Goal: Transaction & Acquisition: Book appointment/travel/reservation

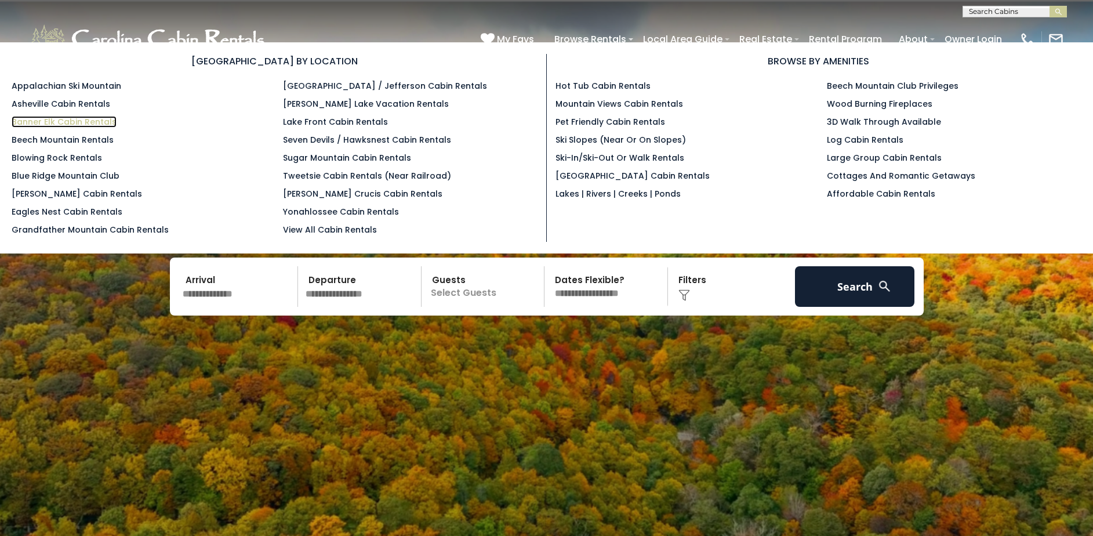
click at [88, 122] on link "Banner Elk Cabin Rentals" at bounding box center [64, 122] width 105 height 12
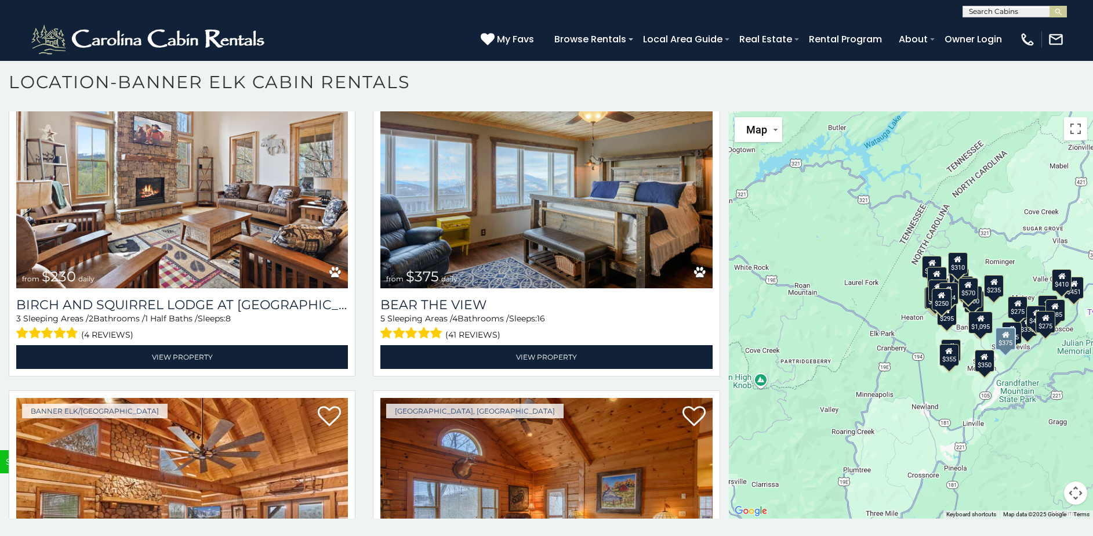
scroll to position [4465, 0]
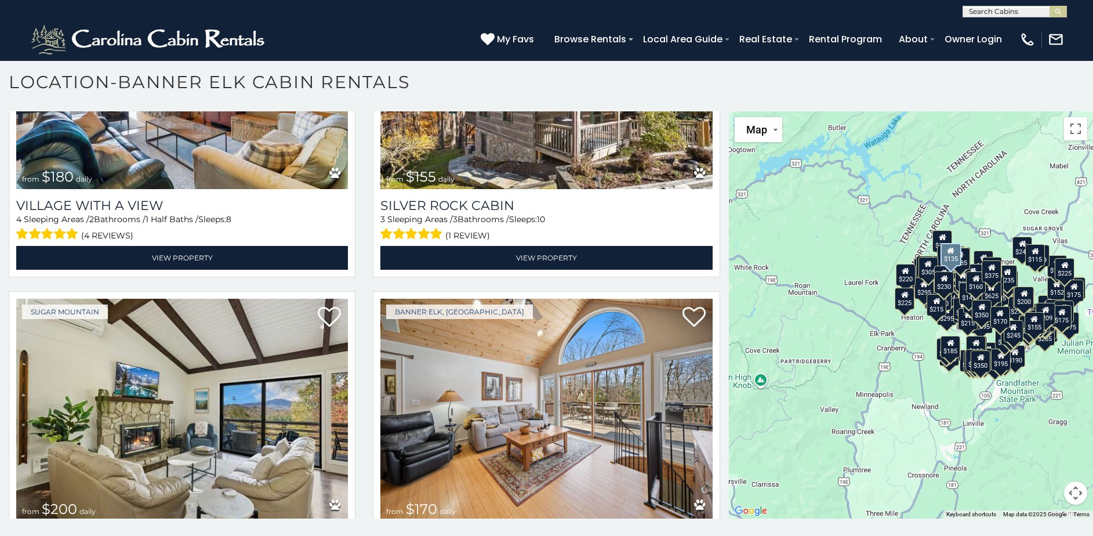
scroll to position [25846, 0]
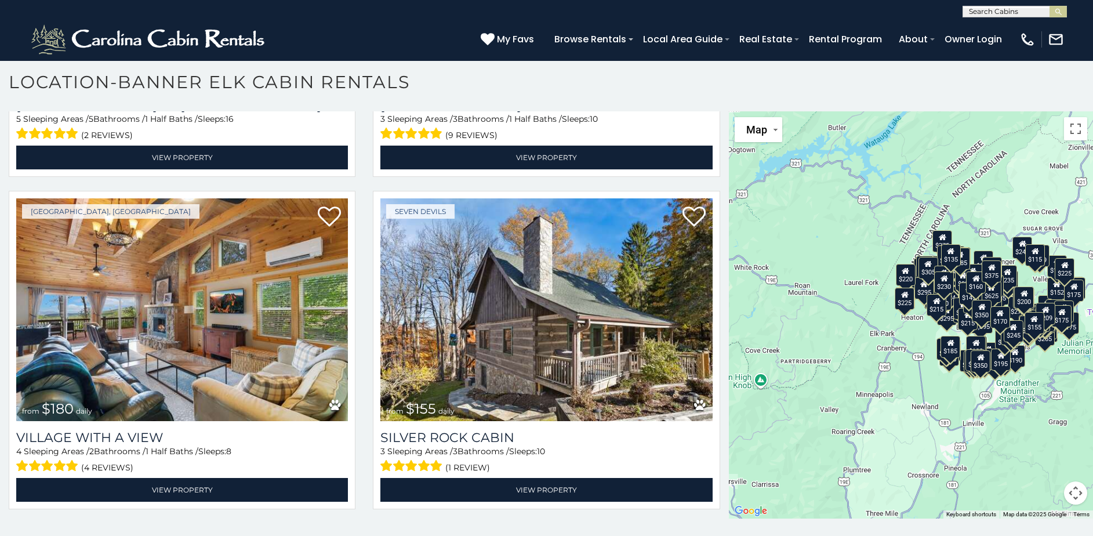
click at [1072, 494] on button "Map camera controls" at bounding box center [1075, 492] width 23 height 23
click at [1039, 435] on button "Zoom in" at bounding box center [1046, 434] width 23 height 23
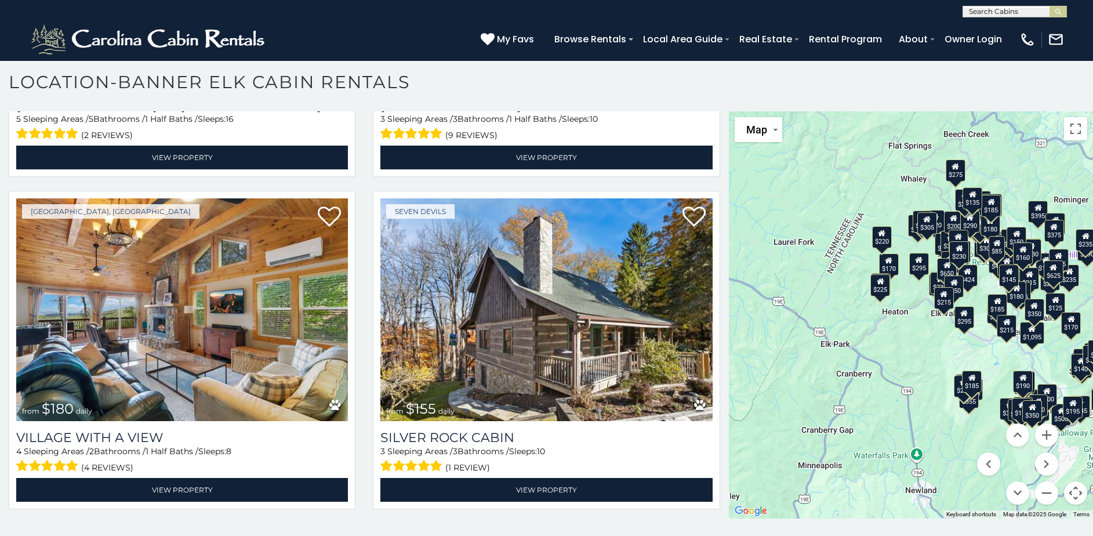
drag, startPoint x: 901, startPoint y: 411, endPoint x: 881, endPoint y: 402, distance: 21.3
click at [881, 402] on div "$300 $225 $451 $1,095 $400 $355 $720 $650 $410 $235 $290 $424 $535 $400 $460 $3…" at bounding box center [911, 314] width 364 height 407
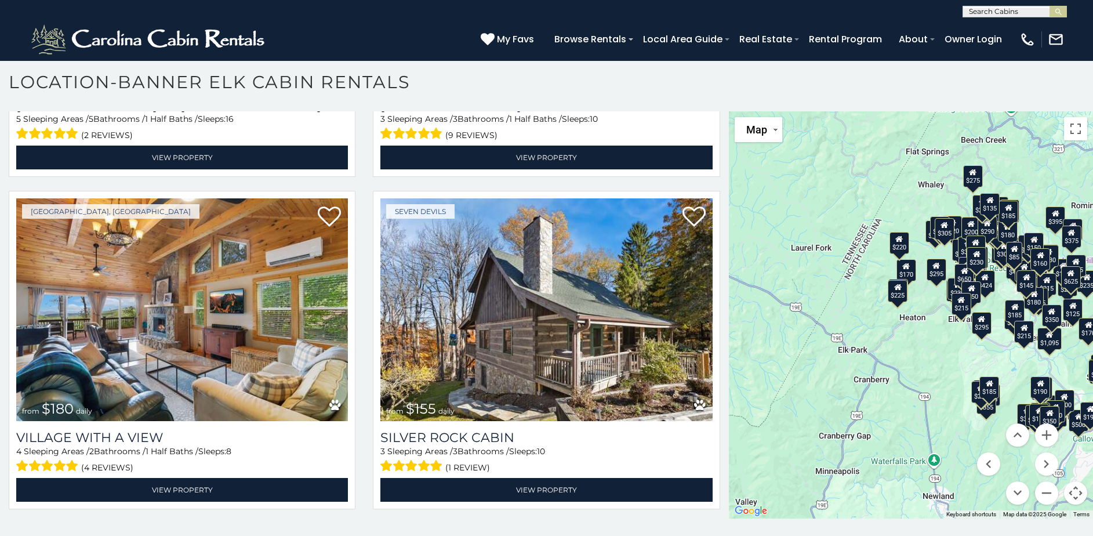
drag, startPoint x: 770, startPoint y: 393, endPoint x: 819, endPoint y: 398, distance: 49.6
click at [789, 400] on div "$300 $225 $451 $1,095 $400 $355 $720 $650 $410 $235 $290 $424 $535 $400 $460 $3…" at bounding box center [911, 314] width 364 height 407
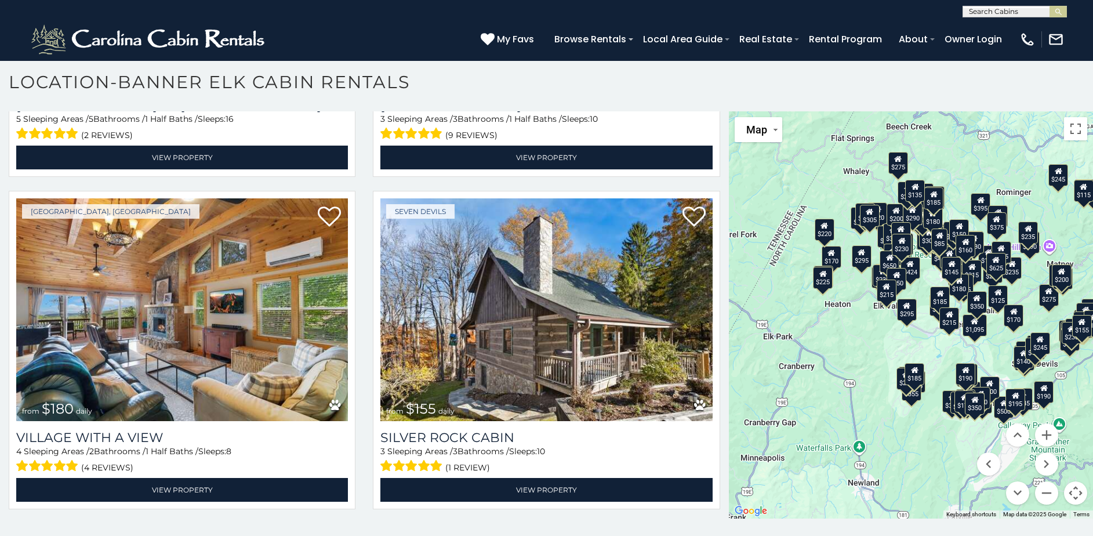
drag, startPoint x: 833, startPoint y: 397, endPoint x: 761, endPoint y: 382, distance: 73.5
click at [758, 384] on div "$300 $225 $451 $1,095 $400 $355 $720 $650 $410 $235 $290 $424 $535 $400 $460 $3…" at bounding box center [911, 314] width 364 height 407
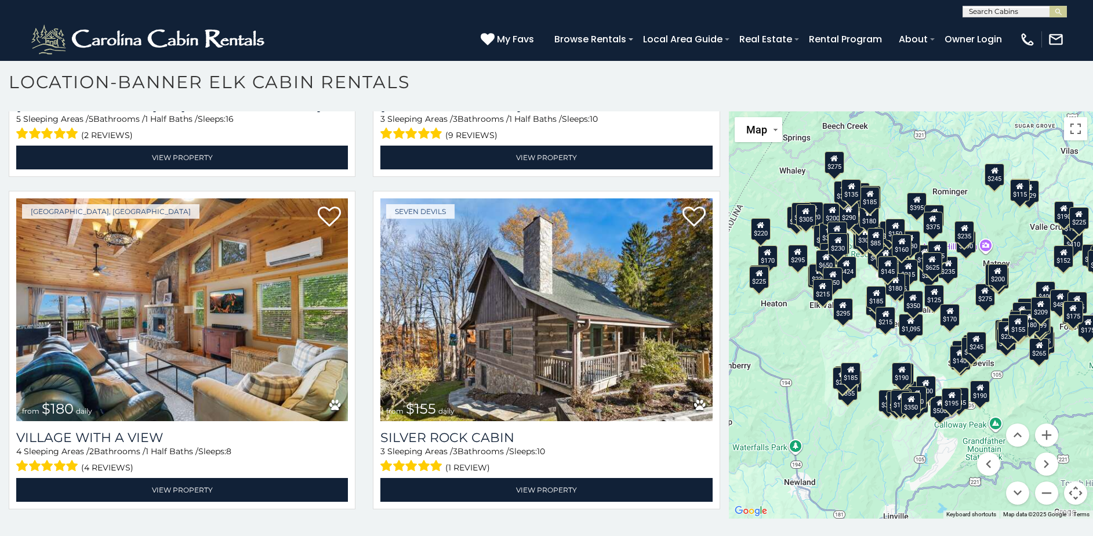
drag, startPoint x: 820, startPoint y: 387, endPoint x: 775, endPoint y: 393, distance: 45.0
click at [755, 388] on div "$300 $225 $451 $1,095 $400 $355 $720 $650 $410 $235 $290 $424 $535 $400 $460 $3…" at bounding box center [911, 314] width 364 height 407
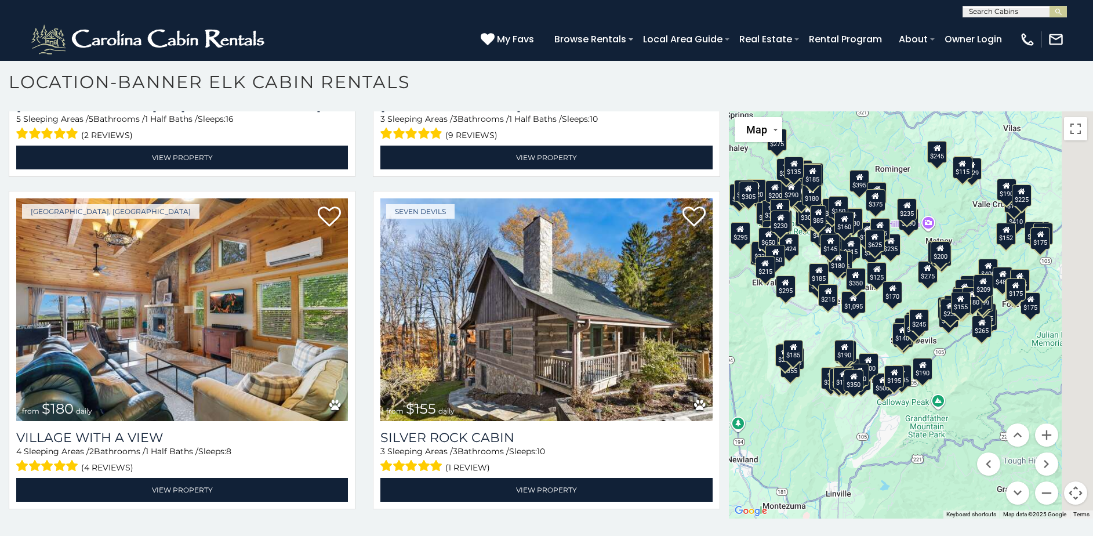
drag, startPoint x: 858, startPoint y: 442, endPoint x: 834, endPoint y: 432, distance: 26.0
click at [834, 432] on div "$300 $225 $451 $1,095 $400 $355 $720 $650 $410 $235 $290 $424 $535 $400 $460 $3…" at bounding box center [911, 314] width 364 height 407
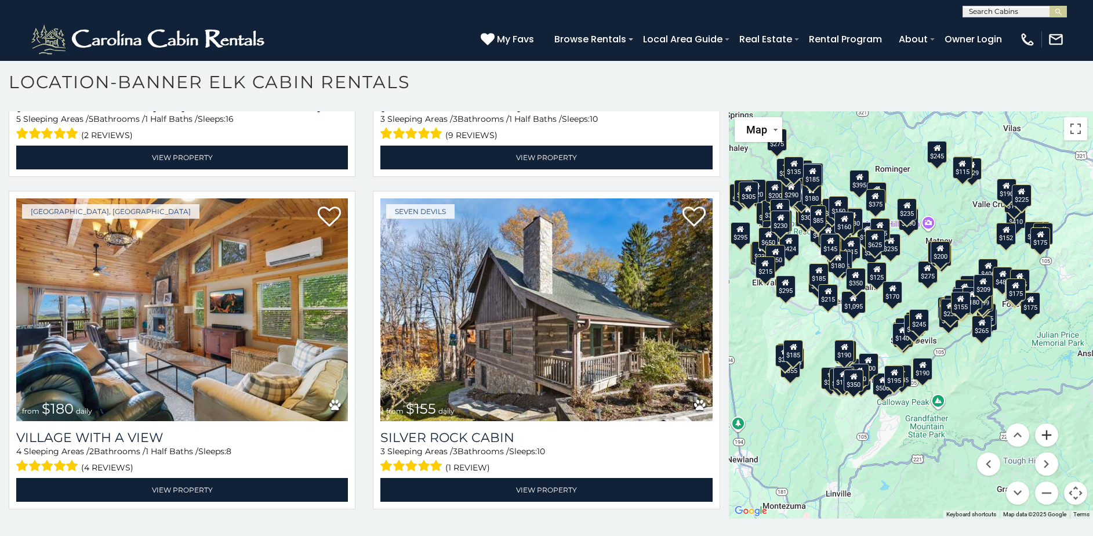
click at [1041, 437] on button "Zoom in" at bounding box center [1046, 434] width 23 height 23
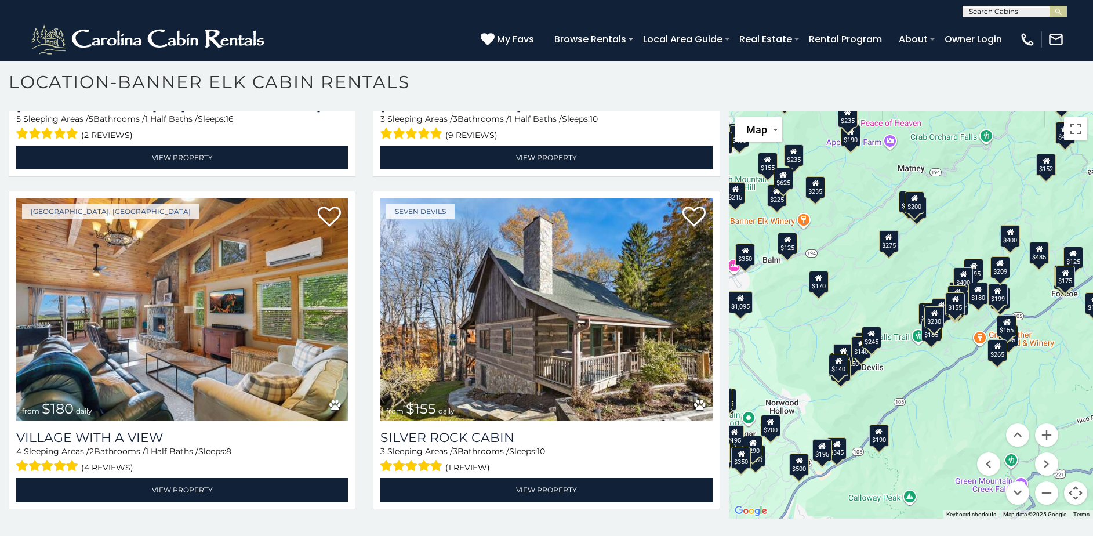
drag, startPoint x: 980, startPoint y: 394, endPoint x: 949, endPoint y: 394, distance: 31.3
click at [949, 394] on div "$300 $225 $451 $1,095 $400 $355 $720 $650 $410 $235 $290 $424 $535 $400 $460 $3…" at bounding box center [911, 314] width 364 height 407
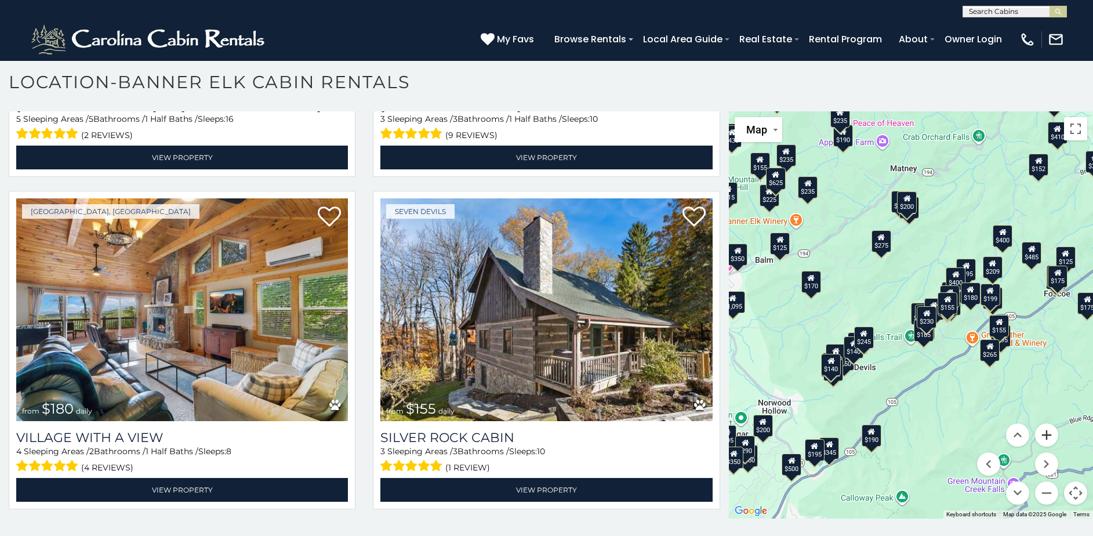
click at [1042, 439] on button "Zoom in" at bounding box center [1046, 434] width 23 height 23
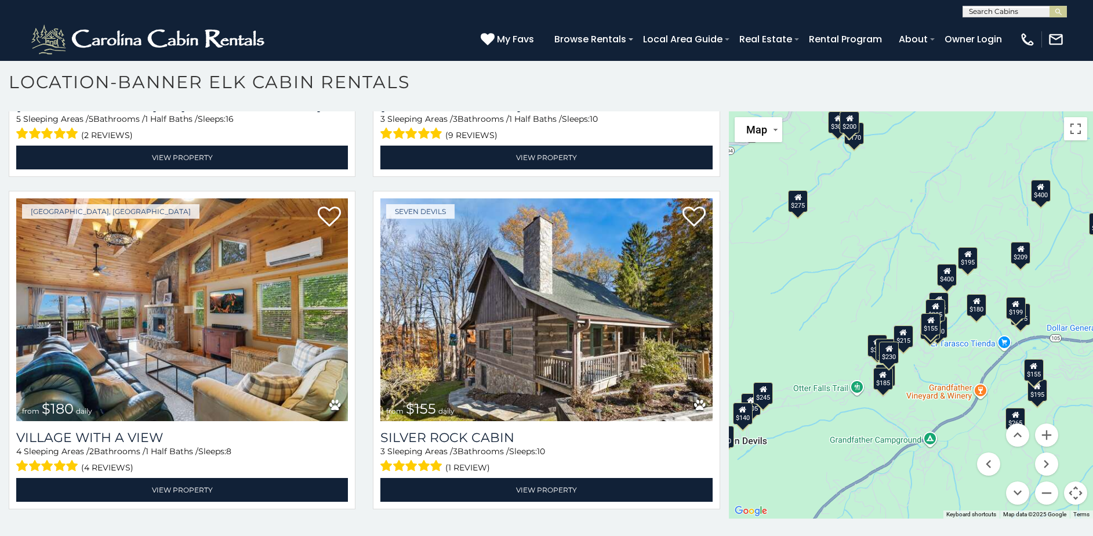
drag, startPoint x: 920, startPoint y: 423, endPoint x: 865, endPoint y: 444, distance: 59.1
click at [865, 444] on div "$300 $225 $451 $1,095 $400 $355 $720 $650 $410 $235 $290 $424 $535 $400 $460 $3…" at bounding box center [911, 314] width 364 height 407
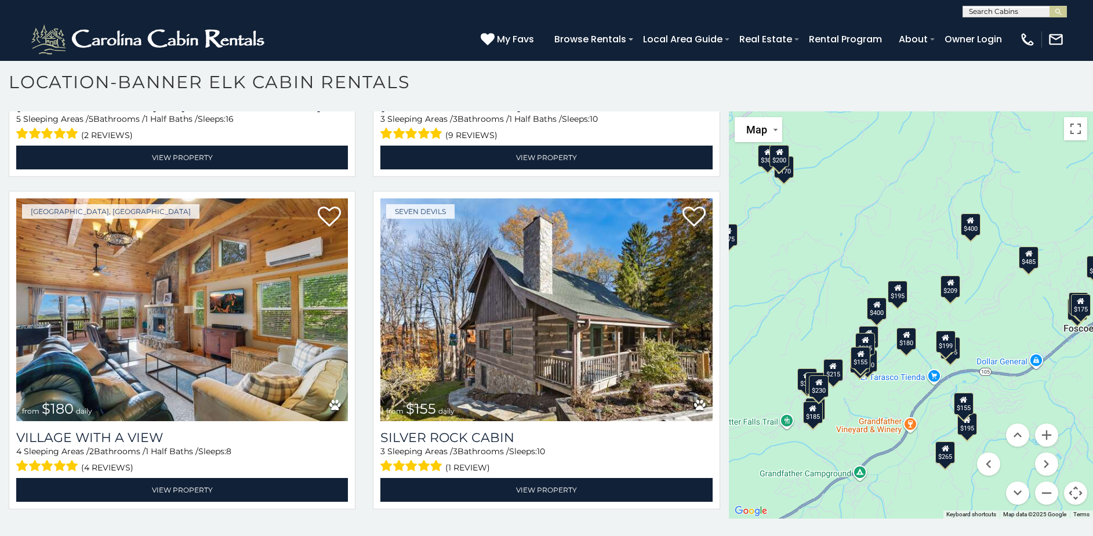
drag, startPoint x: 921, startPoint y: 426, endPoint x: 869, endPoint y: 455, distance: 59.7
click at [869, 455] on div "$300 $225 $451 $1,095 $400 $355 $720 $650 $410 $235 $290 $424 $535 $400 $460 $3…" at bounding box center [911, 314] width 364 height 407
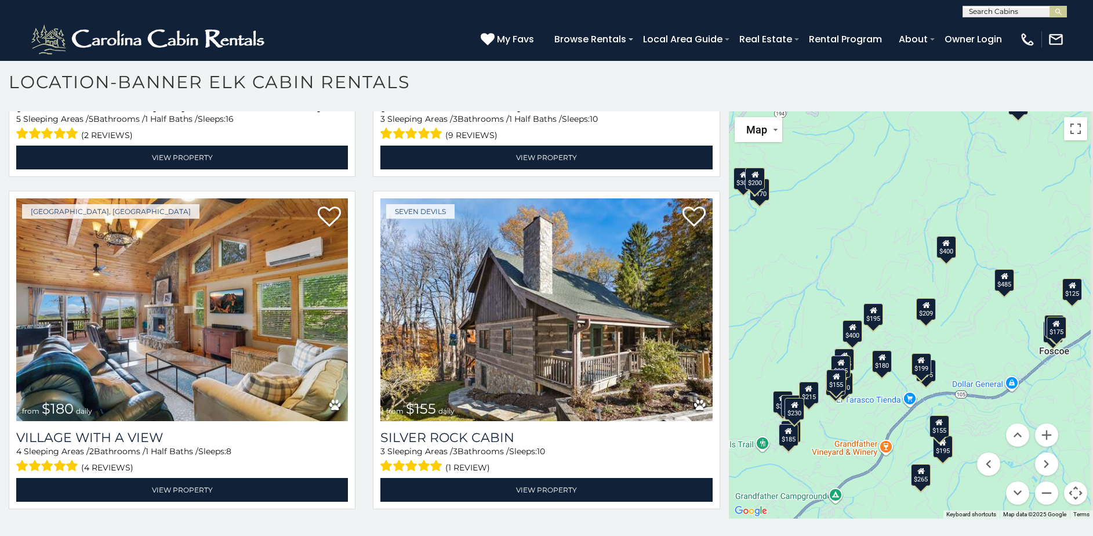
drag, startPoint x: 864, startPoint y: 456, endPoint x: 894, endPoint y: 432, distance: 37.9
click at [862, 457] on div "$300 $225 $451 $1,095 $400 $355 $720 $650 $410 $235 $290 $424 $535 $400 $460 $3…" at bounding box center [911, 314] width 364 height 407
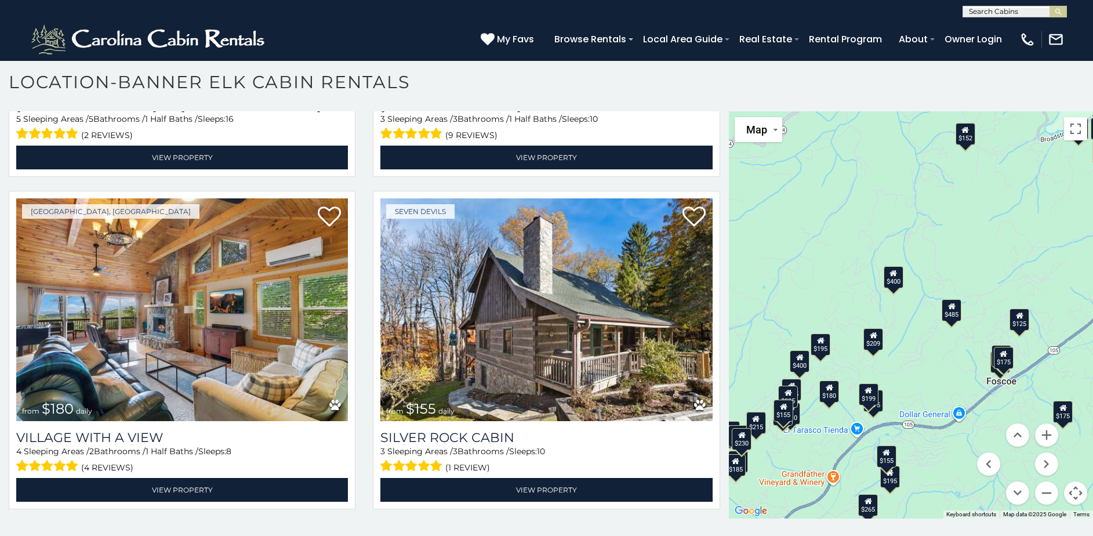
drag, startPoint x: 942, startPoint y: 391, endPoint x: 888, endPoint y: 423, distance: 62.4
click at [888, 423] on div "$300 $225 $451 $1,095 $400 $355 $720 $650 $410 $235 $290 $424 $535 $400 $460 $3…" at bounding box center [911, 314] width 364 height 407
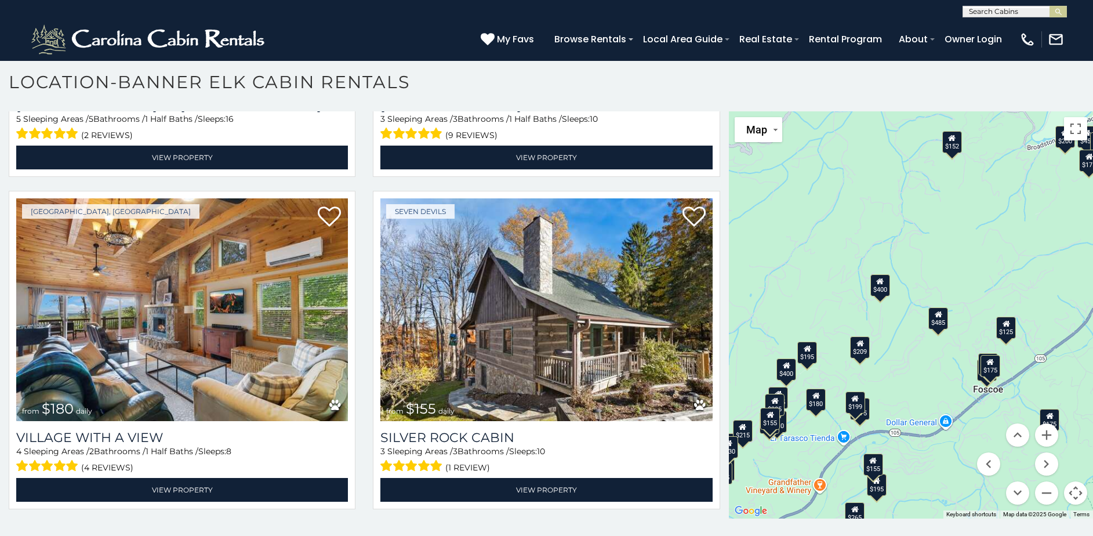
click at [915, 402] on div "$300 $225 $451 $1,095 $400 $355 $720 $650 $410 $235 $290 $424 $535 $400 $460 $3…" at bounding box center [911, 314] width 364 height 407
click at [1044, 435] on button "Zoom in" at bounding box center [1046, 434] width 23 height 23
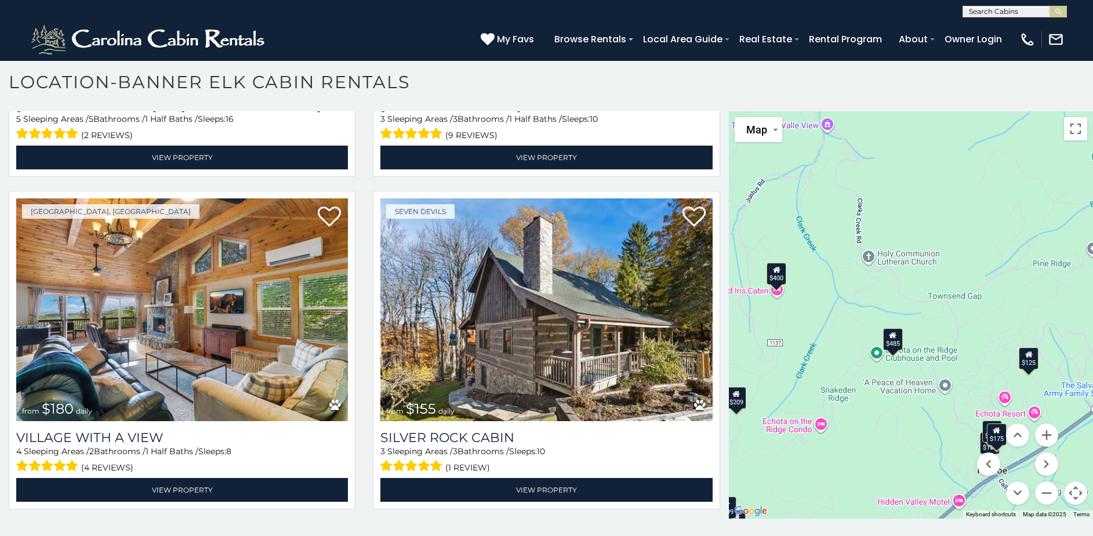
drag, startPoint x: 932, startPoint y: 439, endPoint x: 862, endPoint y: 441, distance: 70.2
click at [859, 445] on div "$300 $225 $451 $1,095 $400 $355 $720 $650 $410 $235 $290 $424 $535 $400 $460 $3…" at bounding box center [911, 314] width 364 height 407
click at [891, 339] on div "$485" at bounding box center [893, 339] width 20 height 22
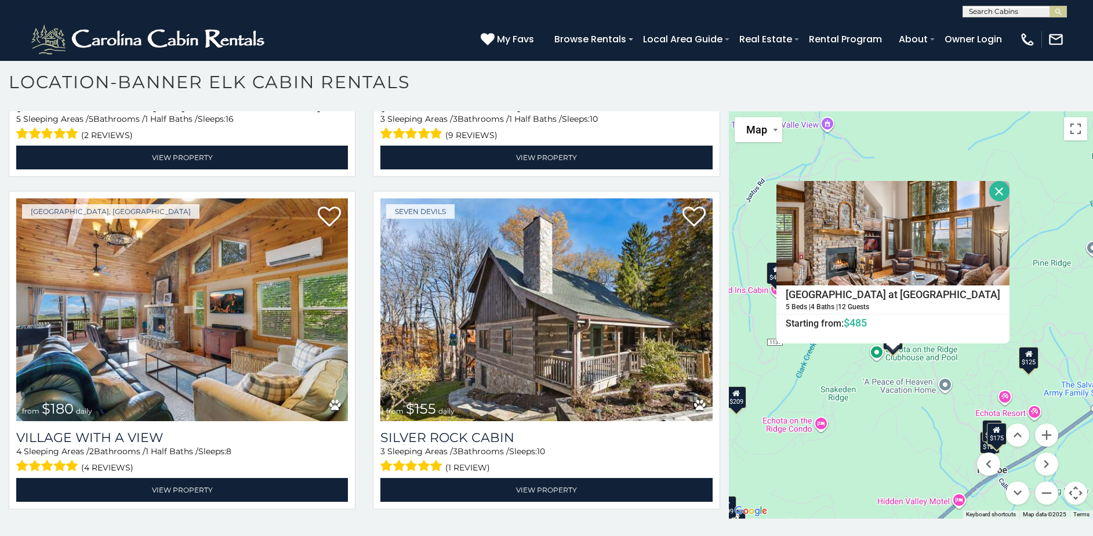
click at [989, 190] on button "Close" at bounding box center [999, 191] width 20 height 20
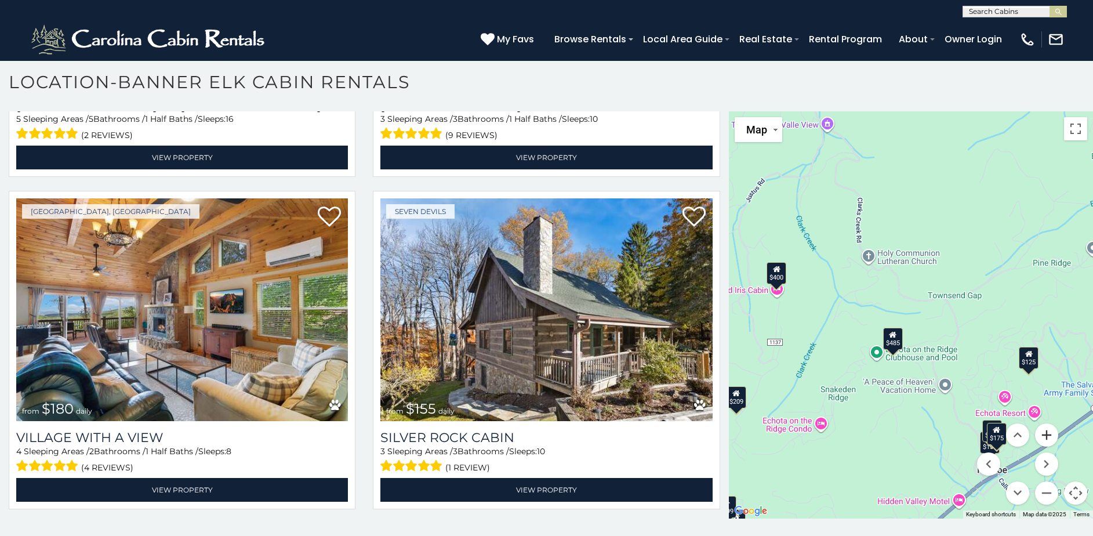
click at [1040, 433] on button "Zoom in" at bounding box center [1046, 434] width 23 height 23
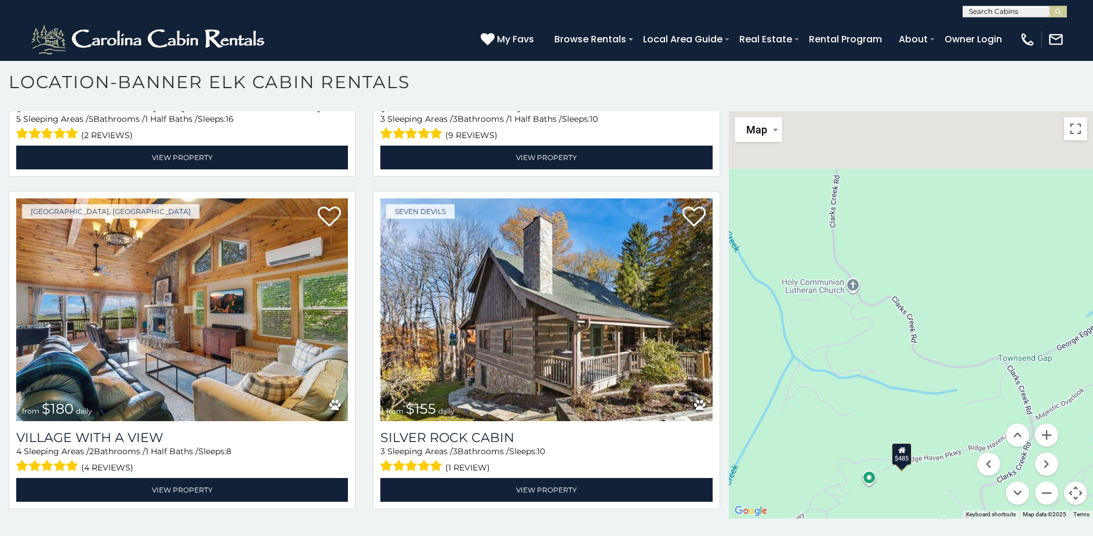
drag, startPoint x: 941, startPoint y: 333, endPoint x: 959, endPoint y: 387, distance: 56.8
click at [968, 415] on div "$300 $225 $451 $1,095 $400 $355 $720 $650 $410 $235 $290 $424 $535 $400 $460 $3…" at bounding box center [911, 314] width 364 height 407
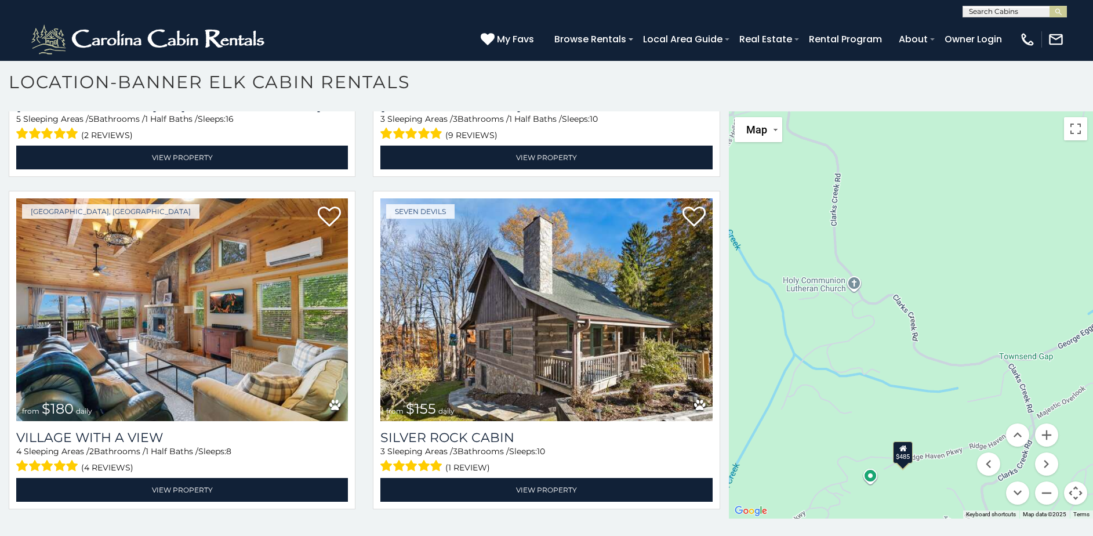
drag, startPoint x: 968, startPoint y: 426, endPoint x: 963, endPoint y: 360, distance: 66.4
click at [963, 360] on div "$300 $225 $451 $1,095 $400 $355 $720 $650 $410 $235 $290 $424 $535 $400 $460 $3…" at bounding box center [911, 314] width 364 height 407
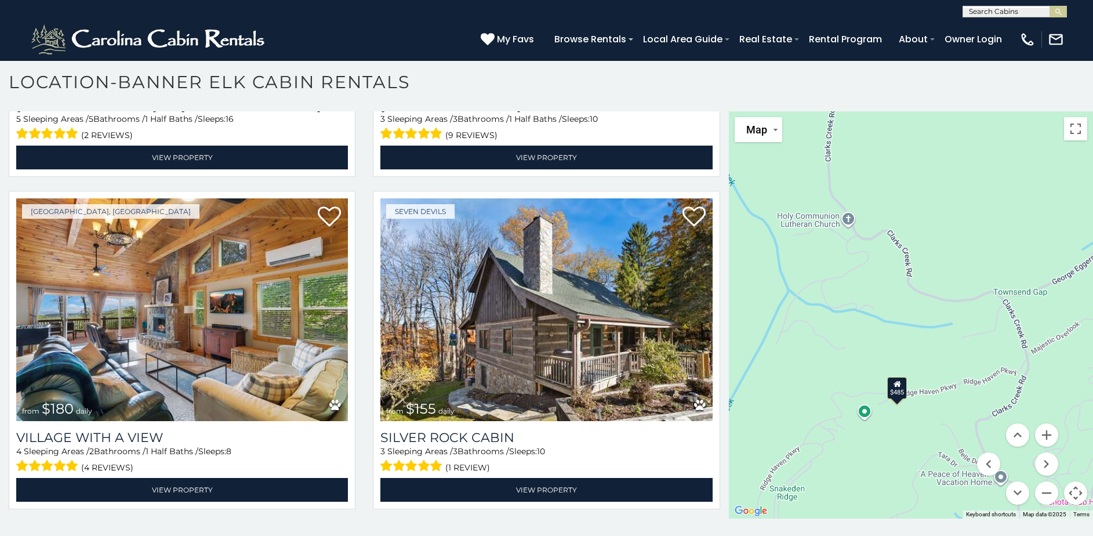
drag, startPoint x: 963, startPoint y: 430, endPoint x: 961, endPoint y: 358, distance: 71.3
click at [961, 358] on div "$300 $225 $451 $1,095 $400 $355 $720 $650 $410 $235 $290 $424 $535 $400 $460 $3…" at bounding box center [911, 314] width 364 height 407
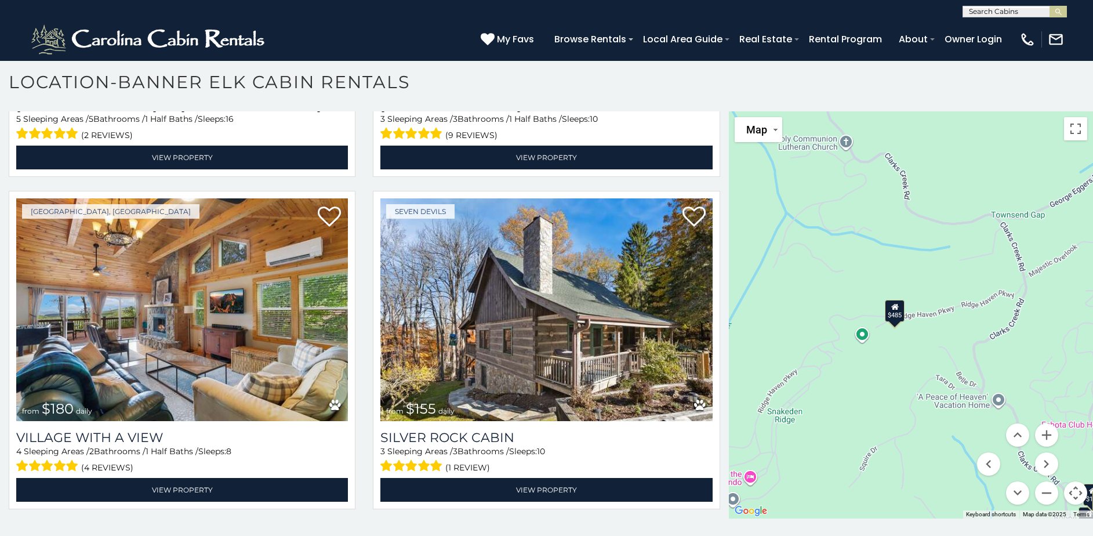
drag, startPoint x: 980, startPoint y: 437, endPoint x: 952, endPoint y: 374, distance: 69.1
click at [952, 374] on div "$300 $225 $451 $1,095 $400 $355 $720 $650 $410 $235 $290 $424 $535 $400 $460 $3…" at bounding box center [911, 314] width 364 height 407
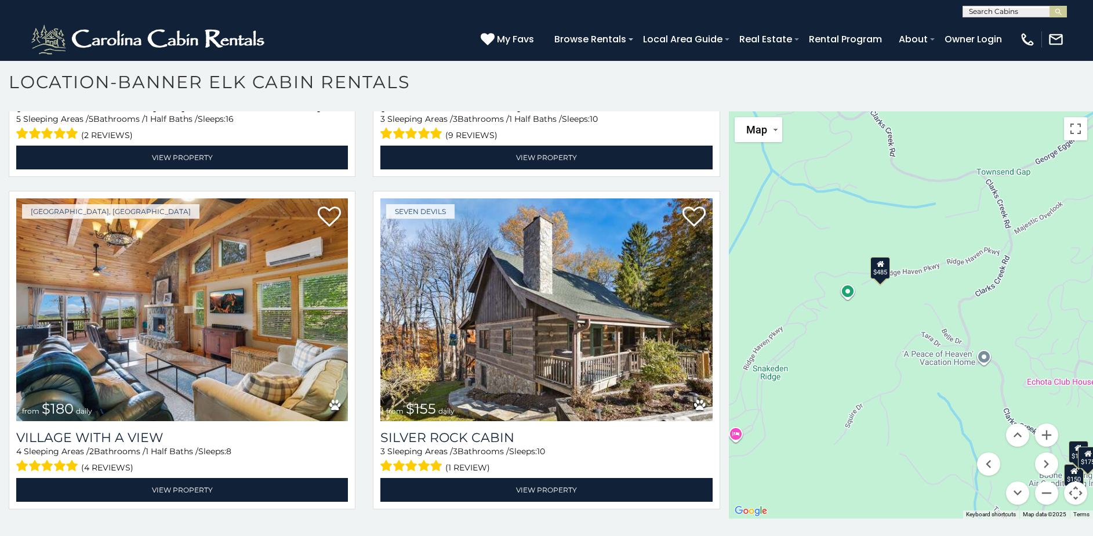
drag, startPoint x: 949, startPoint y: 452, endPoint x: 930, endPoint y: 401, distance: 55.0
click at [928, 390] on div "$300 $225 $451 $1,095 $400 $355 $720 $650 $410 $235 $290 $424 $535 $400 $460 $3…" at bounding box center [911, 314] width 364 height 407
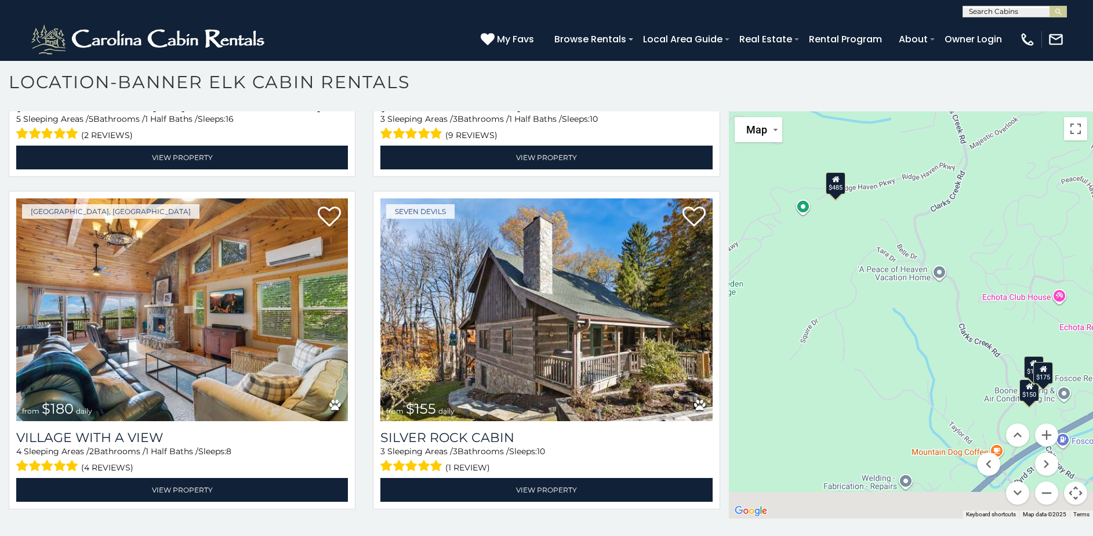
drag, startPoint x: 965, startPoint y: 458, endPoint x: 927, endPoint y: 390, distance: 77.1
click at [927, 390] on div "$300 $225 $451 $1,095 $400 $355 $720 $650 $410 $235 $290 $424 $535 $400 $460 $3…" at bounding box center [911, 314] width 364 height 407
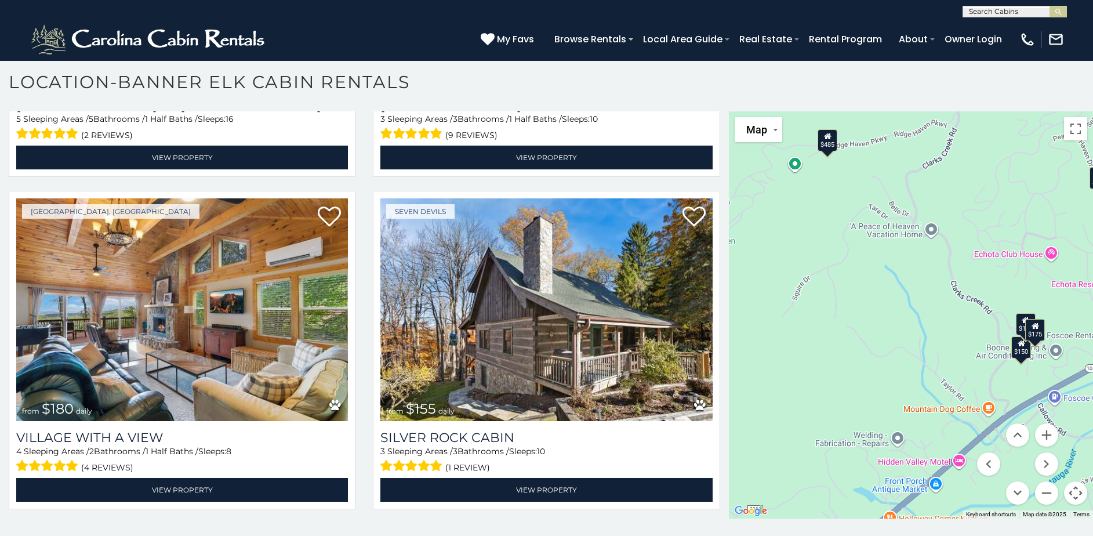
drag, startPoint x: 963, startPoint y: 448, endPoint x: 956, endPoint y: 404, distance: 44.7
click at [956, 404] on div "$300 $225 $451 $1,095 $400 $355 $720 $650 $410 $235 $290 $424 $535 $400 $460 $3…" at bounding box center [911, 314] width 364 height 407
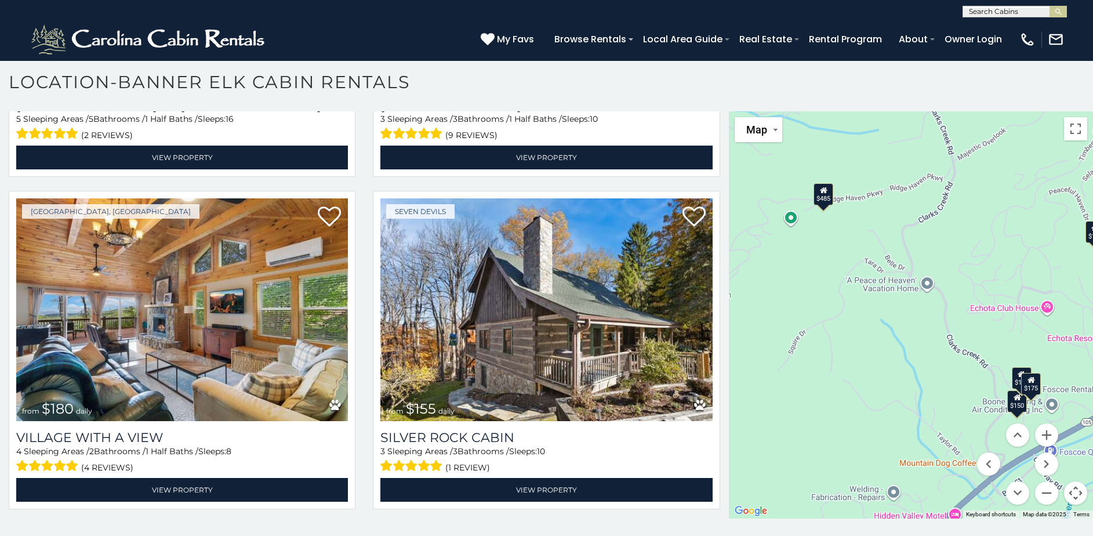
drag, startPoint x: 930, startPoint y: 344, endPoint x: 926, endPoint y: 405, distance: 61.0
click at [926, 407] on div "$300 $225 $451 $1,095 $400 $355 $720 $650 $410 $235 $290 $424 $535 $400 $460 $3…" at bounding box center [911, 314] width 364 height 407
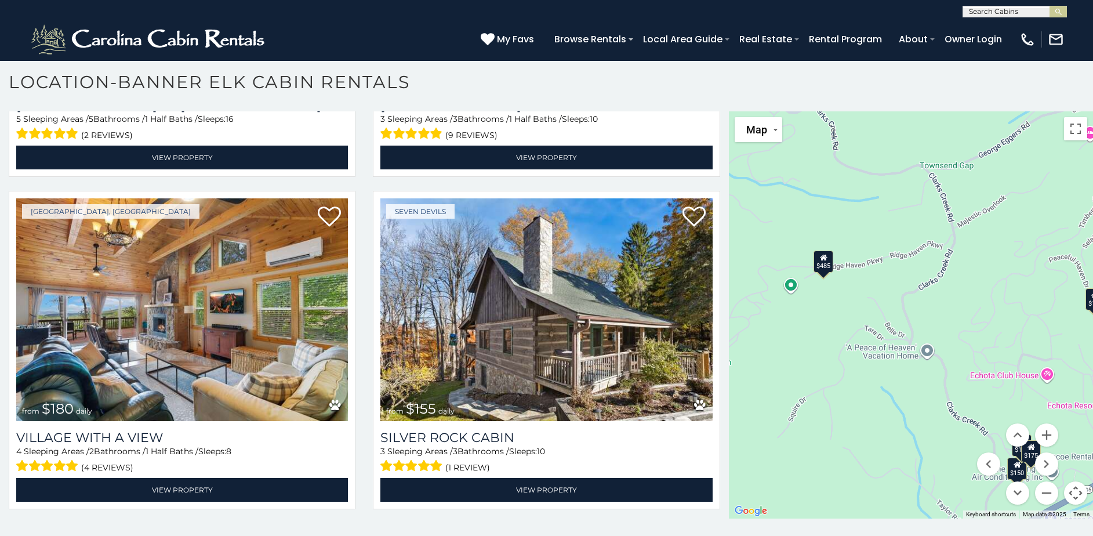
drag, startPoint x: 926, startPoint y: 378, endPoint x: 926, endPoint y: 415, distance: 37.7
click at [926, 415] on div "$300 $225 $451 $1,095 $400 $355 $720 $650 $410 $235 $290 $424 $535 $400 $460 $3…" at bounding box center [911, 314] width 364 height 407
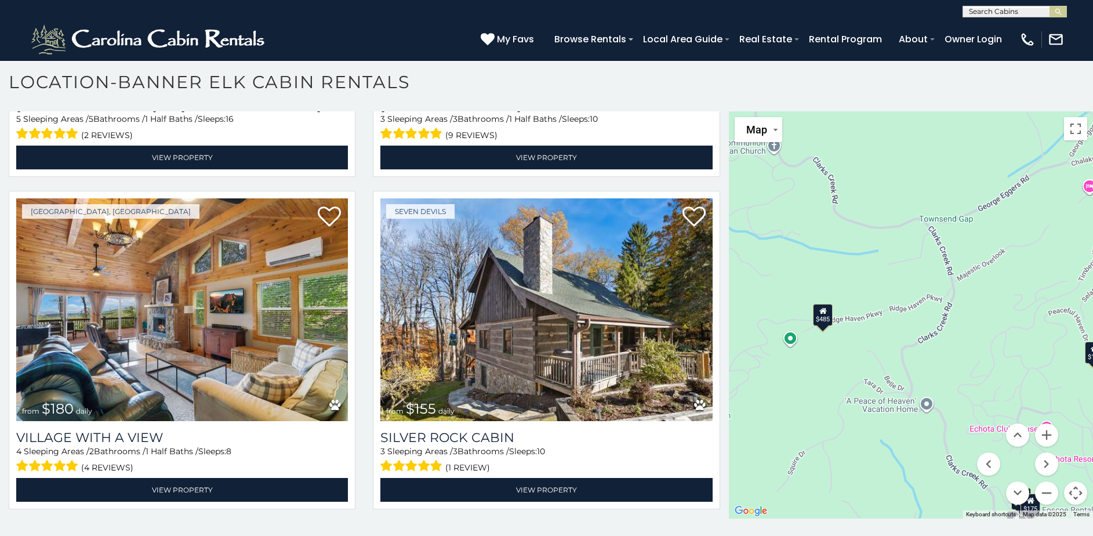
drag, startPoint x: 975, startPoint y: 374, endPoint x: 974, endPoint y: 384, distance: 10.5
click at [974, 384] on div "$300 $225 $451 $1,095 $400 $355 $720 $650 $410 $235 $290 $424 $535 $400 $460 $3…" at bounding box center [911, 314] width 364 height 407
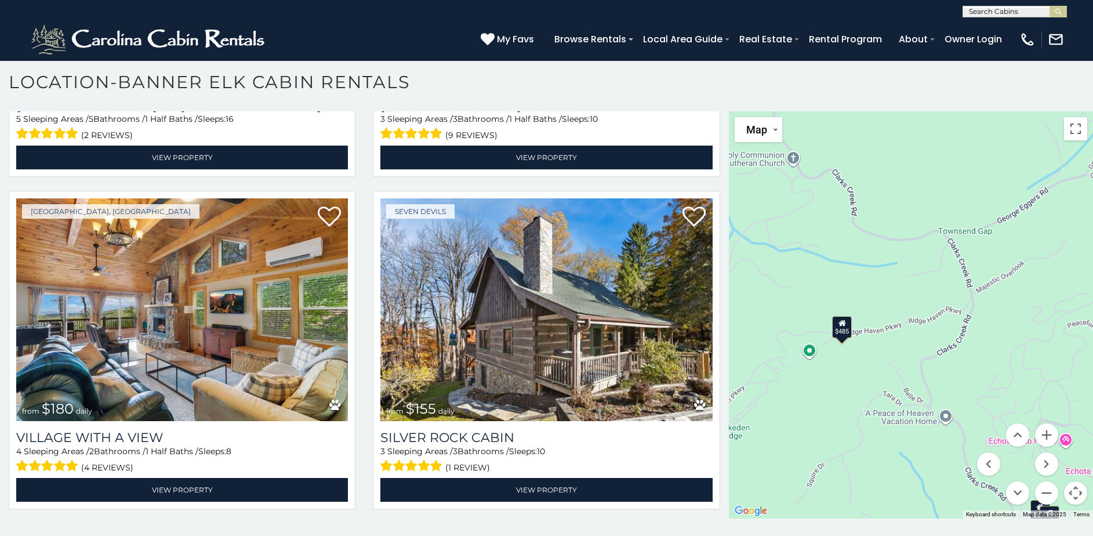
drag, startPoint x: 901, startPoint y: 295, endPoint x: 920, endPoint y: 304, distance: 21.5
click at [923, 305] on div "$300 $225 $451 $1,095 $400 $355 $720 $650 $410 $235 $290 $424 $535 $400 $460 $3…" at bounding box center [911, 314] width 364 height 407
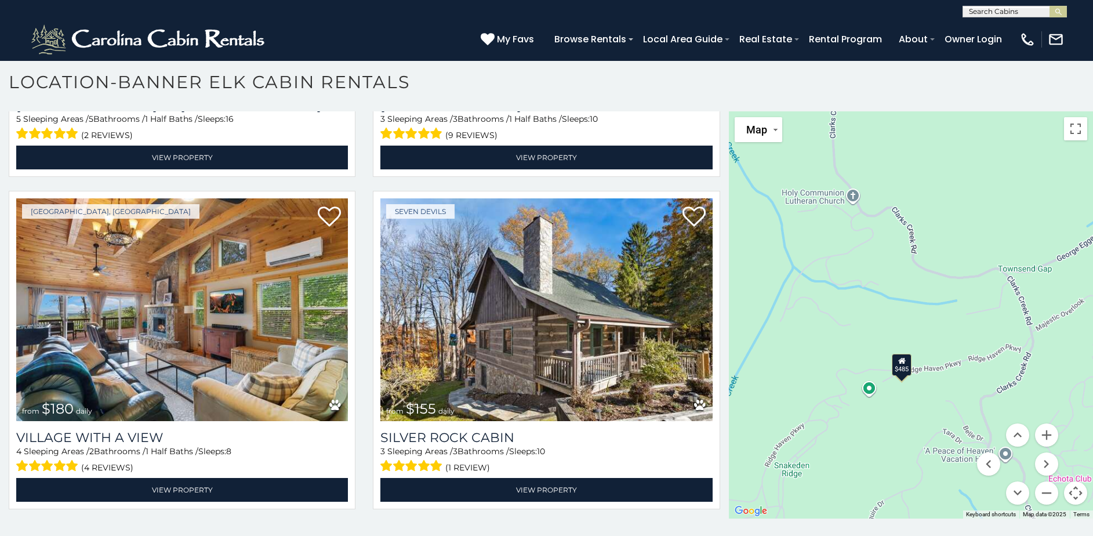
drag, startPoint x: 863, startPoint y: 282, endPoint x: 922, endPoint y: 323, distance: 71.7
click at [922, 323] on div "$300 $225 $451 $1,095 $400 $355 $720 $650 $410 $235 $290 $424 $535 $400 $460 $3…" at bounding box center [911, 314] width 364 height 407
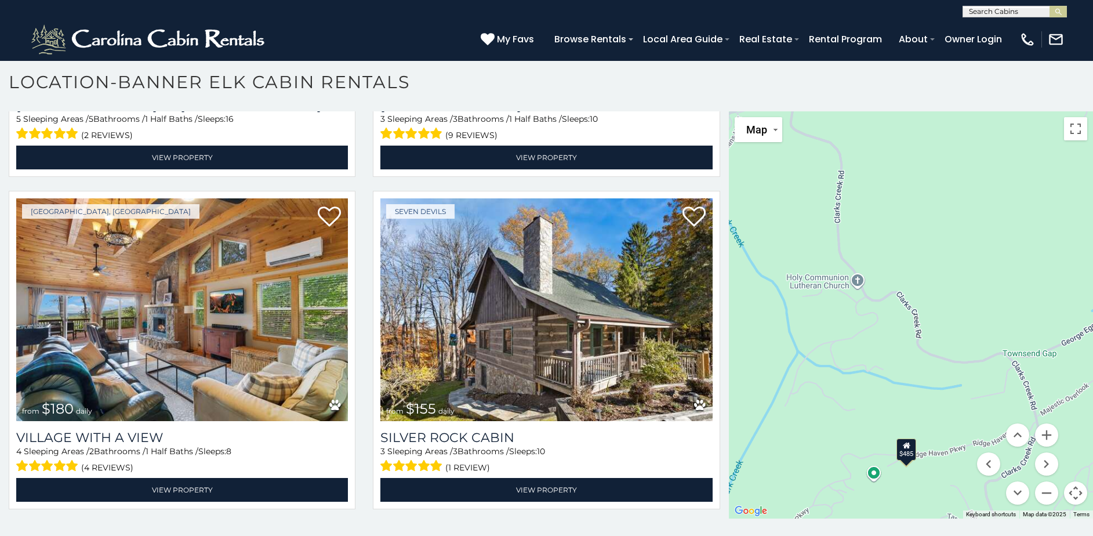
drag, startPoint x: 941, startPoint y: 361, endPoint x: 940, endPoint y: 322, distance: 39.5
click at [941, 364] on div "$300 $225 $451 $1,095 $400 $355 $720 $650 $410 $235 $290 $424 $535 $400 $460 $3…" at bounding box center [911, 314] width 364 height 407
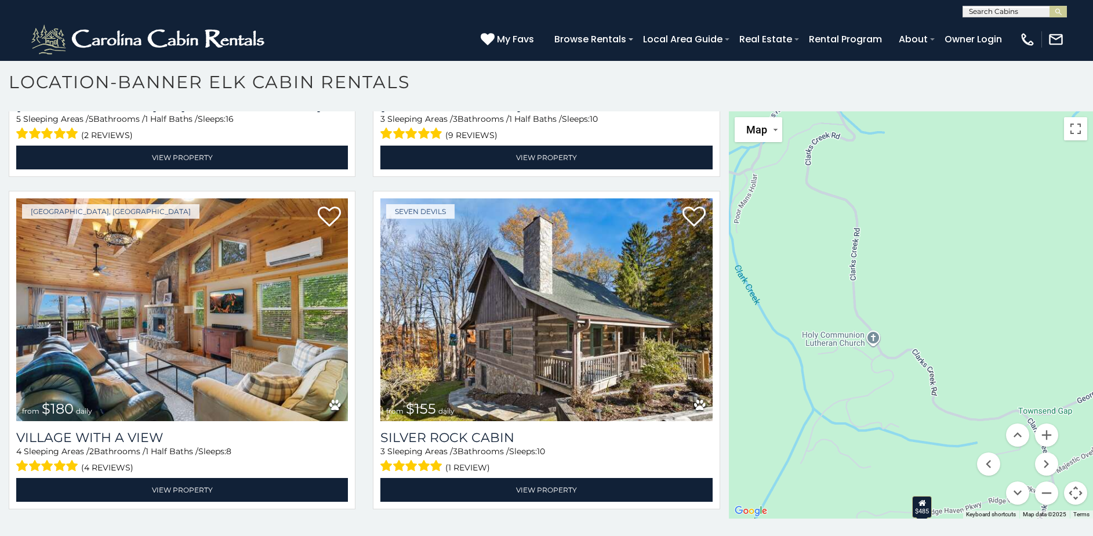
drag, startPoint x: 945, startPoint y: 266, endPoint x: 963, endPoint y: 294, distance: 33.6
click at [963, 326] on div "$300 $225 $451 $1,095 $400 $355 $720 $650 $410 $235 $290 $424 $535 $400 $460 $3…" at bounding box center [911, 314] width 364 height 407
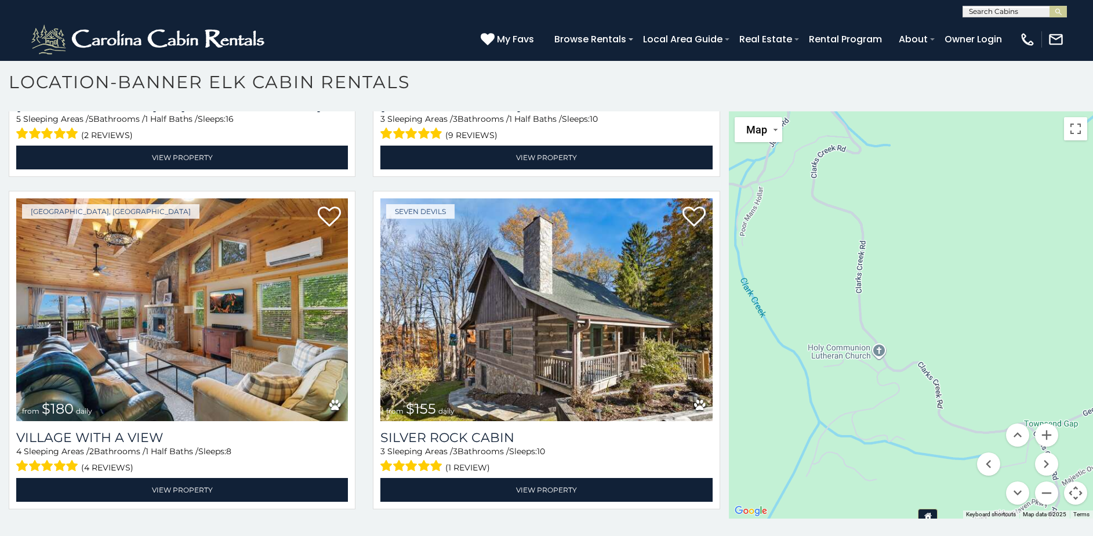
drag, startPoint x: 906, startPoint y: 253, endPoint x: 912, endPoint y: 281, distance: 28.3
click at [911, 291] on div "$300 $225 $451 $1,095 $400 $355 $720 $650 $410 $235 $290 $424 $535 $400 $460 $3…" at bounding box center [911, 314] width 364 height 407
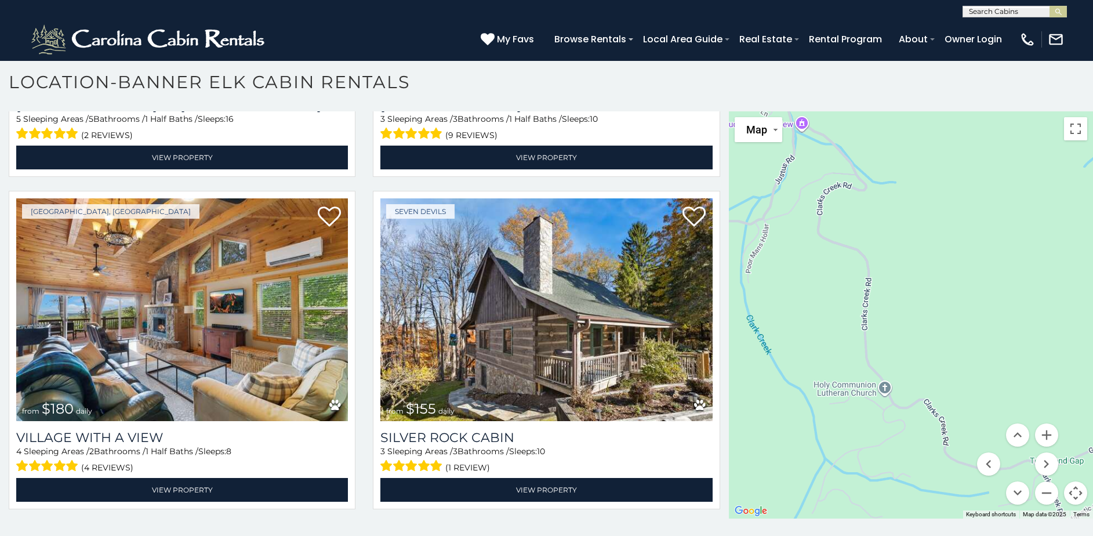
drag, startPoint x: 913, startPoint y: 234, endPoint x: 933, endPoint y: 273, distance: 43.8
click at [933, 273] on div "$300 $225 $451 $1,095 $400 $355 $720 $650 $410 $235 $290 $424 $535 $400 $460 $3…" at bounding box center [911, 314] width 364 height 407
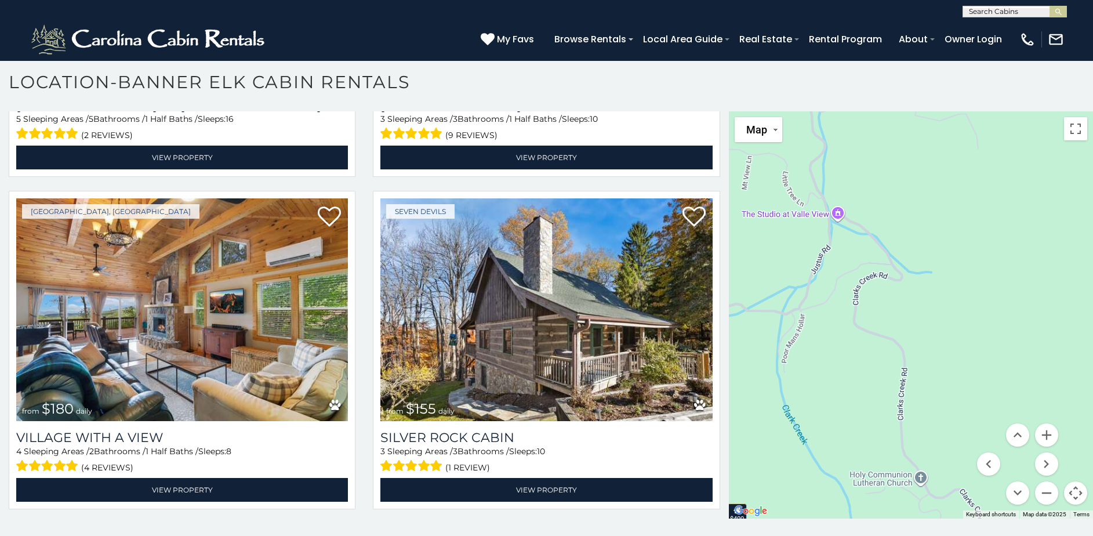
drag, startPoint x: 931, startPoint y: 188, endPoint x: 943, endPoint y: 235, distance: 48.9
click at [945, 238] on div "$300 $225 $451 $1,095 $400 $355 $720 $650 $410 $235 $290 $424 $535 $400 $460 $3…" at bounding box center [911, 314] width 364 height 407
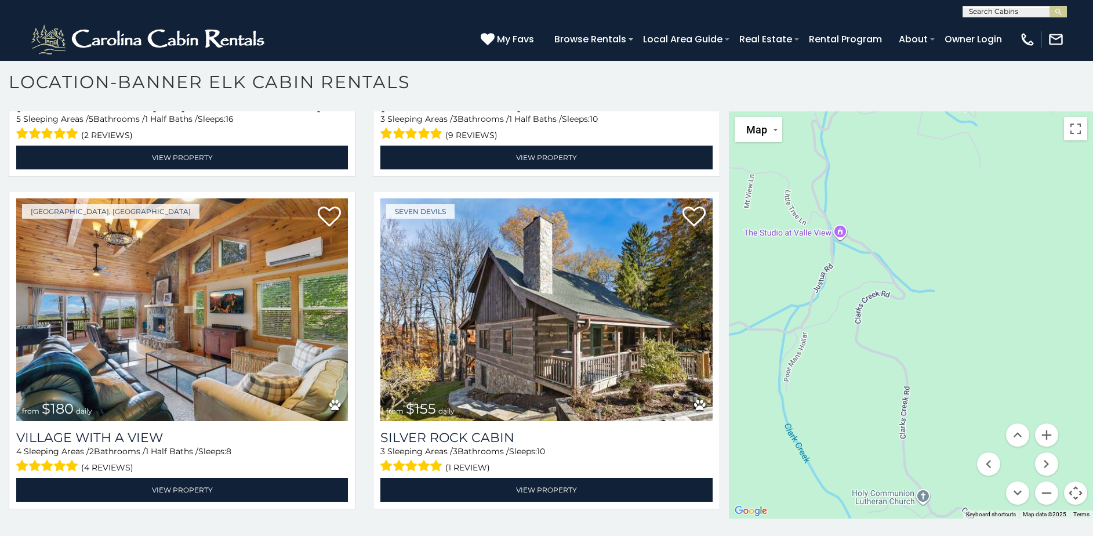
click at [923, 208] on div "$300 $225 $451 $1,095 $400 $355 $720 $650 $410 $235 $290 $424 $535 $400 $460 $3…" at bounding box center [911, 314] width 364 height 407
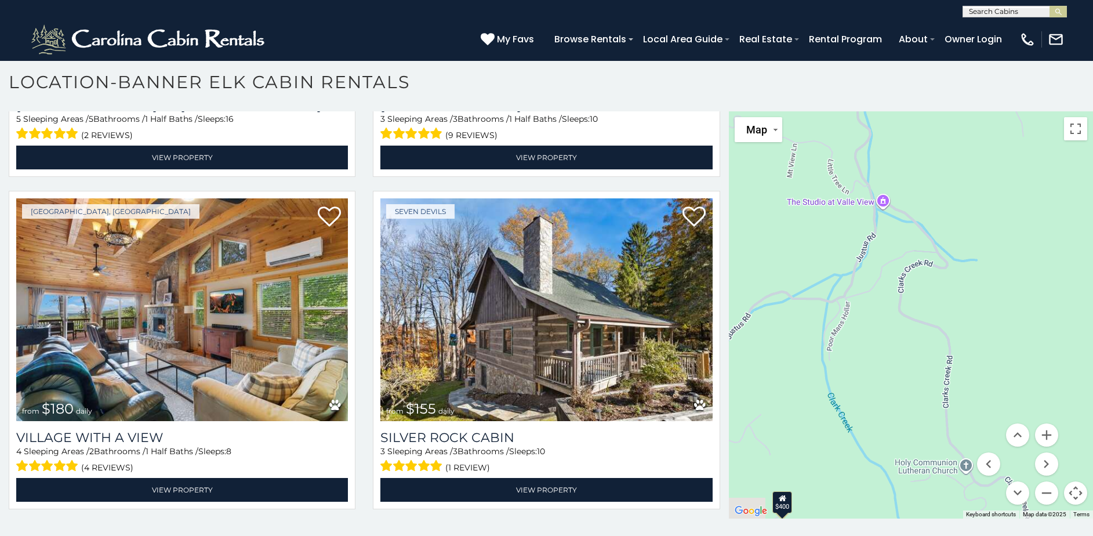
drag, startPoint x: 814, startPoint y: 336, endPoint x: 858, endPoint y: 305, distance: 53.7
click at [858, 305] on div "$300 $225 $451 $1,095 $400 $355 $720 $650 $410 $235 $290 $424 $535 $400 $460 $3…" at bounding box center [911, 314] width 364 height 407
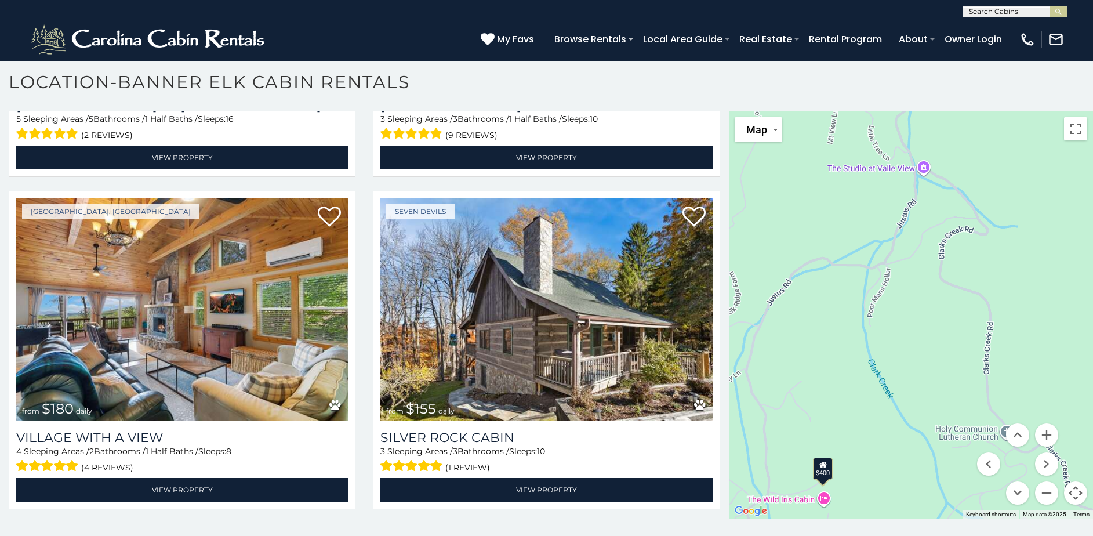
drag, startPoint x: 862, startPoint y: 329, endPoint x: 869, endPoint y: 325, distance: 8.1
click at [869, 325] on div "$300 $225 $451 $1,095 $400 $355 $720 $650 $410 $235 $290 $424 $535 $400 $460 $3…" at bounding box center [911, 314] width 364 height 407
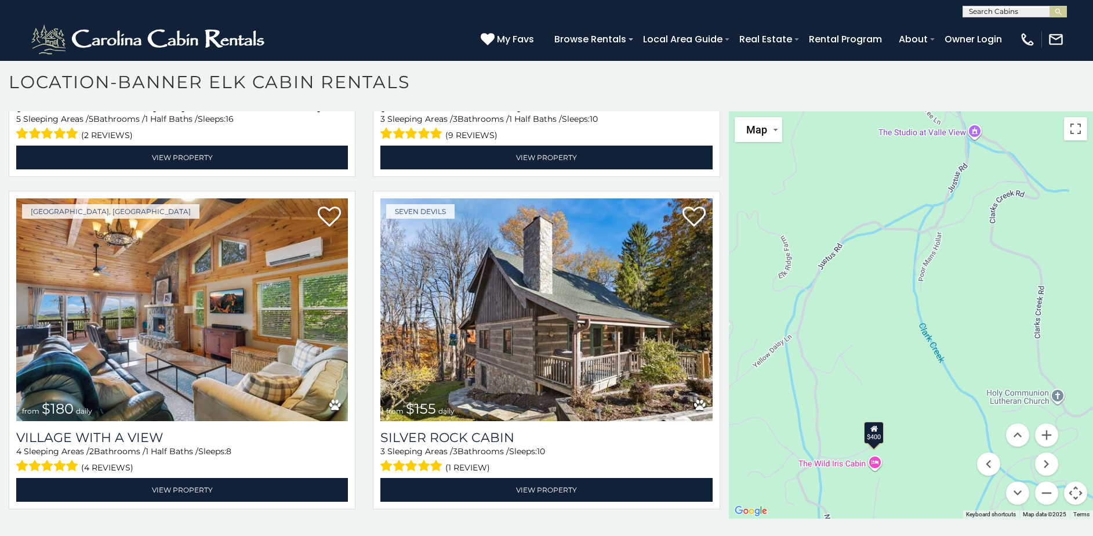
drag, startPoint x: 824, startPoint y: 339, endPoint x: 869, endPoint y: 306, distance: 55.7
click at [869, 306] on div "$300 $225 $451 $1,095 $400 $355 $720 $650 $410 $235 $290 $424 $535 $400 $460 $3…" at bounding box center [911, 314] width 364 height 407
drag, startPoint x: 843, startPoint y: 341, endPoint x: 863, endPoint y: 331, distance: 22.6
click at [878, 325] on div "$300 $225 $451 $1,095 $400 $355 $720 $650 $410 $235 $290 $424 $535 $400 $460 $3…" at bounding box center [911, 314] width 364 height 407
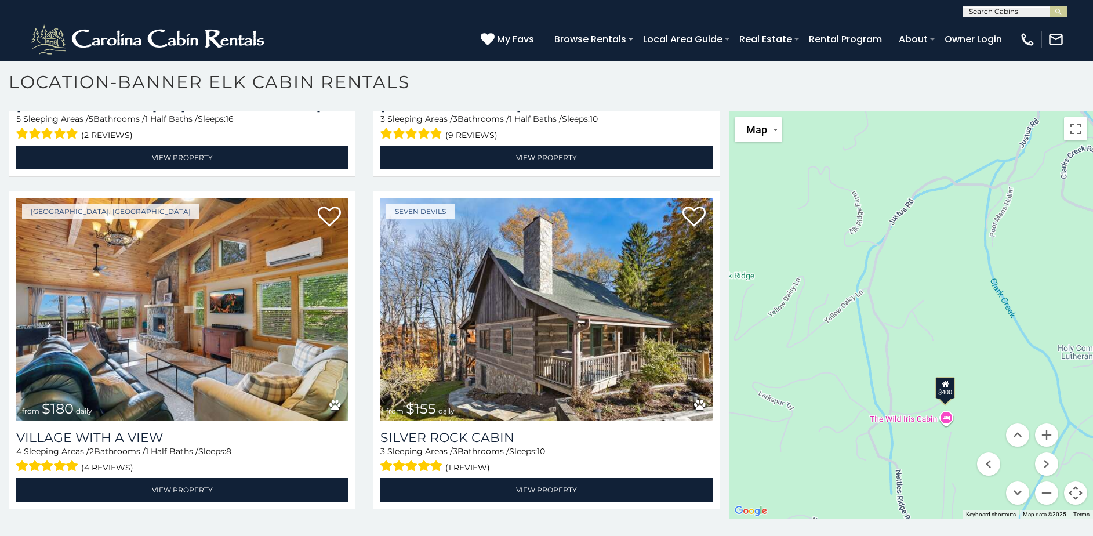
drag, startPoint x: 817, startPoint y: 379, endPoint x: 844, endPoint y: 355, distance: 35.7
click at [854, 349] on div "$300 $225 $451 $1,095 $400 $355 $720 $650 $410 $235 $290 $424 $535 $400 $460 $3…" at bounding box center [911, 314] width 364 height 407
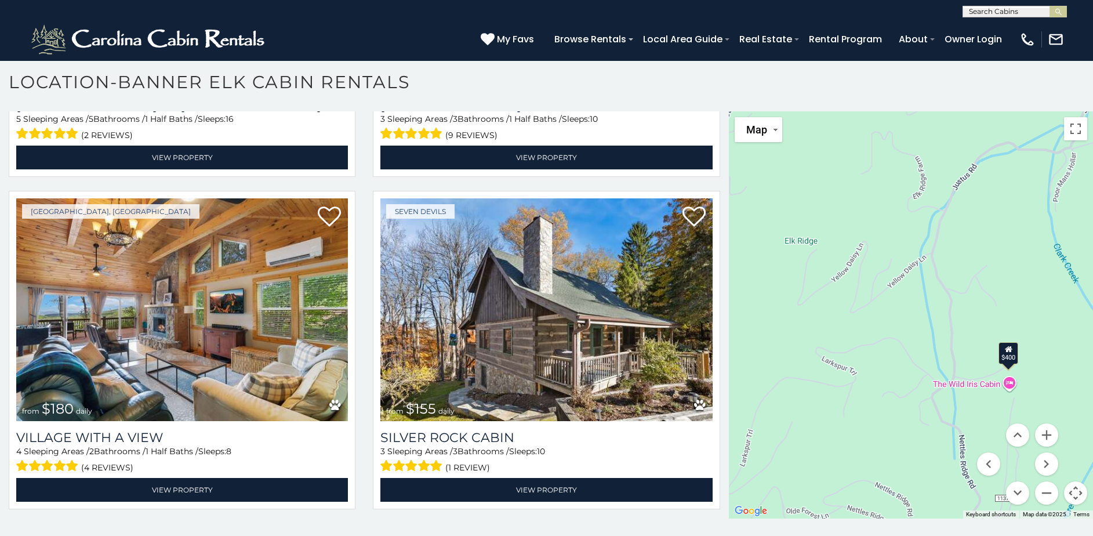
drag, startPoint x: 834, startPoint y: 363, endPoint x: 898, endPoint y: 328, distance: 72.9
click at [898, 328] on div "$300 $225 $451 $1,095 $400 $355 $720 $650 $410 $235 $290 $424 $535 $400 $460 $3…" at bounding box center [911, 314] width 364 height 407
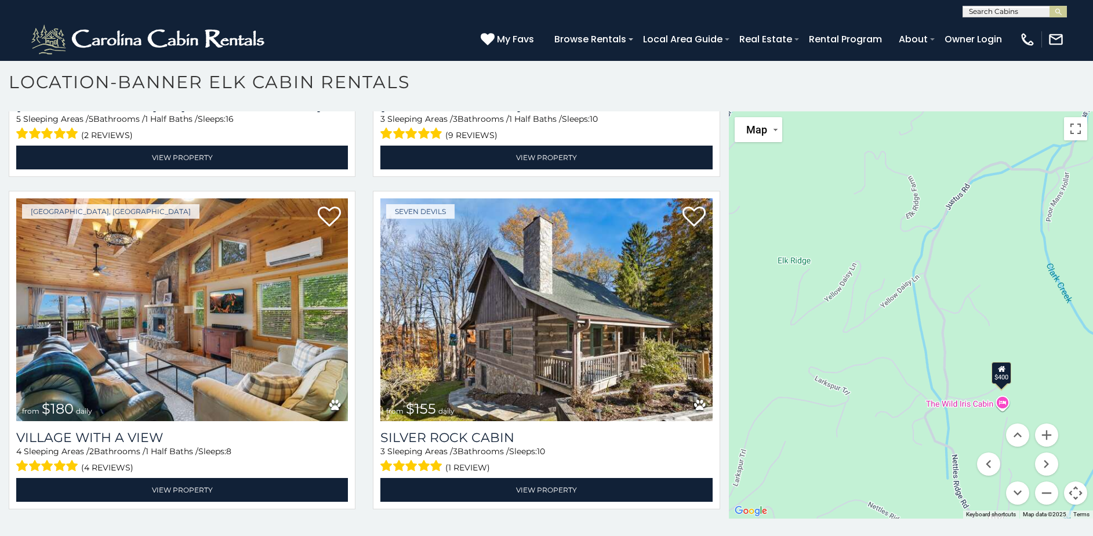
click at [970, 241] on div "$300 $225 $451 $1,095 $400 $355 $720 $650 $410 $235 $290 $424 $535 $400 $460 $3…" at bounding box center [911, 314] width 364 height 407
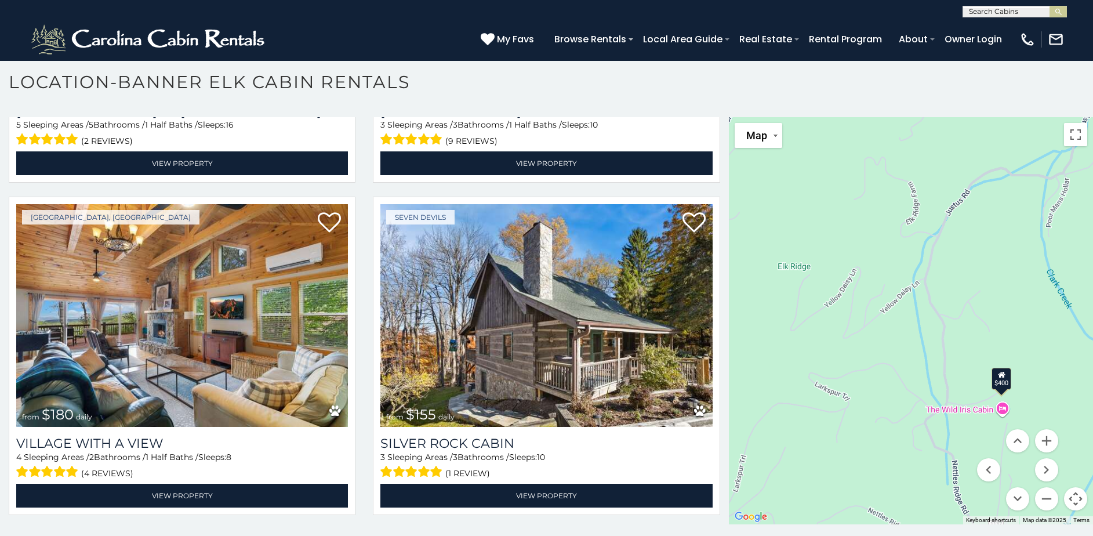
scroll to position [28, 0]
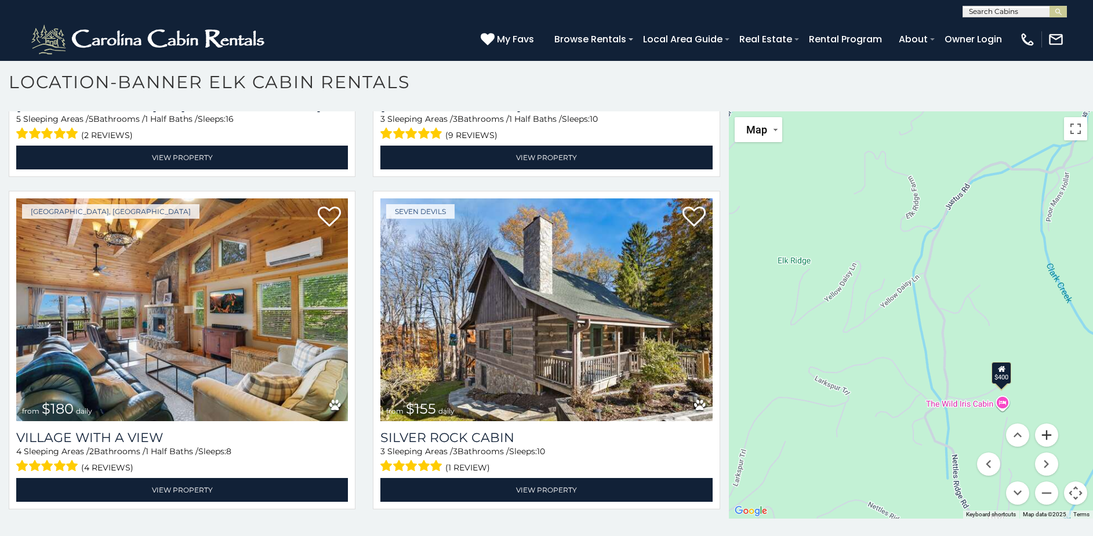
click at [1042, 439] on button "Zoom in" at bounding box center [1046, 434] width 23 height 23
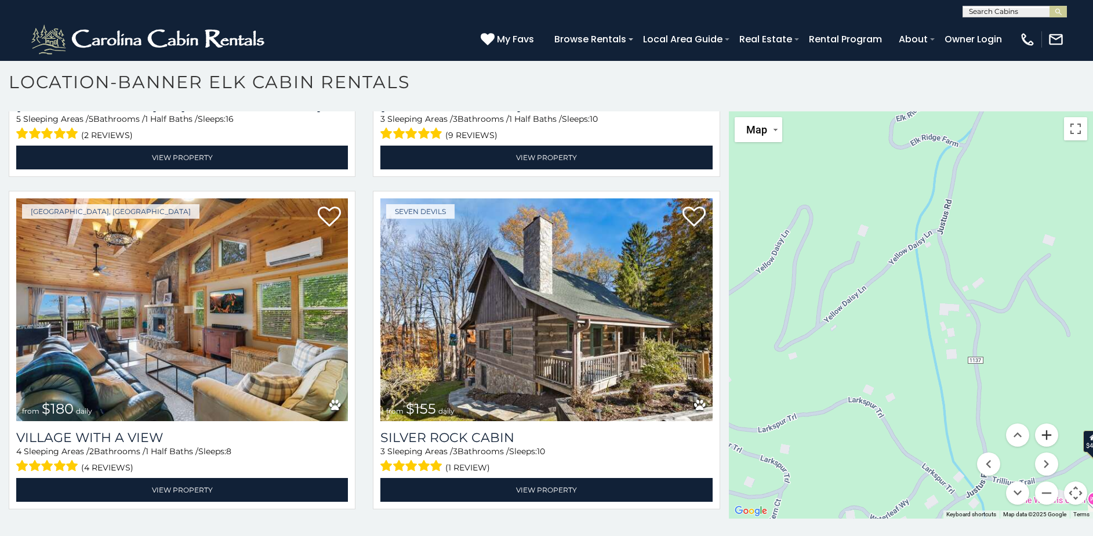
click at [1041, 437] on button "Zoom in" at bounding box center [1046, 434] width 23 height 23
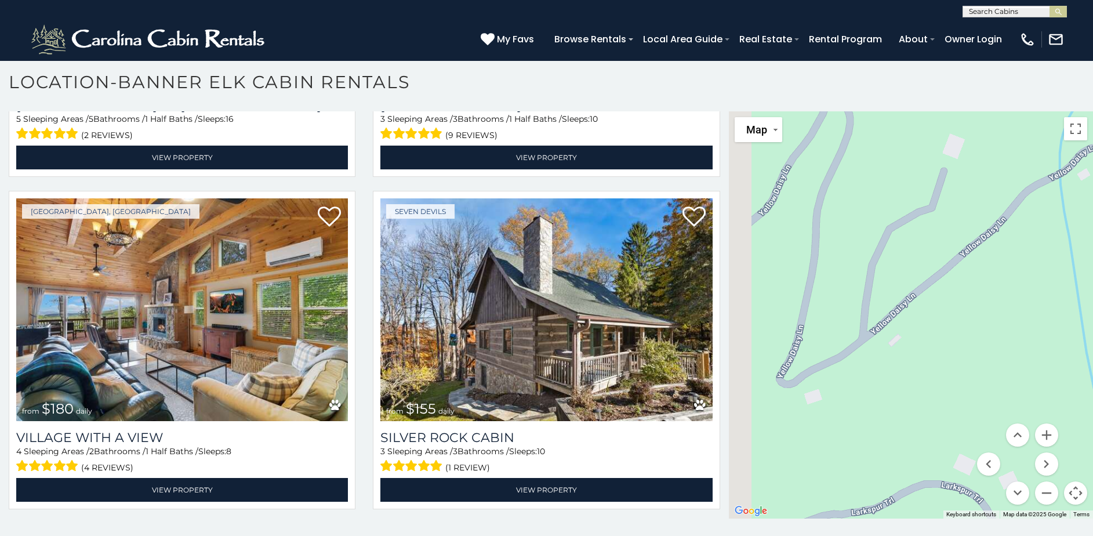
drag, startPoint x: 794, startPoint y: 279, endPoint x: 931, endPoint y: 284, distance: 137.0
click at [940, 279] on div "$300 $225 $451 $1,095 $400 $355 $720 $650 $410 $235 $290 $424 $535 $400 $460 $3…" at bounding box center [911, 314] width 364 height 407
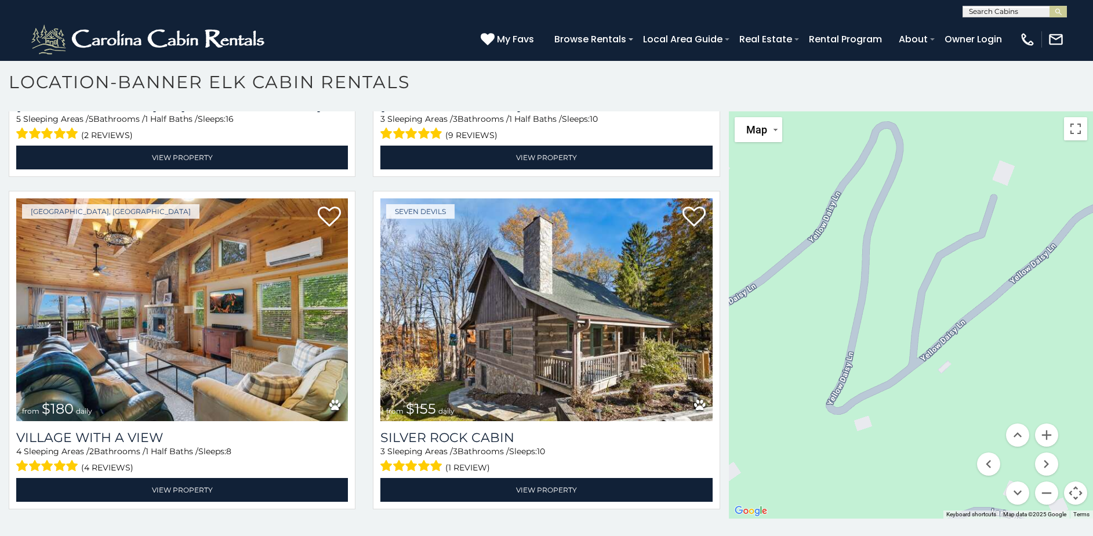
drag, startPoint x: 897, startPoint y: 280, endPoint x: 940, endPoint y: 308, distance: 51.6
click at [940, 308] on div "$300 $225 $451 $1,095 $400 $355 $720 $650 $410 $235 $290 $424 $535 $400 $460 $3…" at bounding box center [911, 314] width 364 height 407
click at [1041, 435] on button "Zoom in" at bounding box center [1046, 434] width 23 height 23
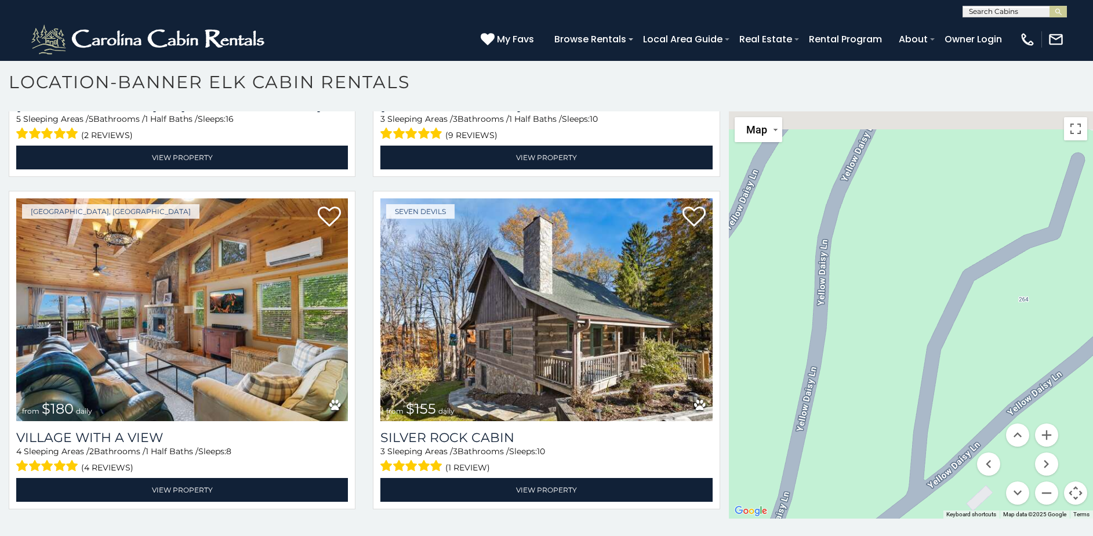
drag, startPoint x: 854, startPoint y: 338, endPoint x: 861, endPoint y: 376, distance: 38.3
click at [857, 405] on div "$300 $225 $451 $1,095 $400 $355 $720 $650 $410 $235 $290 $424 $535 $400 $460 $3…" at bounding box center [911, 314] width 364 height 407
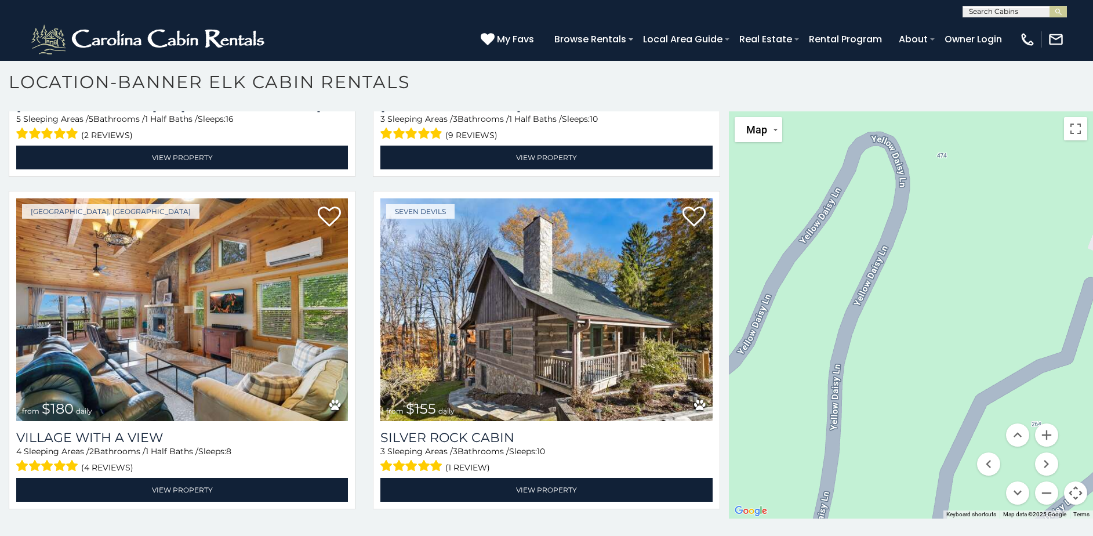
drag, startPoint x: 865, startPoint y: 315, endPoint x: 877, endPoint y: 398, distance: 83.8
click at [877, 398] on div "$300 $225 $451 $1,095 $400 $355 $720 $650 $410 $235 $290 $424 $535 $400 $460 $3…" at bounding box center [911, 314] width 364 height 407
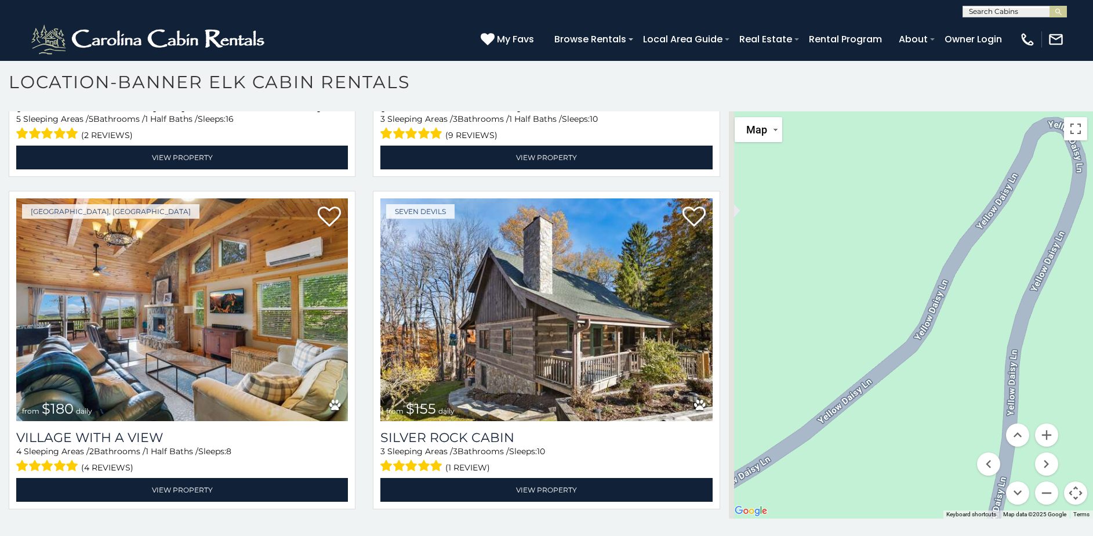
drag, startPoint x: 789, startPoint y: 374, endPoint x: 967, endPoint y: 358, distance: 178.1
click at [967, 358] on div "$300 $225 $451 $1,095 $400 $355 $720 $650 $410 $235 $290 $424 $535 $400 $460 $3…" at bounding box center [911, 314] width 364 height 407
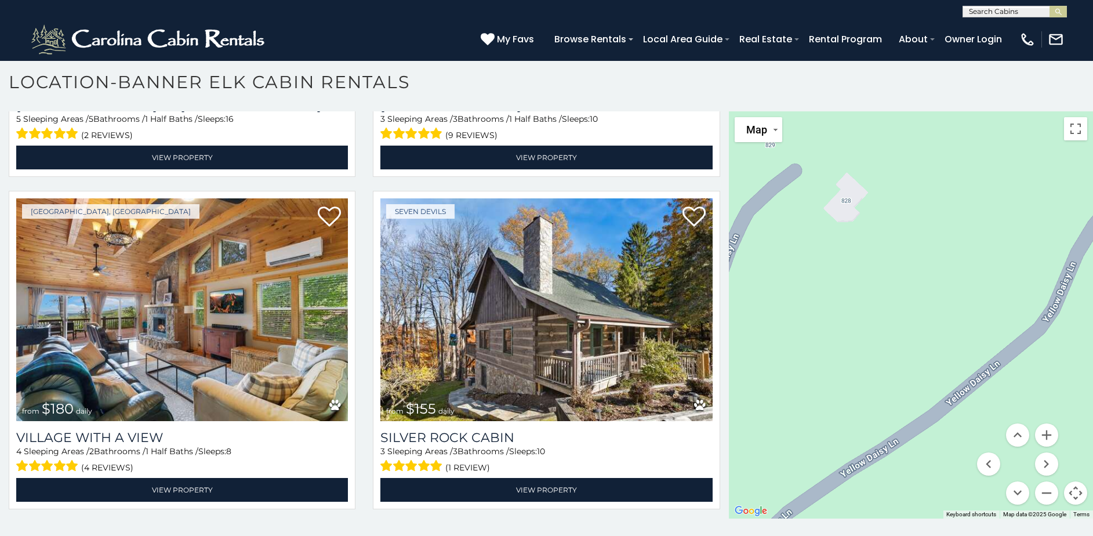
drag, startPoint x: 840, startPoint y: 348, endPoint x: 971, endPoint y: 330, distance: 131.7
click at [971, 330] on div "$300 $225 $451 $1,095 $400 $355 $720 $650 $410 $235 $290 $424 $535 $400 $460 $3…" at bounding box center [911, 314] width 364 height 407
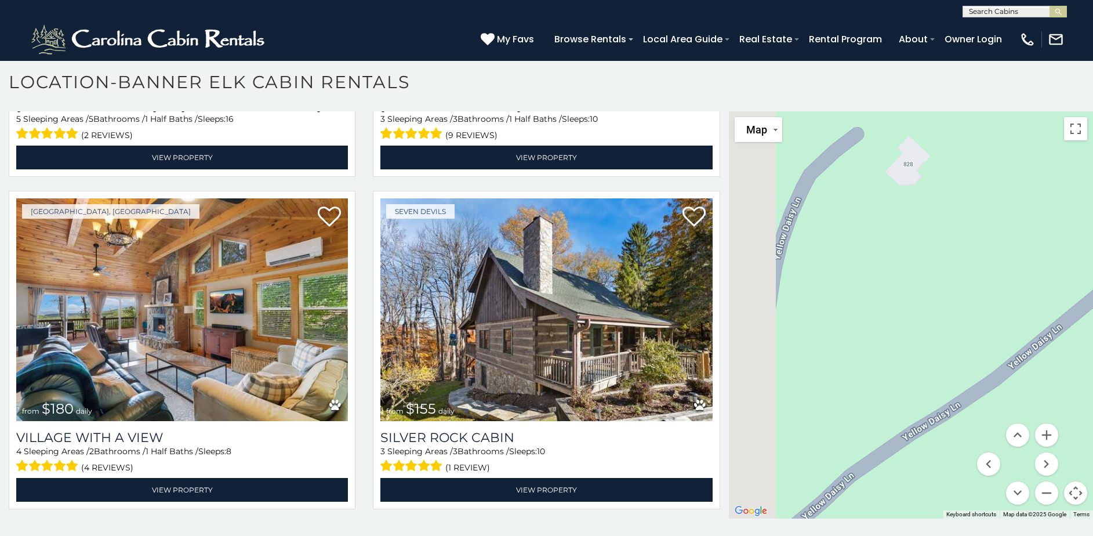
drag, startPoint x: 854, startPoint y: 381, endPoint x: 917, endPoint y: 345, distance: 72.2
click at [922, 342] on div "$300 $225 $451 $1,095 $400 $355 $720 $650 $410 $235 $290 $424 $535 $400 $460 $3…" at bounding box center [911, 314] width 364 height 407
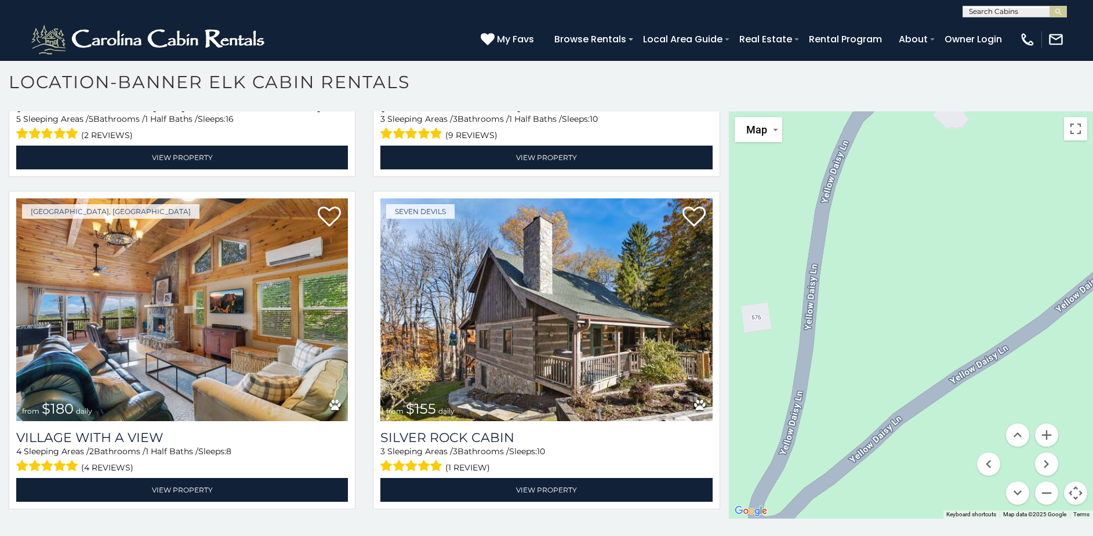
drag, startPoint x: 865, startPoint y: 380, endPoint x: 913, endPoint y: 321, distance: 75.4
click at [915, 314] on div "$300 $225 $451 $1,095 $400 $355 $720 $650 $410 $235 $290 $424 $535 $400 $460 $3…" at bounding box center [911, 314] width 364 height 407
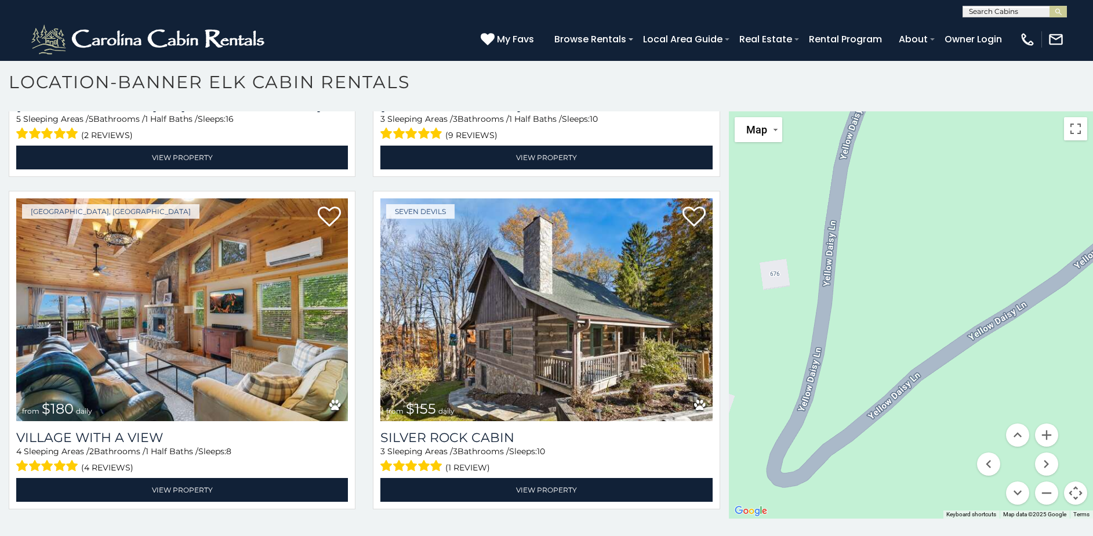
drag, startPoint x: 876, startPoint y: 381, endPoint x: 889, endPoint y: 330, distance: 52.6
click at [889, 332] on div "$300 $225 $451 $1,095 $400 $355 $720 $650 $410 $235 $290 $424 $535 $400 $460 $3…" at bounding box center [911, 314] width 364 height 407
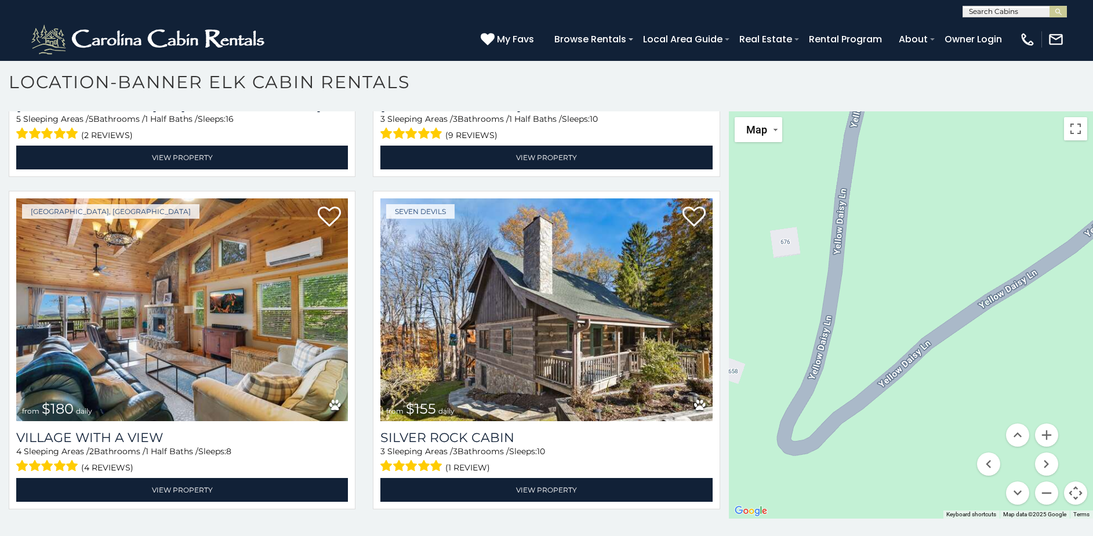
click at [871, 424] on div "$300 $225 $451 $1,095 $400 $355 $720 $650 $410 $235 $290 $424 $535 $400 $460 $3…" at bounding box center [911, 314] width 364 height 407
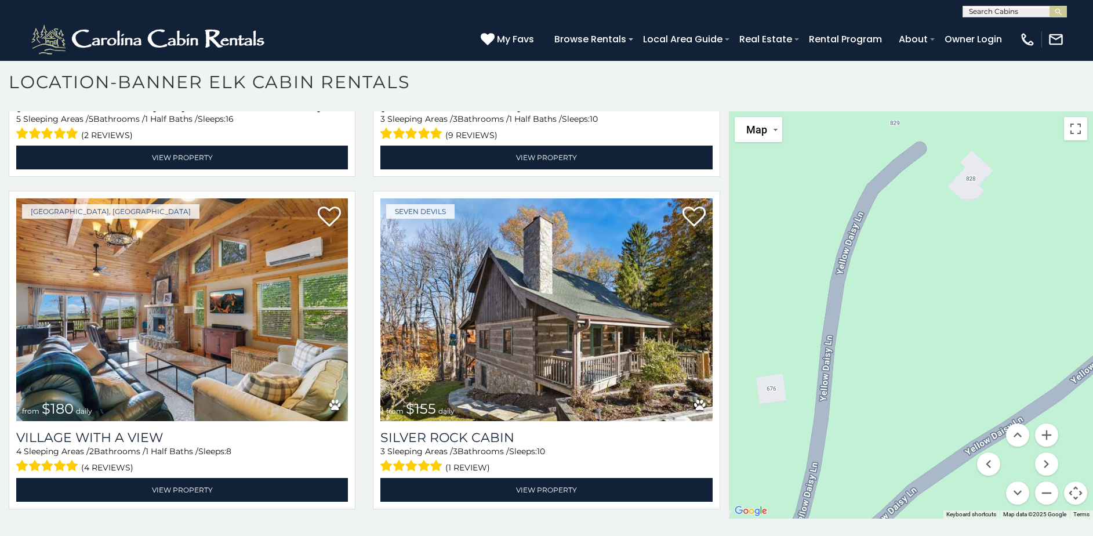
drag, startPoint x: 889, startPoint y: 400, endPoint x: 884, endPoint y: 359, distance: 40.9
click at [888, 405] on div "$300 $225 $451 $1,095 $400 $355 $720 $650 $410 $235 $290 $424 $535 $400 $460 $3…" at bounding box center [911, 314] width 364 height 407
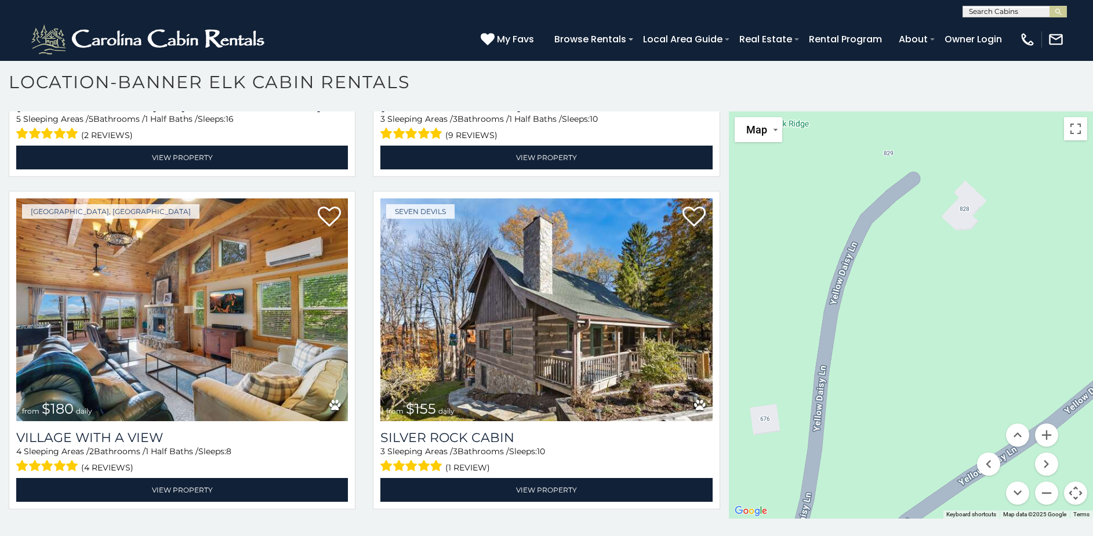
drag, startPoint x: 898, startPoint y: 371, endPoint x: 894, endPoint y: 389, distance: 17.7
click at [894, 389] on div "$300 $225 $451 $1,095 $400 $355 $720 $650 $410 $235 $290 $424 $535 $400 $460 $3…" at bounding box center [911, 314] width 364 height 407
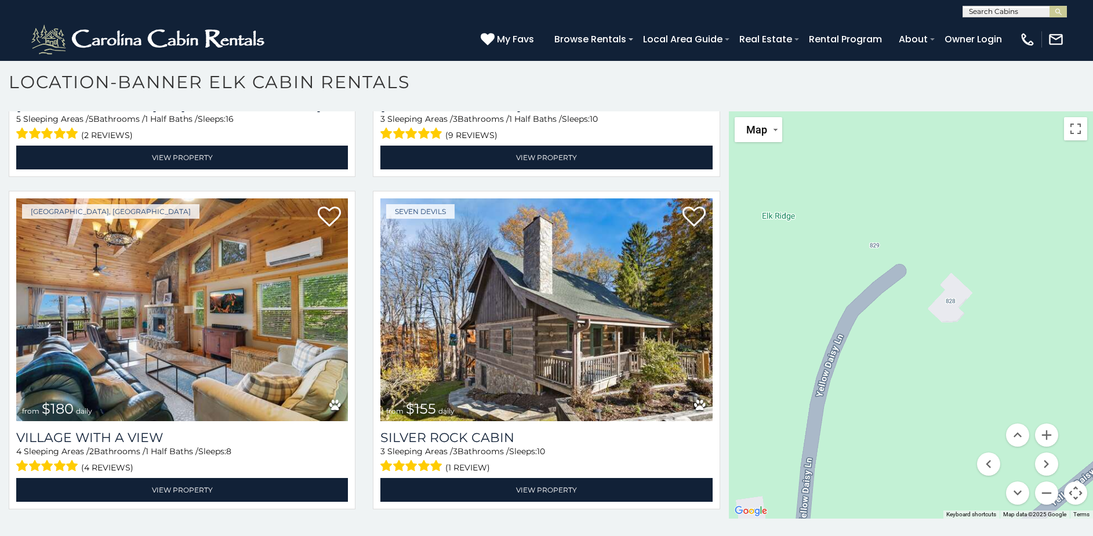
click at [895, 390] on div "$300 $225 $451 $1,095 $400 $355 $720 $650 $410 $235 $290 $424 $535 $400 $460 $3…" at bounding box center [911, 314] width 364 height 407
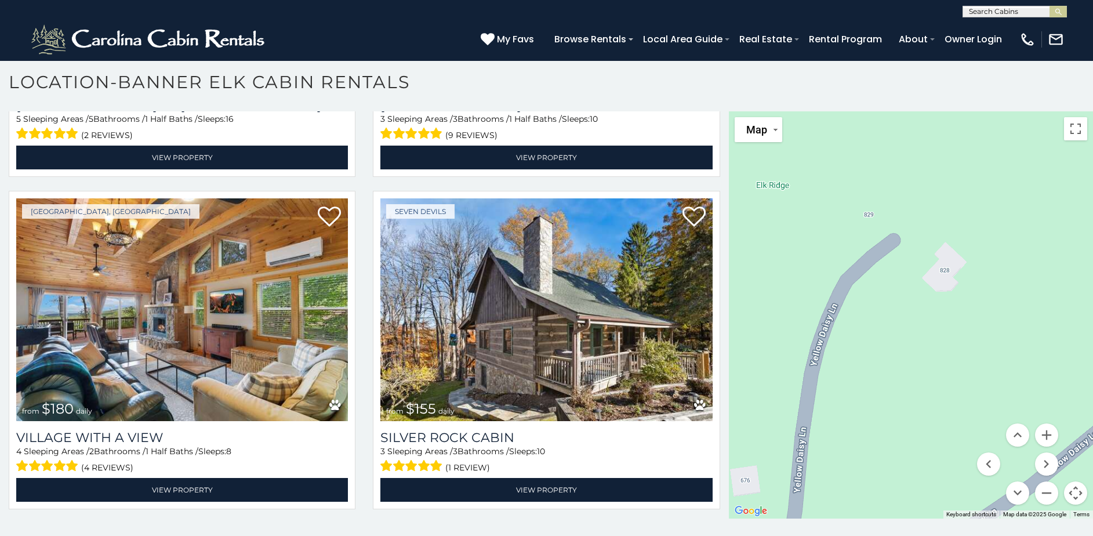
drag, startPoint x: 893, startPoint y: 375, endPoint x: 889, endPoint y: 317, distance: 58.7
click at [883, 318] on div "$300 $225 $451 $1,095 $400 $355 $720 $650 $410 $235 $290 $424 $535 $400 $460 $3…" at bounding box center [911, 314] width 364 height 407
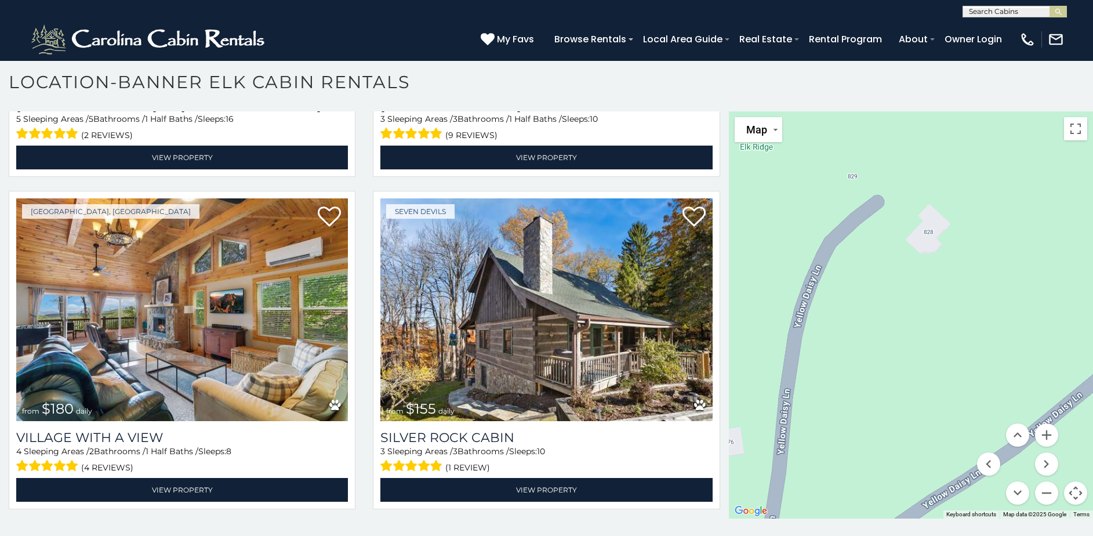
drag, startPoint x: 941, startPoint y: 346, endPoint x: 932, endPoint y: 332, distance: 15.9
click at [908, 311] on div "$300 $225 $451 $1,095 $400 $355 $720 $650 $410 $235 $290 $424 $535 $400 $460 $3…" at bounding box center [911, 314] width 364 height 407
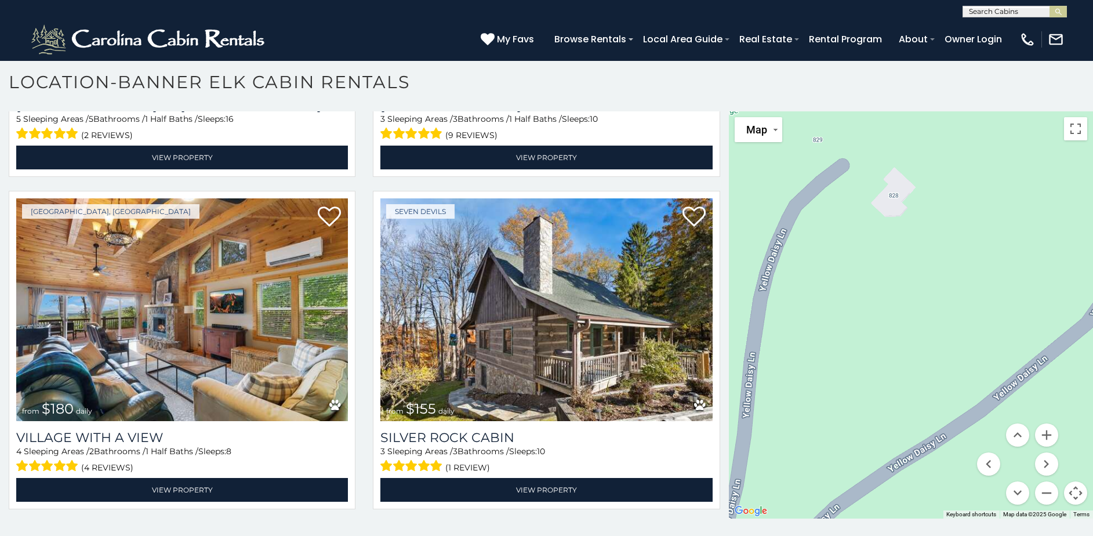
drag, startPoint x: 963, startPoint y: 362, endPoint x: 909, endPoint y: 316, distance: 70.8
click at [906, 317] on div "$300 $225 $451 $1,095 $400 $355 $720 $650 $410 $235 $290 $424 $535 $400 $460 $3…" at bounding box center [911, 314] width 364 height 407
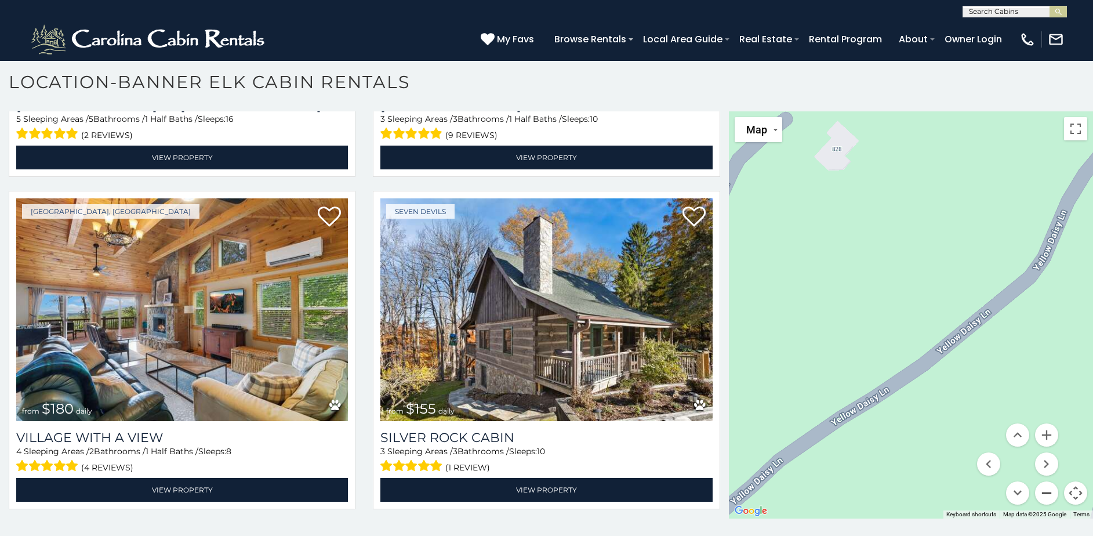
click at [1042, 499] on button "Zoom out" at bounding box center [1046, 492] width 23 height 23
click at [1042, 498] on button "Zoom out" at bounding box center [1046, 492] width 23 height 23
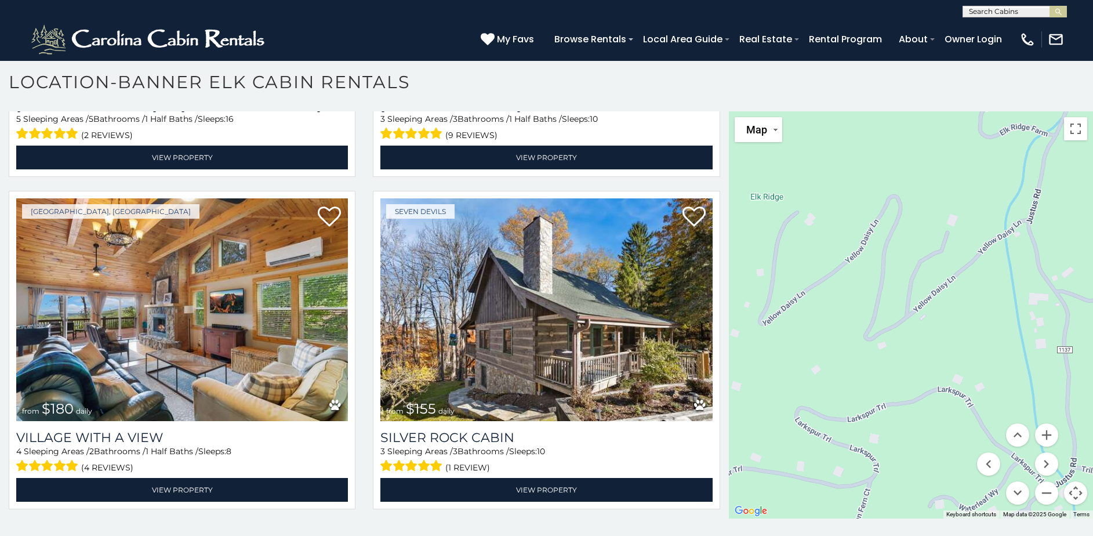
drag, startPoint x: 935, startPoint y: 421, endPoint x: 850, endPoint y: 366, distance: 102.0
click at [850, 366] on div "$300 $225 $451 $1,095 $400 $355 $720 $650 $410 $235 $290 $424 $535 $400 $460 $3…" at bounding box center [911, 314] width 364 height 407
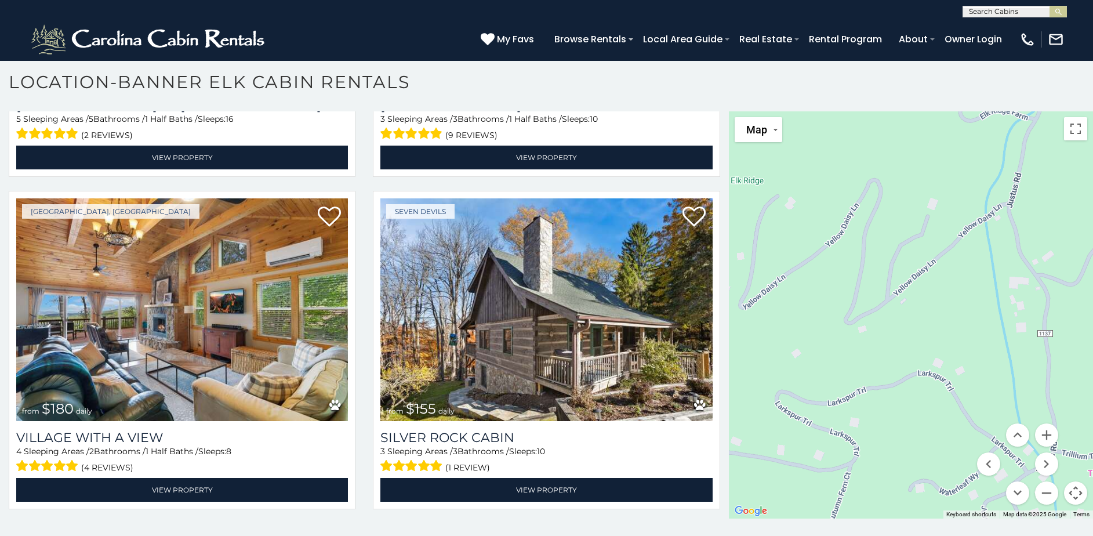
drag, startPoint x: 1008, startPoint y: 360, endPoint x: 977, endPoint y: 324, distance: 48.1
click at [977, 324] on div "$300 $225 $451 $1,095 $400 $355 $720 $650 $410 $235 $290 $424 $535 $400 $460 $3…" at bounding box center [911, 314] width 364 height 407
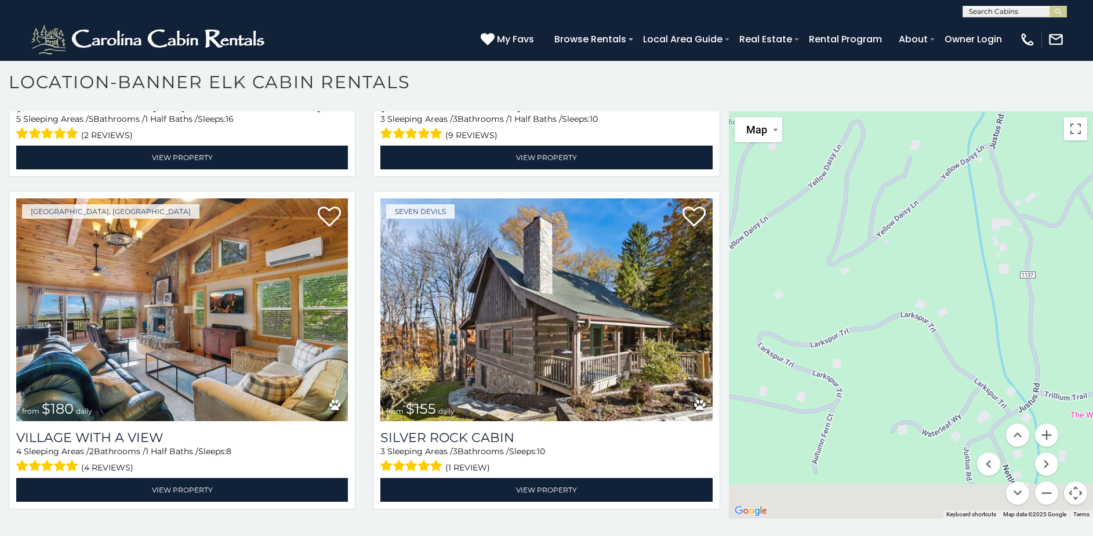
click at [992, 349] on div "$300 $225 $451 $1,095 $400 $355 $720 $650 $410 $235 $290 $424 $535 $400 $460 $3…" at bounding box center [911, 314] width 364 height 407
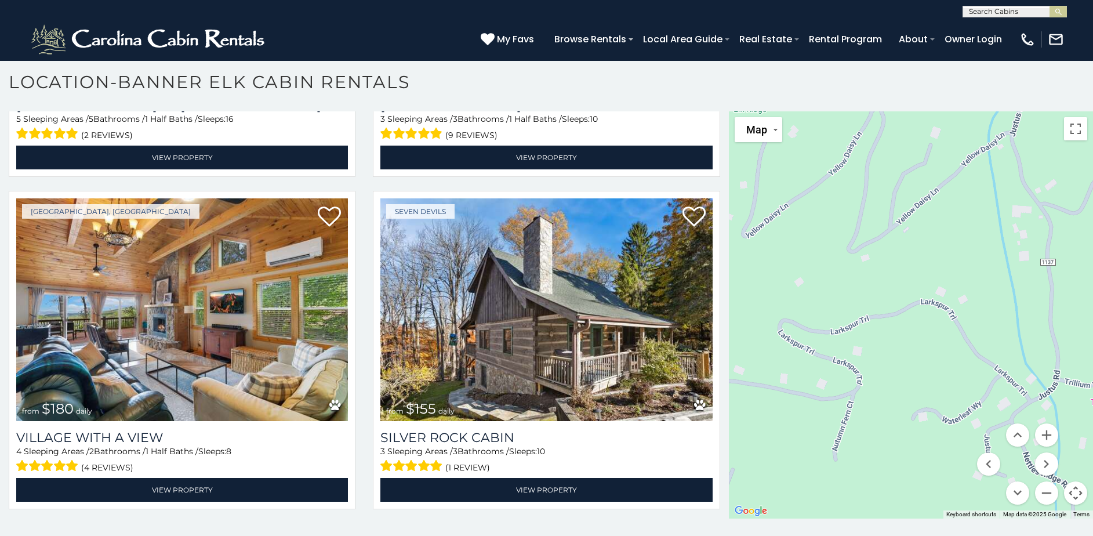
drag, startPoint x: 963, startPoint y: 326, endPoint x: 986, endPoint y: 317, distance: 24.2
click at [986, 317] on div "$300 $225 $451 $1,095 $400 $355 $720 $650 $410 $235 $290 $424 $535 $400 $460 $3…" at bounding box center [911, 314] width 364 height 407
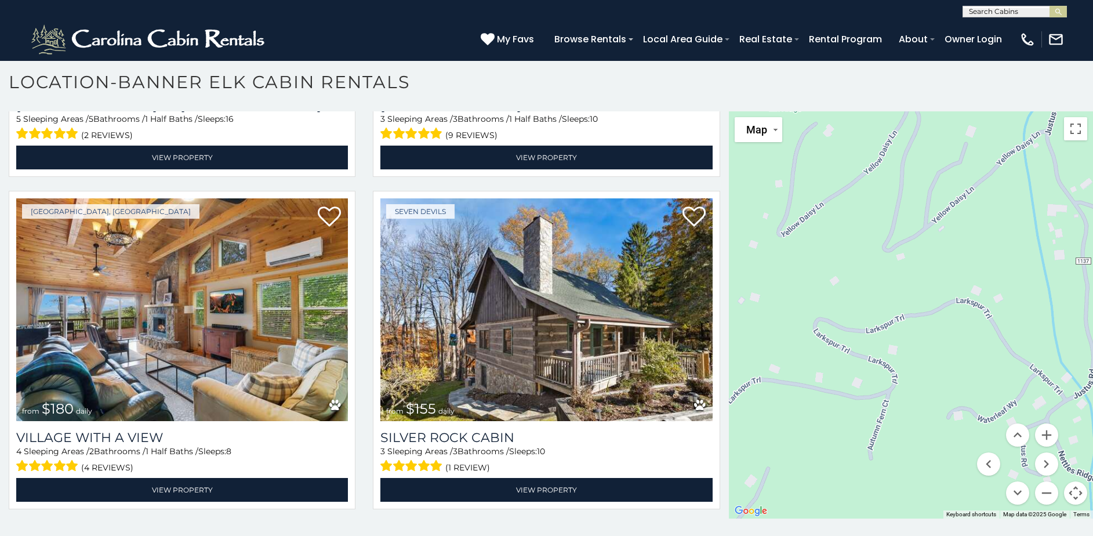
drag, startPoint x: 874, startPoint y: 295, endPoint x: 911, endPoint y: 294, distance: 36.6
click at [911, 294] on div "$300 $225 $451 $1,095 $400 $355 $720 $650 $410 $235 $290 $424 $535 $400 $460 $3…" at bounding box center [911, 314] width 364 height 407
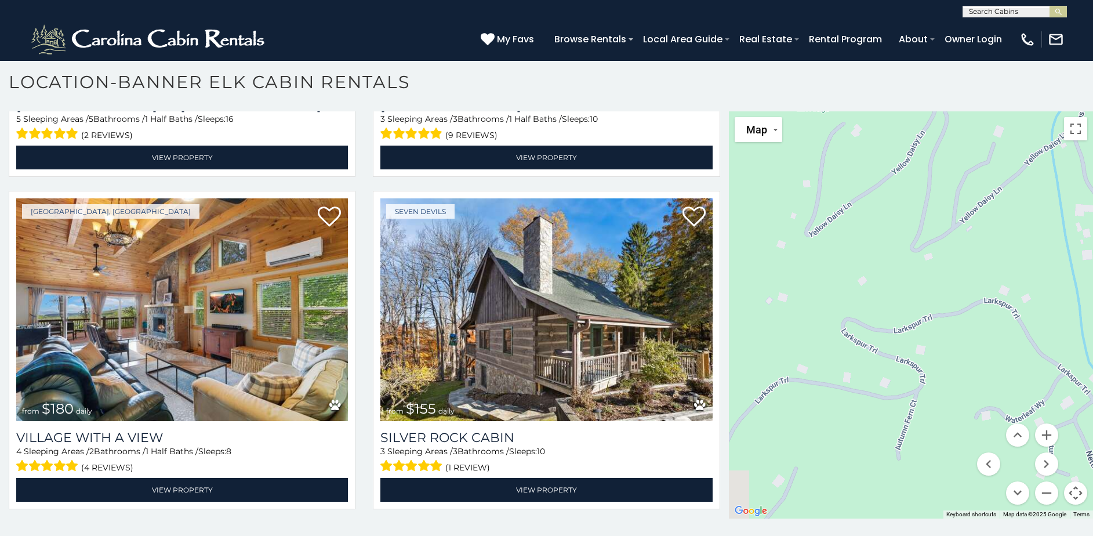
drag, startPoint x: 845, startPoint y: 302, endPoint x: 868, endPoint y: 302, distance: 23.2
click at [868, 302] on div "$300 $225 $451 $1,095 $400 $355 $720 $650 $410 $235 $290 $424 $535 $400 $460 $3…" at bounding box center [911, 314] width 364 height 407
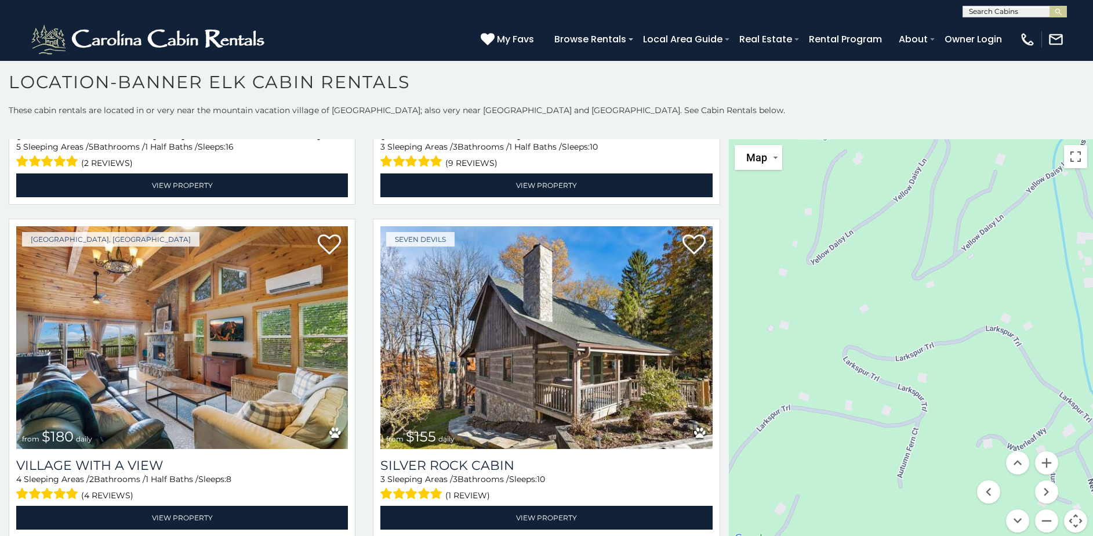
click at [882, 418] on div "$300 $225 $451 $1,095 $400 $355 $720 $650 $410 $235 $290 $424 $535 $400 $460 $3…" at bounding box center [911, 342] width 364 height 407
click at [1044, 461] on button "Zoom in" at bounding box center [1046, 462] width 23 height 23
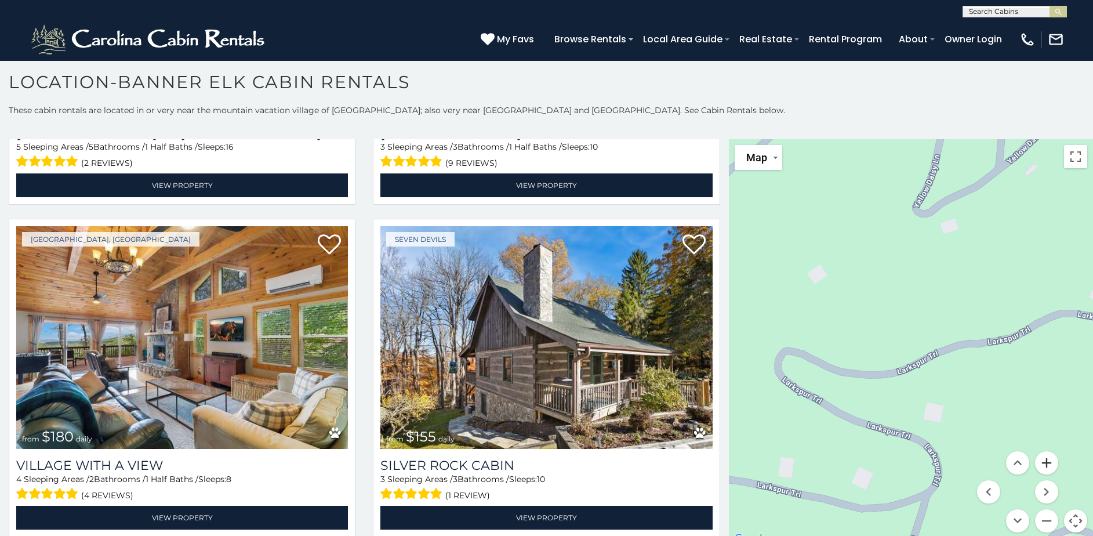
click at [1044, 461] on button "Zoom in" at bounding box center [1046, 462] width 23 height 23
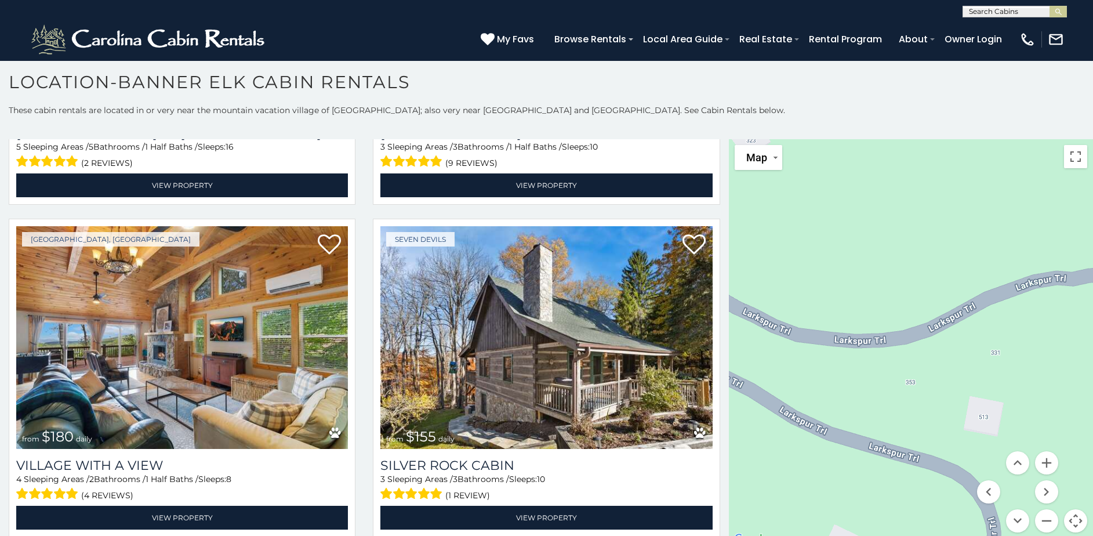
drag, startPoint x: 908, startPoint y: 462, endPoint x: 935, endPoint y: 394, distance: 72.6
click at [935, 394] on div "$300 $225 $451 $1,095 $400 $355 $720 $650 $410 $235 $290 $424 $535 $400 $460 $3…" at bounding box center [911, 342] width 364 height 407
drag, startPoint x: 910, startPoint y: 459, endPoint x: 905, endPoint y: 418, distance: 41.5
click at [921, 393] on div "$300 $225 $451 $1,095 $400 $355 $720 $650 $410 $235 $290 $424 $535 $400 $460 $3…" at bounding box center [911, 342] width 364 height 407
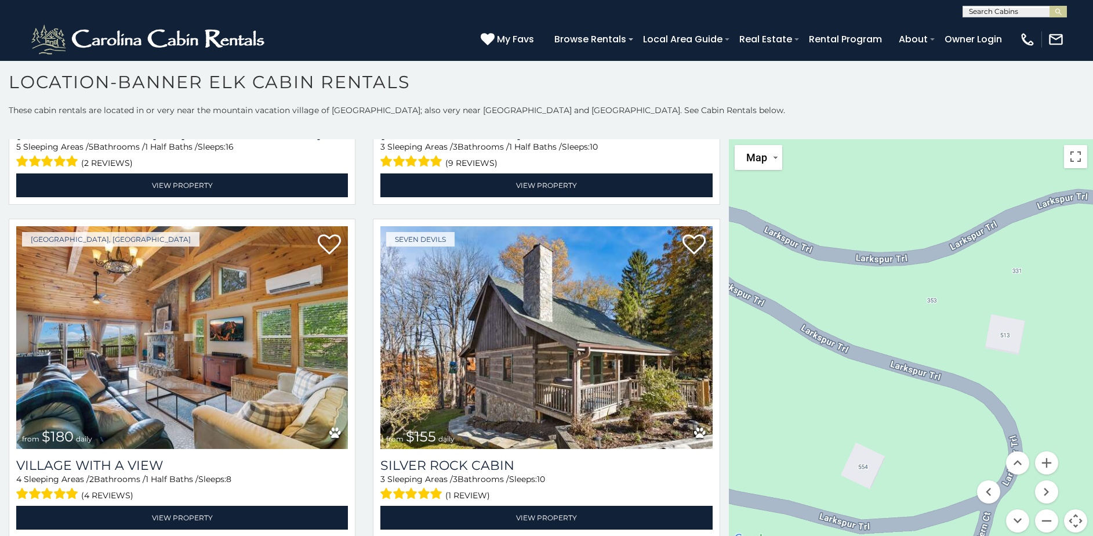
click at [908, 431] on div "$300 $225 $451 $1,095 $400 $355 $720 $650 $410 $235 $290 $424 $535 $400 $460 $3…" at bounding box center [911, 342] width 364 height 407
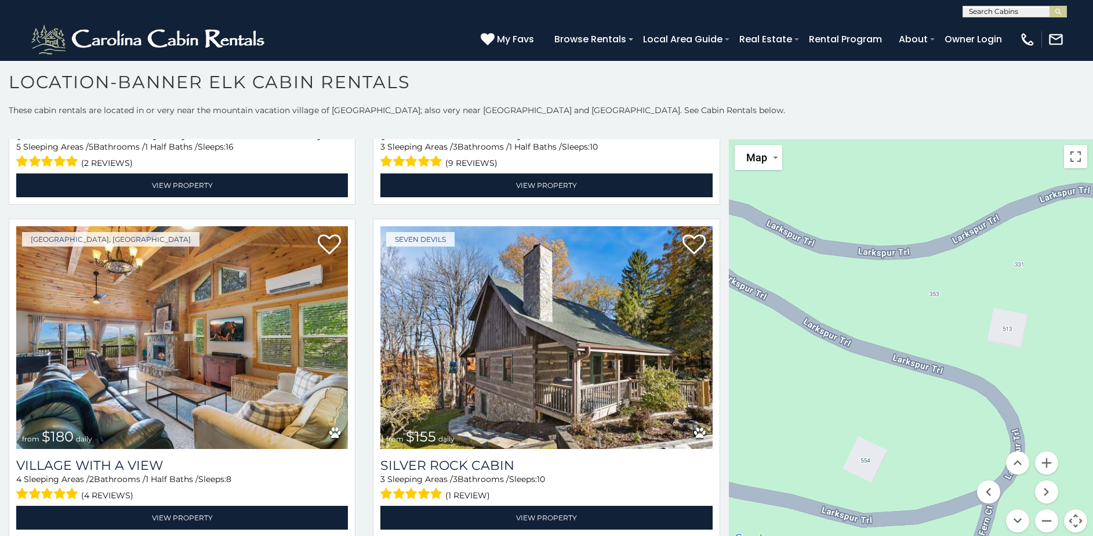
click at [866, 470] on div "$300 $225 $451 $1,095 $400 $355 $720 $650 $410 $235 $290 $424 $535 $400 $460 $3…" at bounding box center [911, 342] width 364 height 407
click at [1041, 519] on button "Zoom out" at bounding box center [1046, 520] width 23 height 23
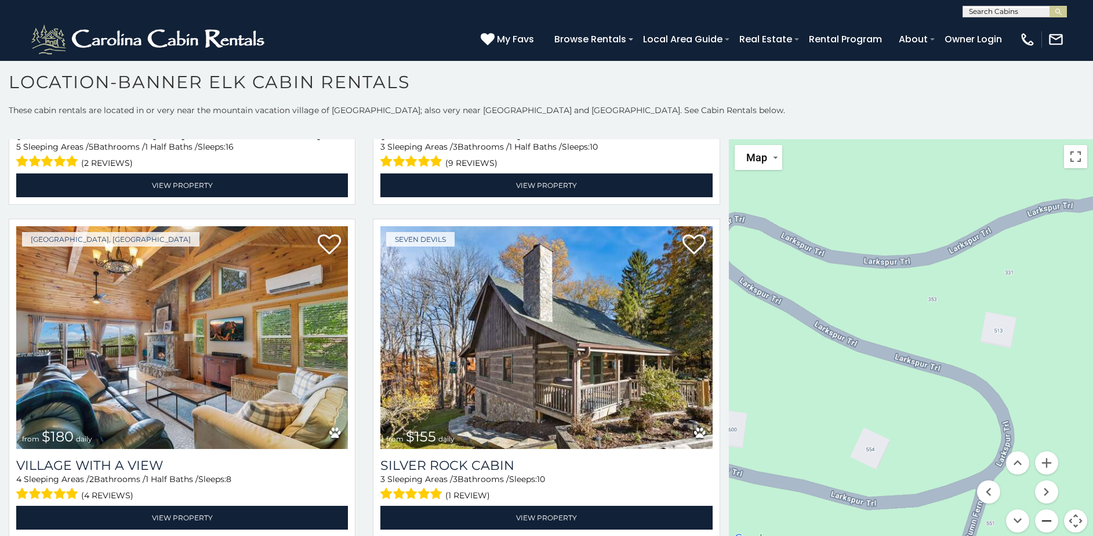
click at [1041, 519] on button "Zoom out" at bounding box center [1046, 520] width 23 height 23
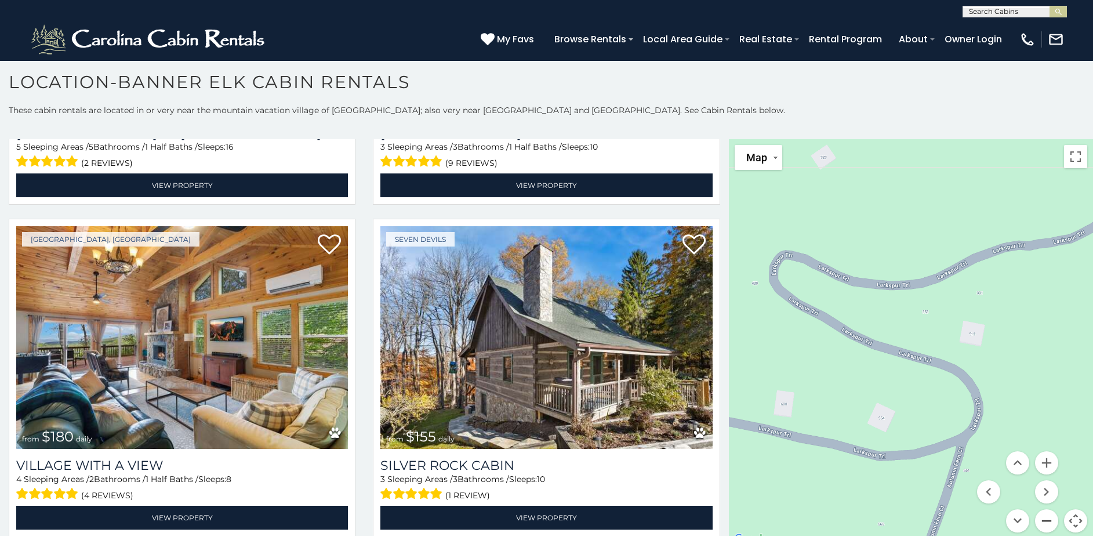
click at [1041, 519] on button "Zoom out" at bounding box center [1046, 520] width 23 height 23
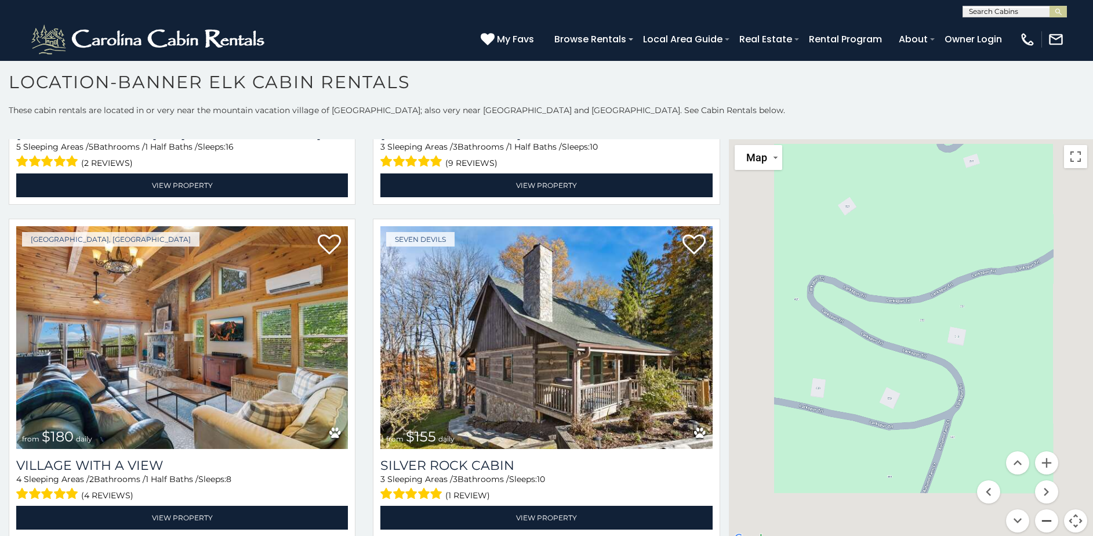
click at [1041, 519] on button "Zoom out" at bounding box center [1046, 520] width 23 height 23
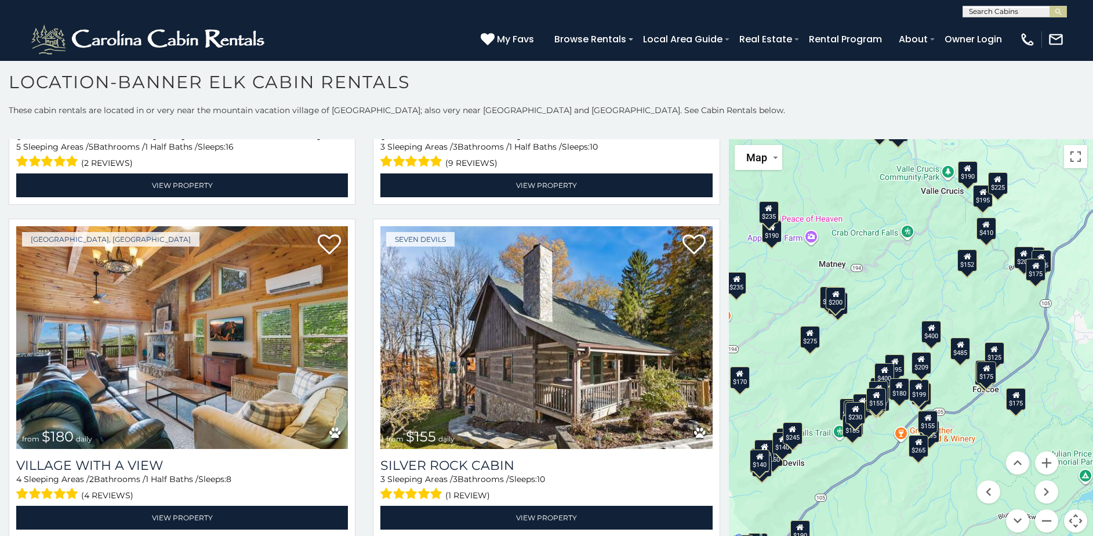
click at [926, 337] on div "$400" at bounding box center [931, 332] width 20 height 22
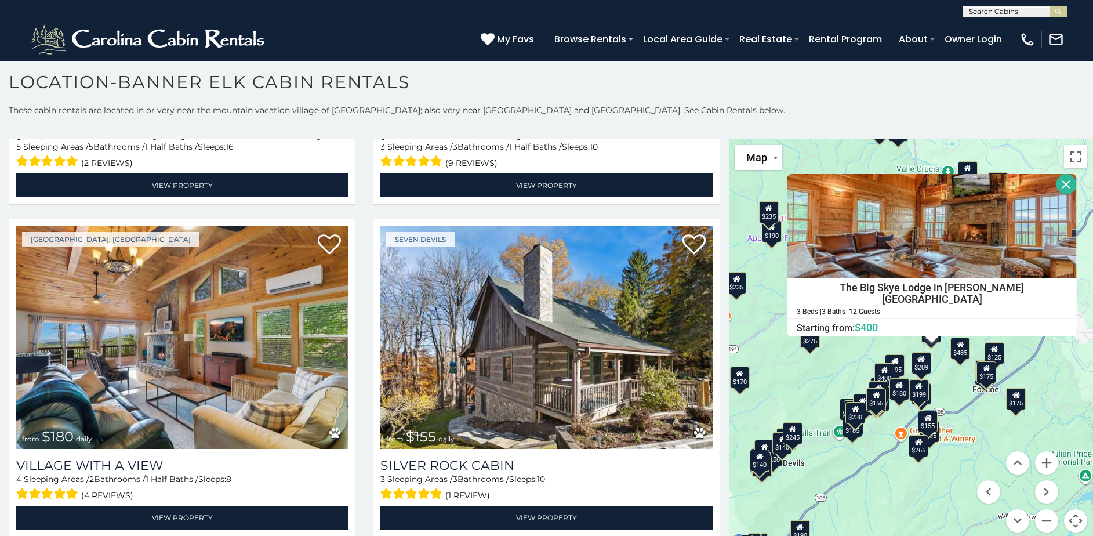
click at [1056, 188] on button "Close" at bounding box center [1066, 184] width 20 height 20
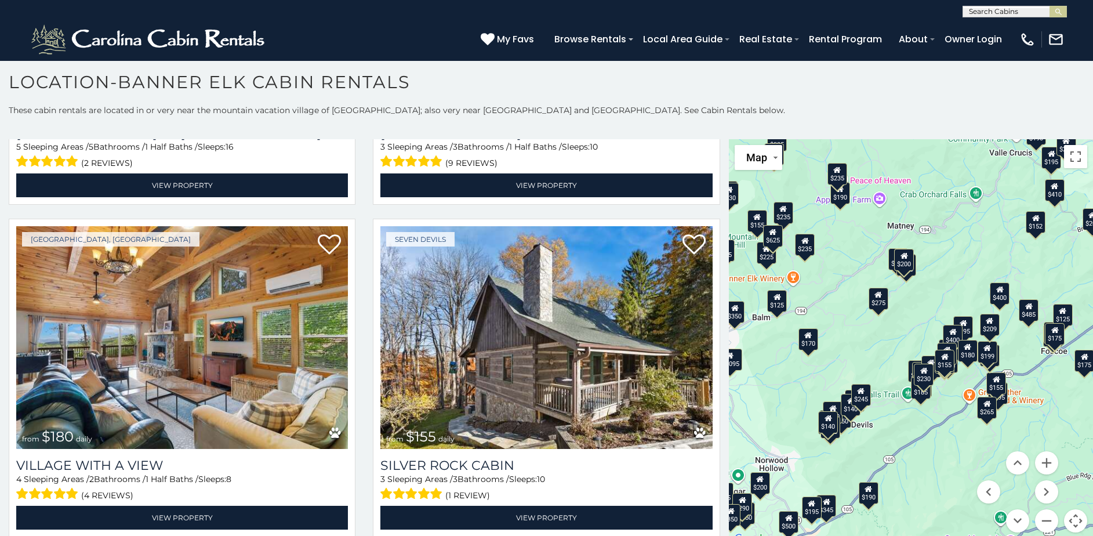
drag, startPoint x: 822, startPoint y: 392, endPoint x: 891, endPoint y: 353, distance: 79.7
click at [891, 353] on div "$300 $225 $451 $1,095 $400 $355 $720 $650 $410 $235 $290 $424 $535 $400 $460 $3…" at bounding box center [911, 342] width 364 height 407
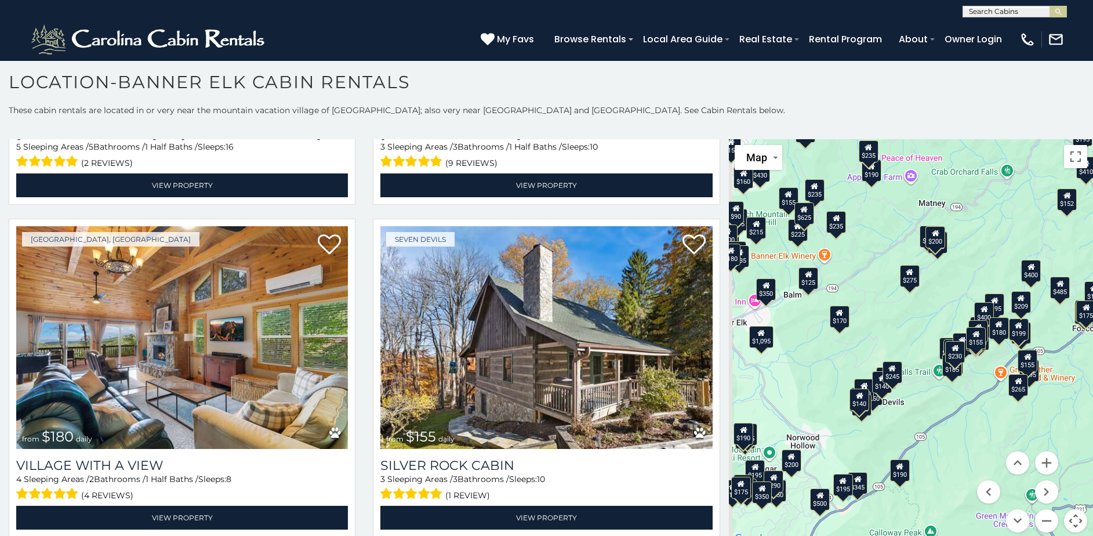
drag, startPoint x: 902, startPoint y: 348, endPoint x: 910, endPoint y: 344, distance: 8.8
click at [914, 340] on div "$300 $225 $451 $1,095 $400 $355 $720 $650 $410 $235 $290 $424 $535 $400 $460 $3…" at bounding box center [911, 342] width 364 height 407
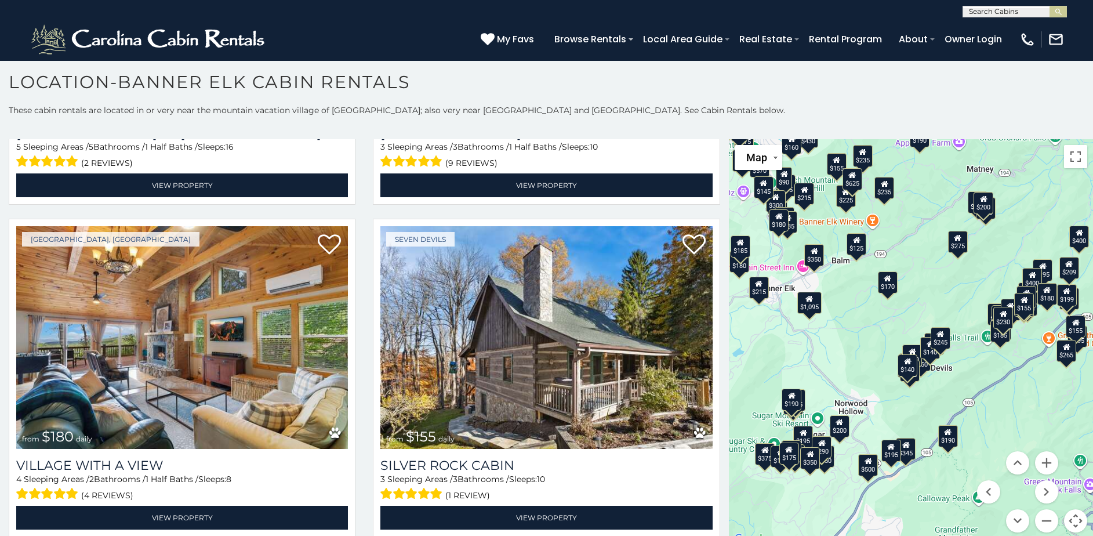
drag, startPoint x: 846, startPoint y: 369, endPoint x: 883, endPoint y: 342, distance: 45.9
click at [883, 342] on div "$300 $225 $451 $1,095 $400 $355 $720 $650 $410 $235 $290 $424 $535 $400 $460 $3…" at bounding box center [911, 342] width 364 height 407
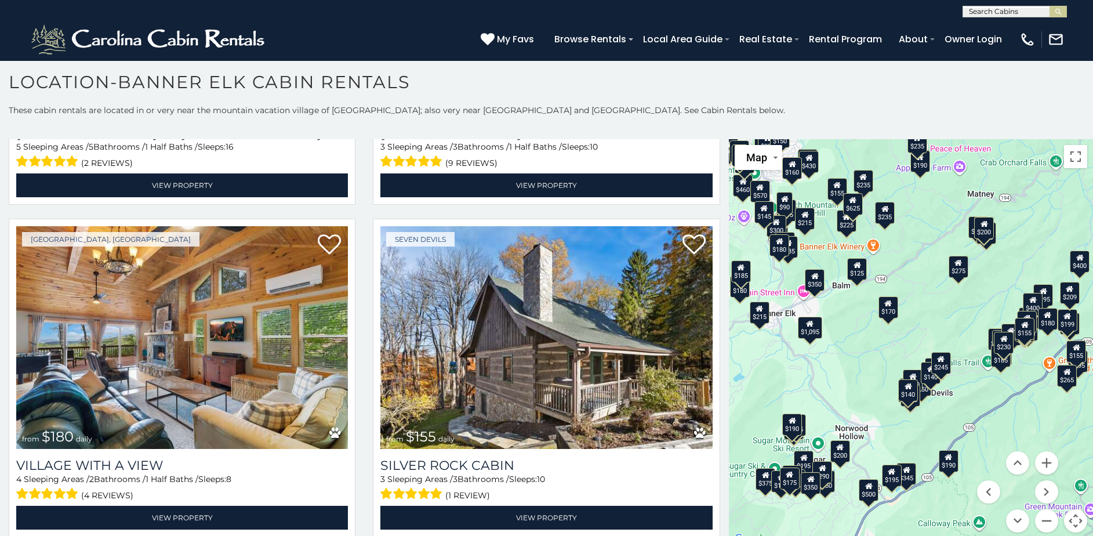
drag, startPoint x: 841, startPoint y: 328, endPoint x: 837, endPoint y: 317, distance: 12.1
click at [842, 332] on div "$300 $225 $451 $1,095 $400 $355 $720 $650 $410 $235 $290 $424 $535 $400 $460 $3…" at bounding box center [911, 342] width 364 height 407
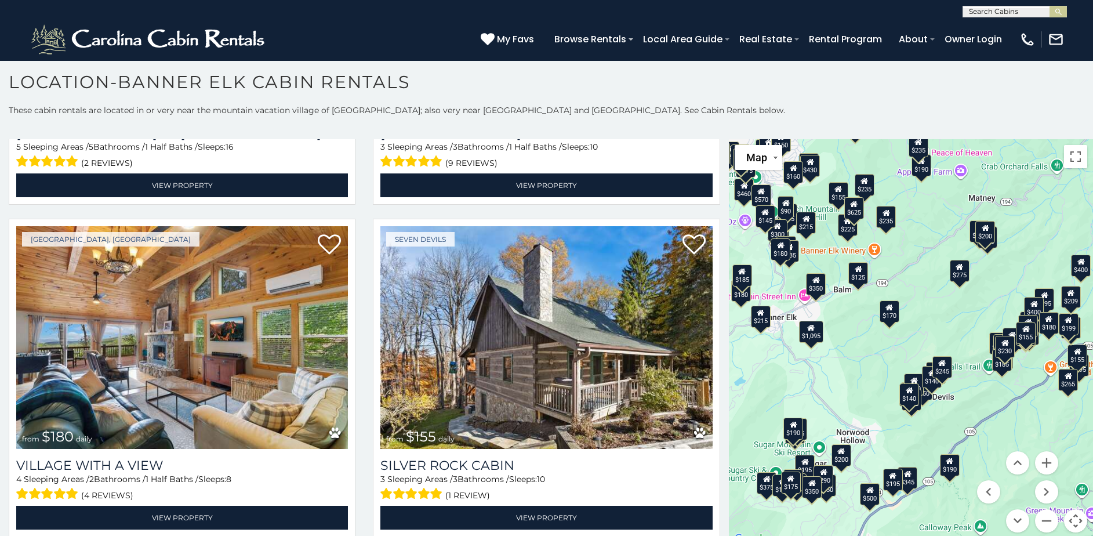
click at [816, 292] on div "$350" at bounding box center [816, 284] width 20 height 22
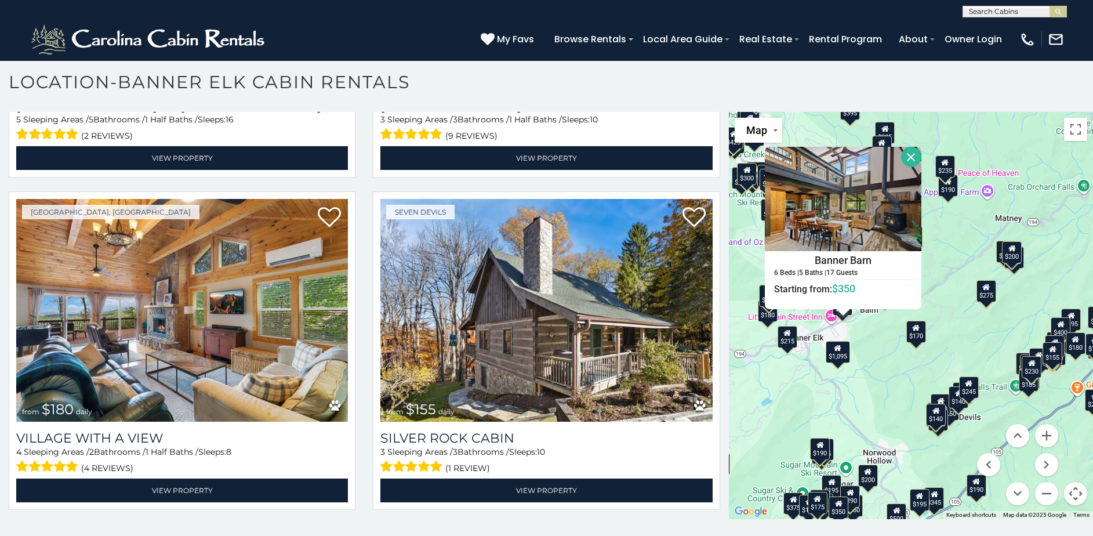
scroll to position [28, 0]
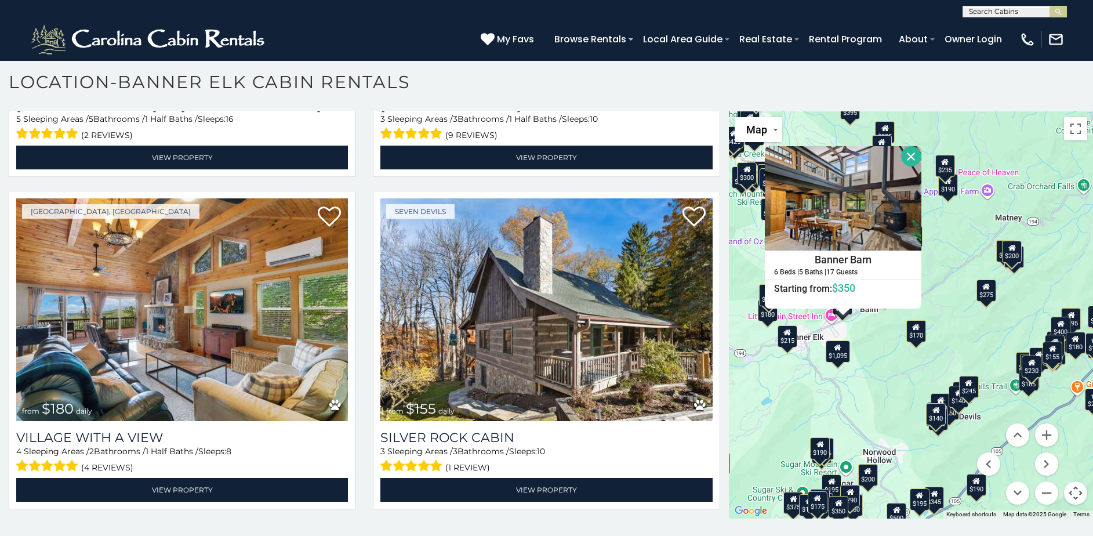
click at [895, 379] on div "$300 $225 $451 $1,095 $400 $355 $720 $650 $410 $235 $290 $424 $535 $400 $460 $3…" at bounding box center [911, 314] width 364 height 407
click at [907, 156] on button "Close" at bounding box center [911, 156] width 20 height 20
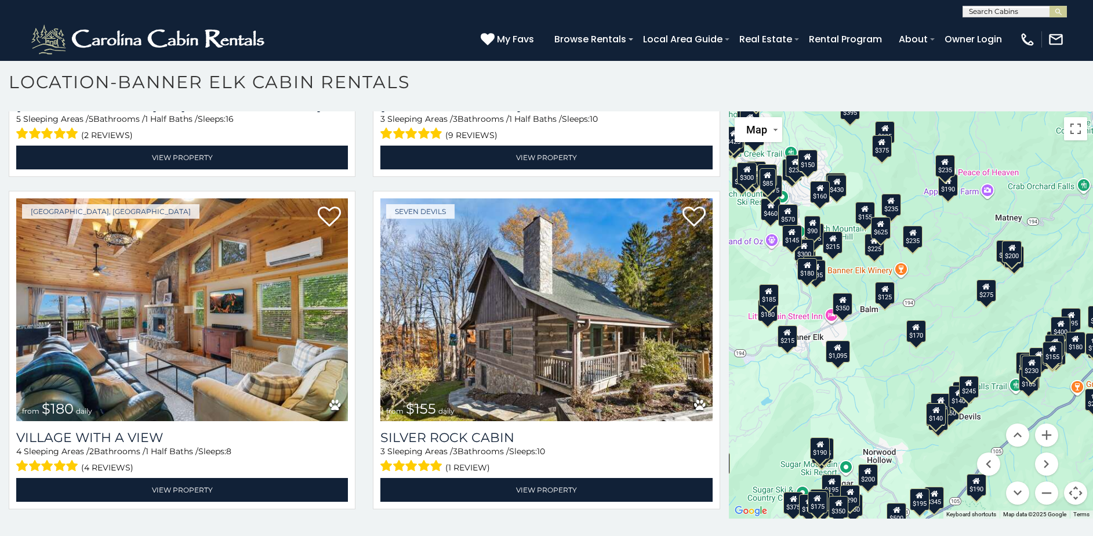
click at [885, 302] on div "$125" at bounding box center [885, 293] width 20 height 22
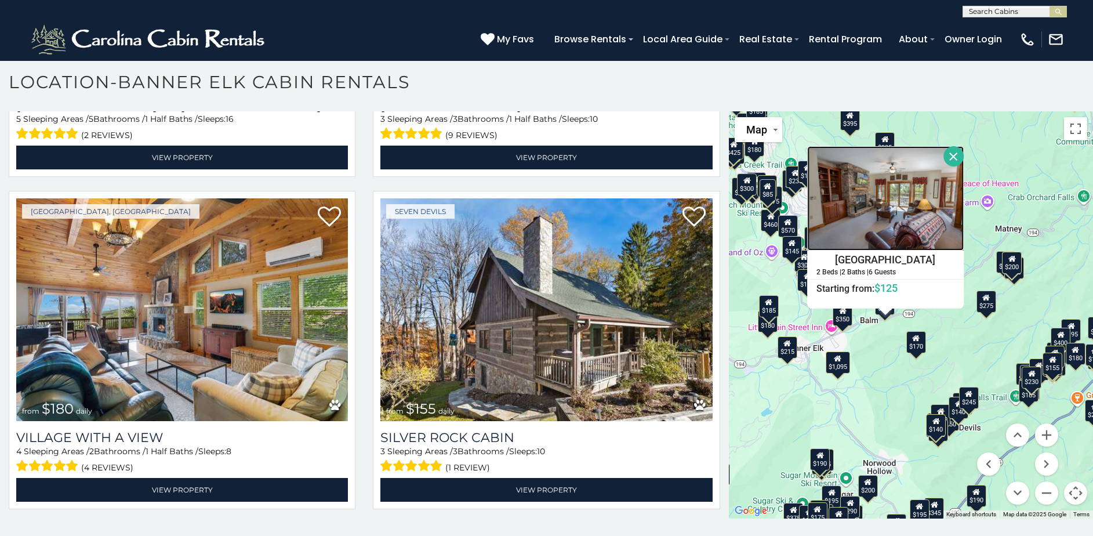
click at [872, 227] on img at bounding box center [885, 198] width 157 height 104
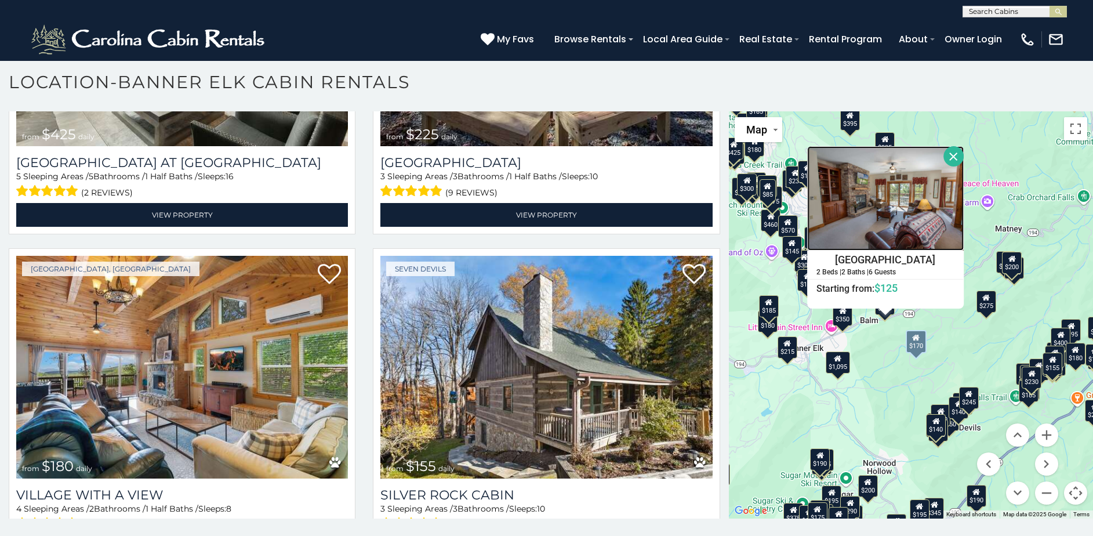
scroll to position [25788, 0]
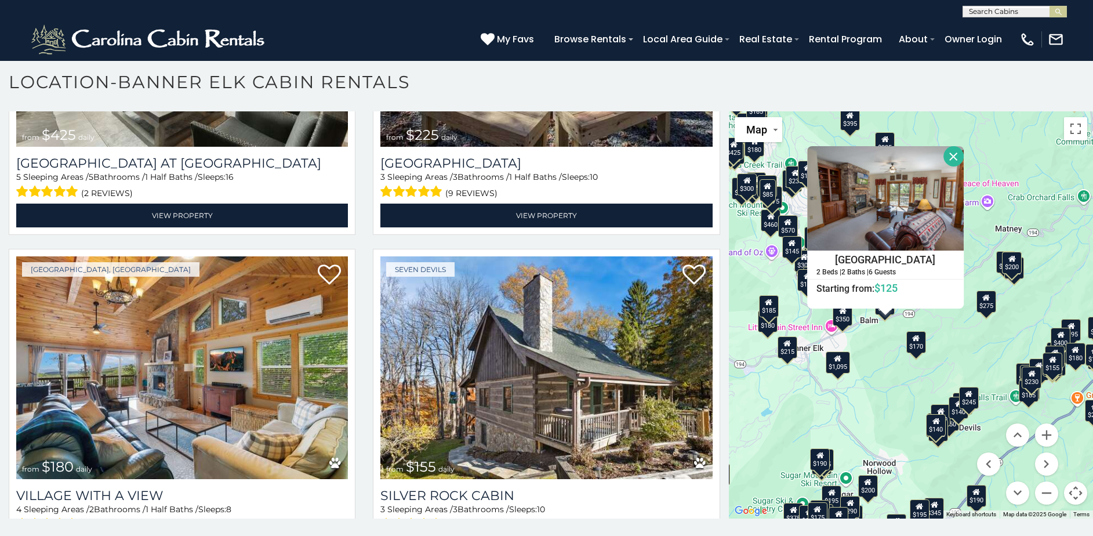
click at [947, 157] on button "Close" at bounding box center [954, 156] width 20 height 20
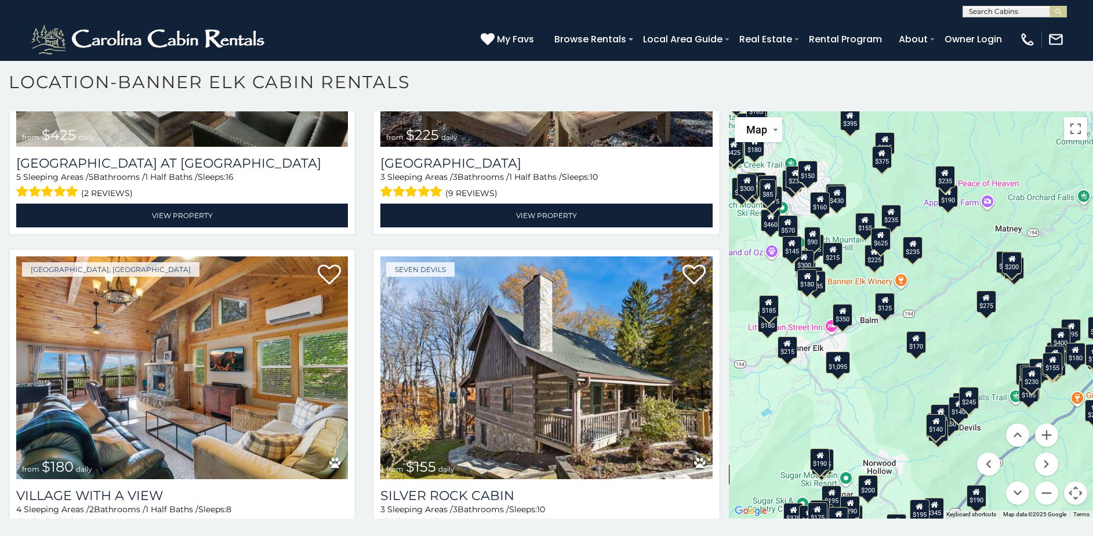
scroll to position [0, 0]
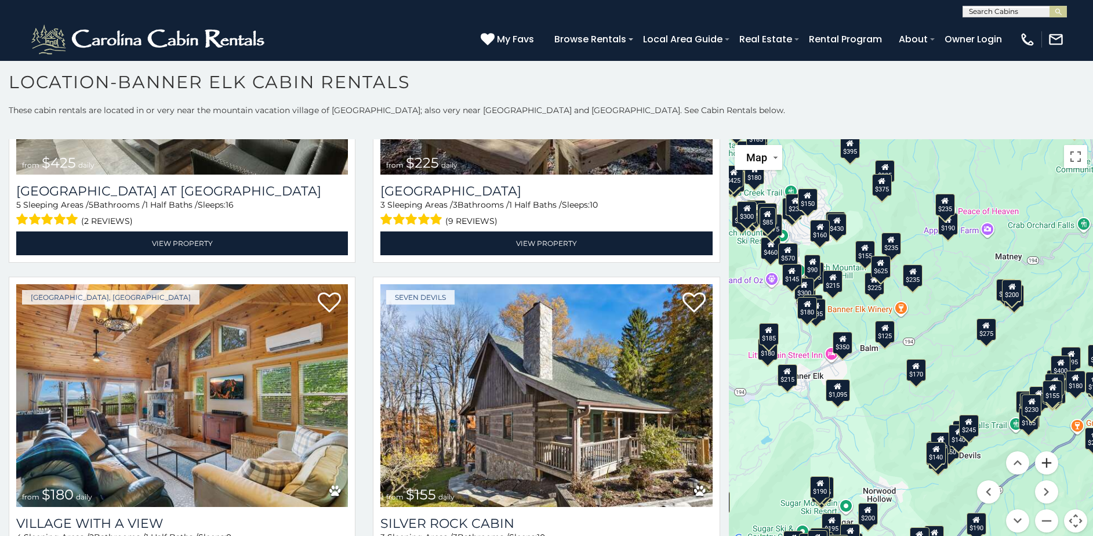
click at [1043, 470] on button "Zoom in" at bounding box center [1046, 462] width 23 height 23
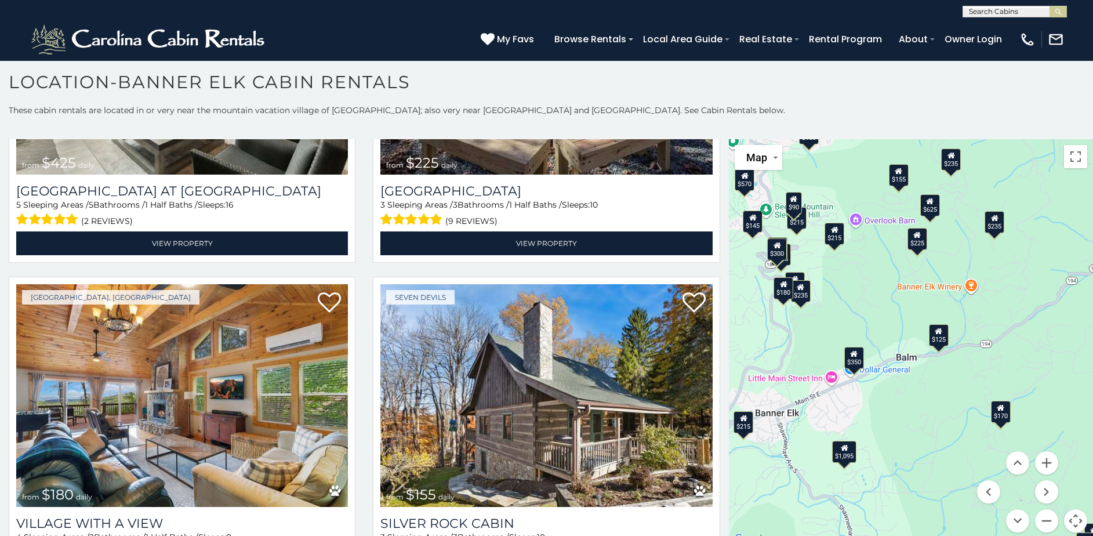
drag, startPoint x: 799, startPoint y: 381, endPoint x: 880, endPoint y: 385, distance: 81.3
click at [880, 385] on div "$300 $225 $451 $1,095 $400 $355 $720 $650 $410 $235 $290 $424 $535 $400 $460 $3…" at bounding box center [911, 342] width 364 height 407
click at [828, 378] on div "$300 $225 $451 $1,095 $400 $355 $720 $650 $410 $235 $290 $424 $535 $400 $460 $3…" at bounding box center [911, 342] width 364 height 407
click at [830, 383] on div "$300 $225 $451 $1,095 $400 $355 $720 $650 $410 $235 $290 $424 $535 $400 $460 $3…" at bounding box center [911, 342] width 364 height 407
click at [828, 378] on div "$300 $225 $451 $1,095 $400 $355 $720 $650 $410 $235 $290 $424 $535 $400 $460 $3…" at bounding box center [911, 342] width 364 height 407
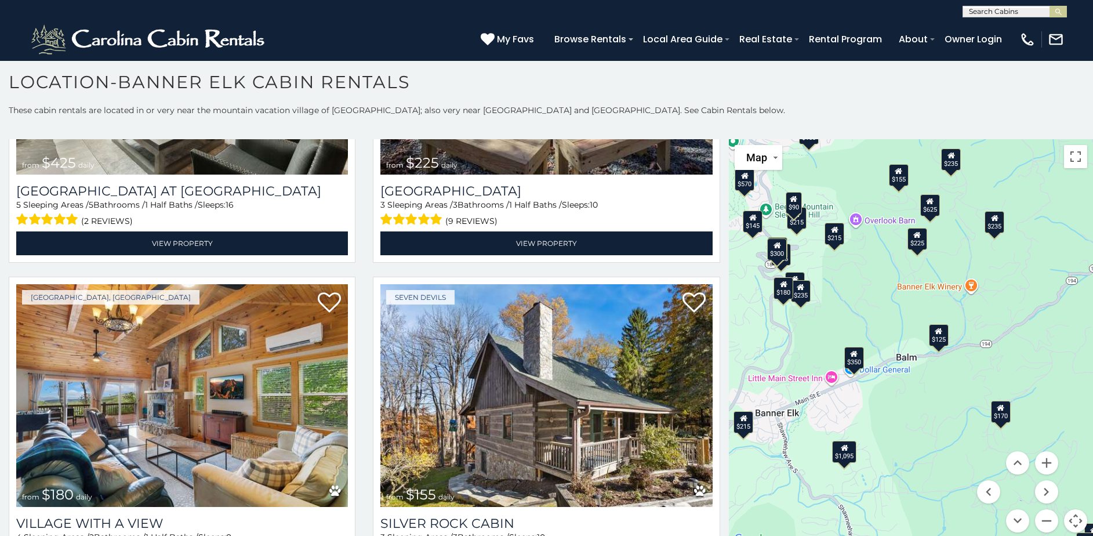
click at [828, 378] on div "$300 $225 $451 $1,095 $400 $355 $720 $650 $410 $235 $290 $424 $535 $400 $460 $3…" at bounding box center [911, 342] width 364 height 407
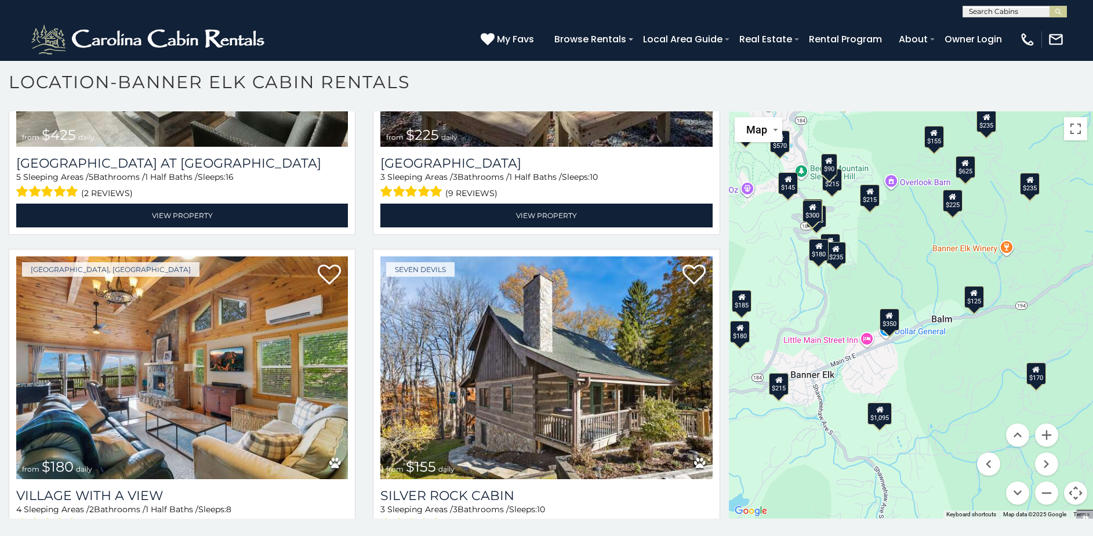
drag, startPoint x: 883, startPoint y: 390, endPoint x: 919, endPoint y: 379, distance: 38.2
click at [919, 379] on div "$300 $225 $451 $1,095 $400 $355 $720 $650 $410 $235 $290 $424 $535 $400 $460 $3…" at bounding box center [911, 314] width 364 height 407
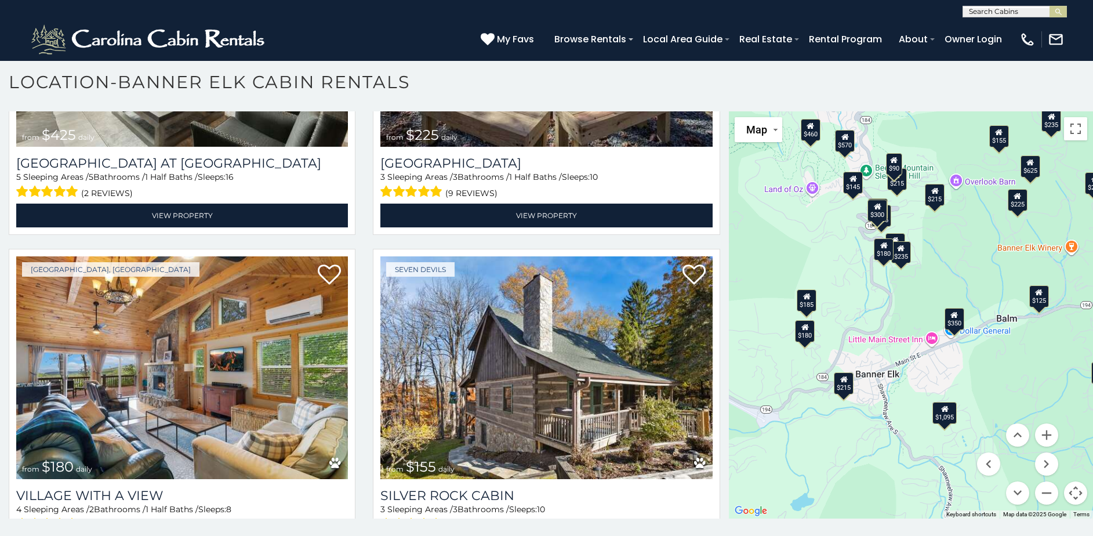
drag, startPoint x: 921, startPoint y: 369, endPoint x: 938, endPoint y: 369, distance: 16.8
click at [938, 369] on div "$300 $225 $451 $1,095 $400 $355 $720 $650 $410 $235 $290 $424 $535 $400 $460 $3…" at bounding box center [911, 314] width 364 height 407
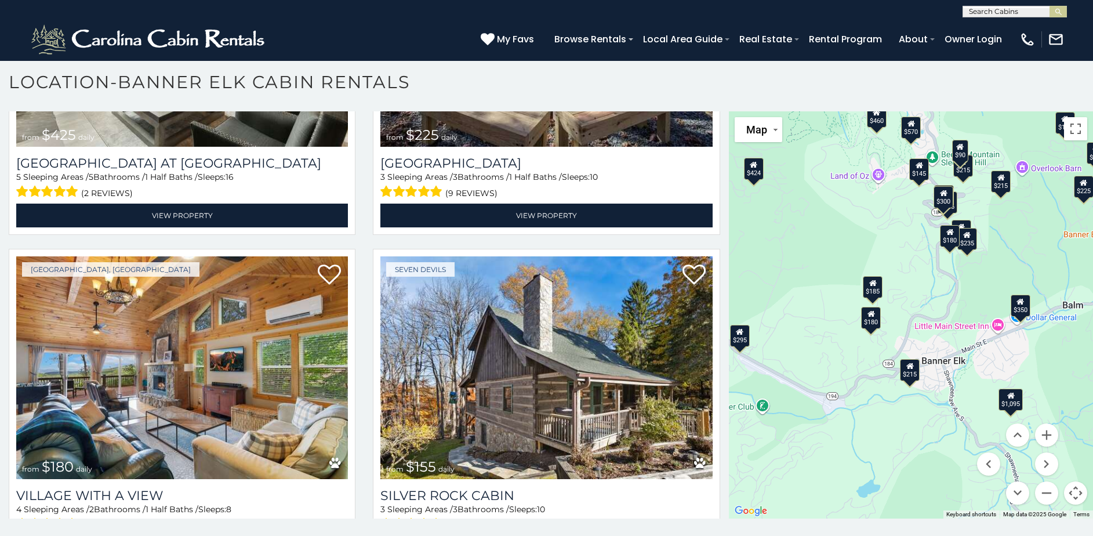
drag, startPoint x: 852, startPoint y: 414, endPoint x: 919, endPoint y: 400, distance: 68.7
click at [919, 400] on div "$300 $225 $451 $1,095 $400 $355 $720 $650 $410 $235 $290 $424 $535 $400 $460 $3…" at bounding box center [911, 314] width 364 height 407
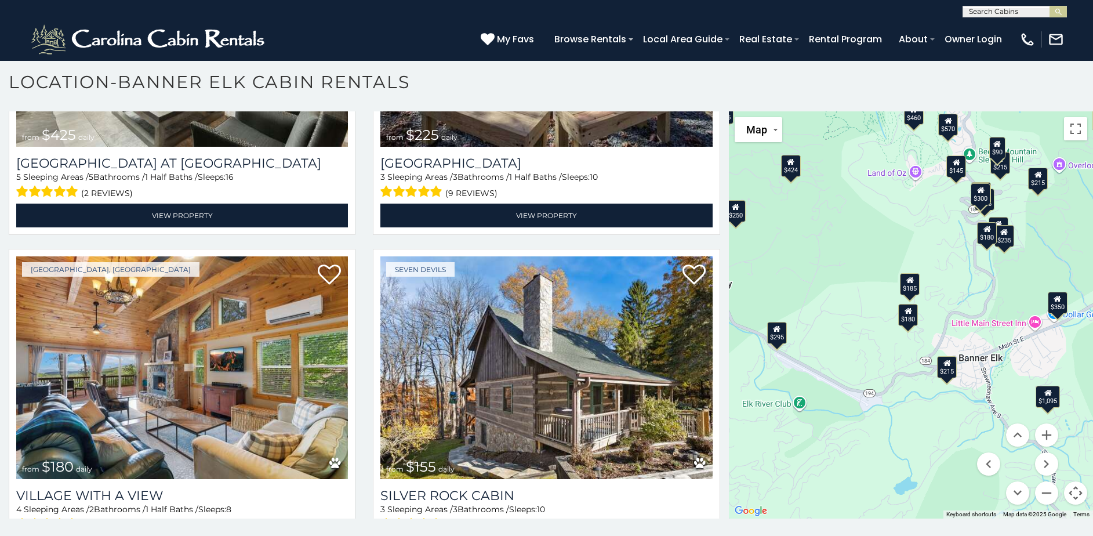
drag, startPoint x: 832, startPoint y: 424, endPoint x: 869, endPoint y: 421, distance: 37.2
click at [869, 421] on div "$300 $225 $451 $1,095 $400 $355 $720 $650 $410 $235 $290 $424 $535 $400 $460 $3…" at bounding box center [911, 314] width 364 height 407
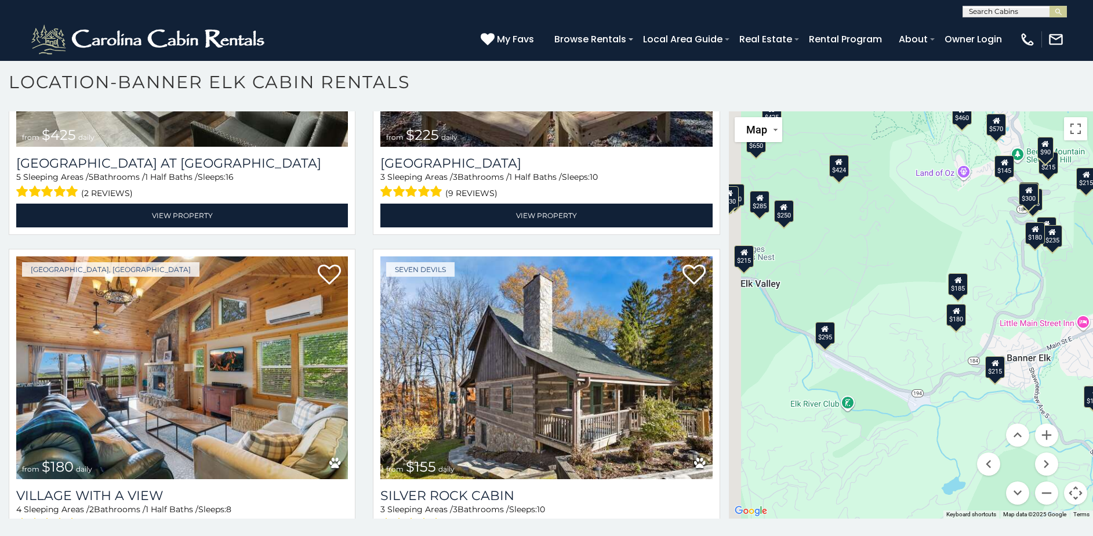
drag, startPoint x: 826, startPoint y: 419, endPoint x: 872, endPoint y: 417, distance: 46.5
click at [884, 421] on div "$300 $225 $451 $1,095 $400 $355 $720 $650 $410 $235 $290 $424 $535 $400 $460 $3…" at bounding box center [911, 314] width 364 height 407
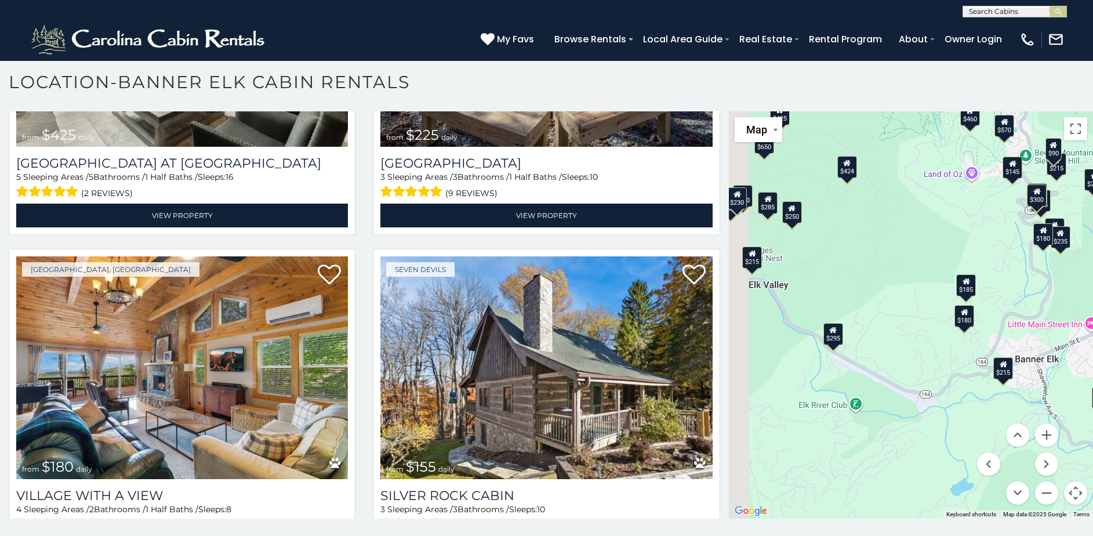
drag, startPoint x: 865, startPoint y: 402, endPoint x: 877, endPoint y: 405, distance: 12.4
click at [892, 409] on div "$300 $225 $451 $1,095 $400 $355 $720 $650 $410 $235 $290 $424 $535 $400 $460 $3…" at bounding box center [911, 314] width 364 height 407
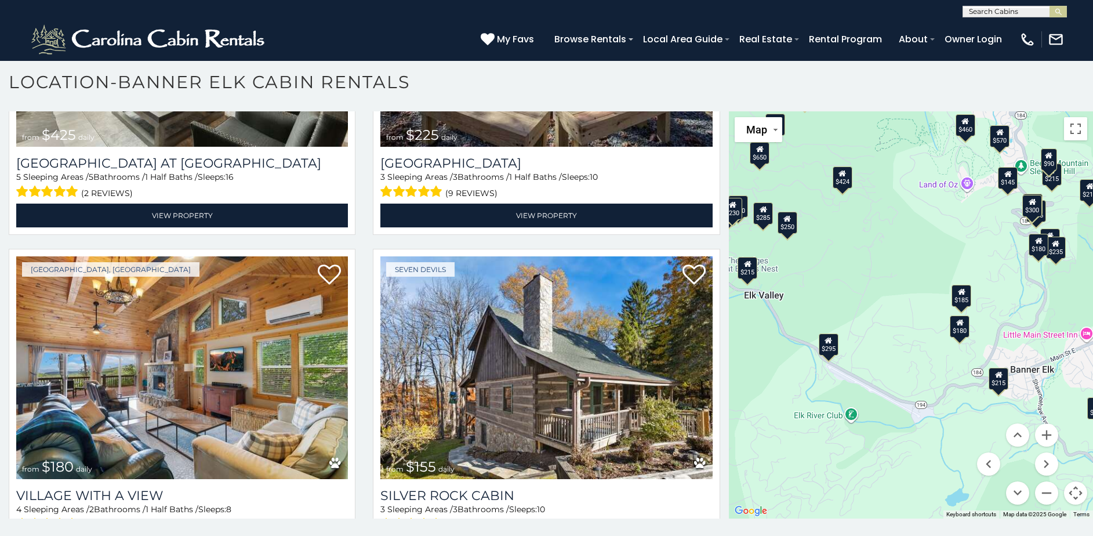
drag, startPoint x: 823, startPoint y: 389, endPoint x: 858, endPoint y: 325, distance: 72.7
click at [793, 393] on div "$300 $225 $451 $1,095 $400 $355 $720 $650 $410 $235 $290 $424 $535 $400 $460 $3…" at bounding box center [911, 314] width 364 height 407
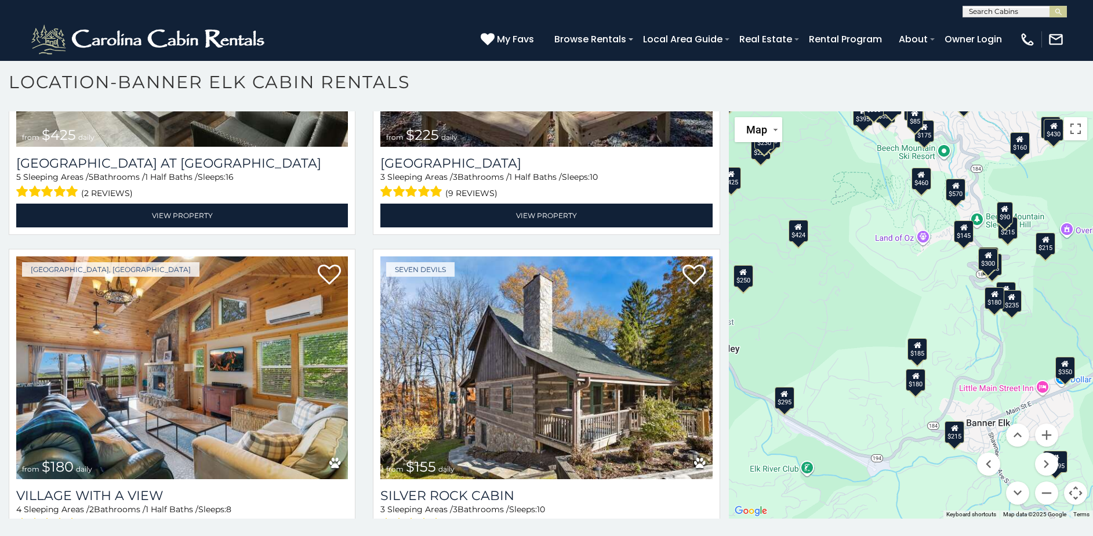
drag, startPoint x: 861, startPoint y: 320, endPoint x: 818, endPoint y: 375, distance: 70.2
click at [818, 375] on div "$300 $225 $451 $1,095 $400 $355 $720 $650 $410 $235 $290 $424 $535 $400 $460 $3…" at bounding box center [911, 314] width 364 height 407
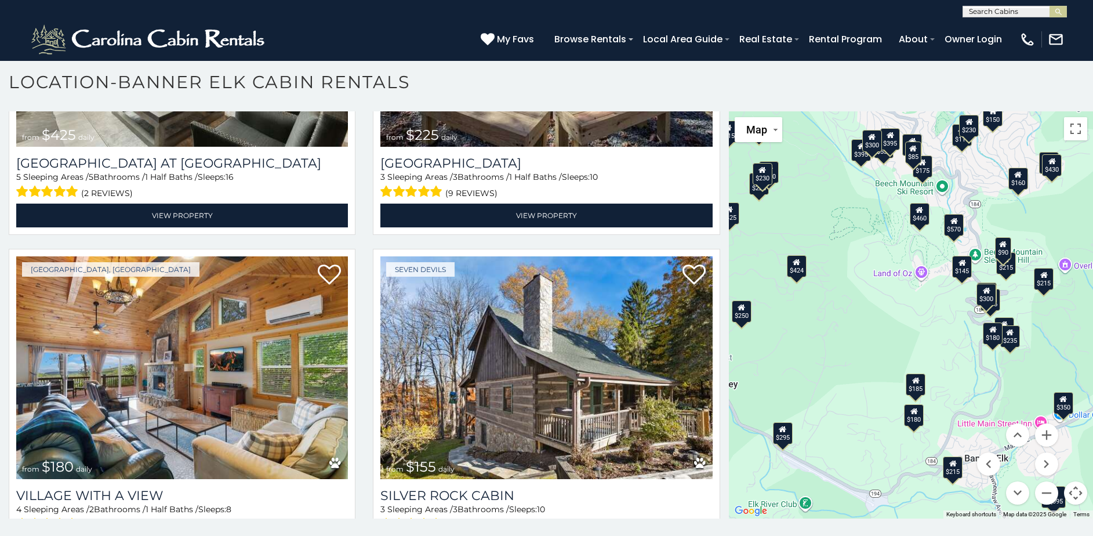
click at [925, 379] on div "$300 $225 $451 $1,095 $400 $355 $720 $650 $410 $235 $290 $424 $535 $400 $460 $3…" at bounding box center [911, 314] width 364 height 407
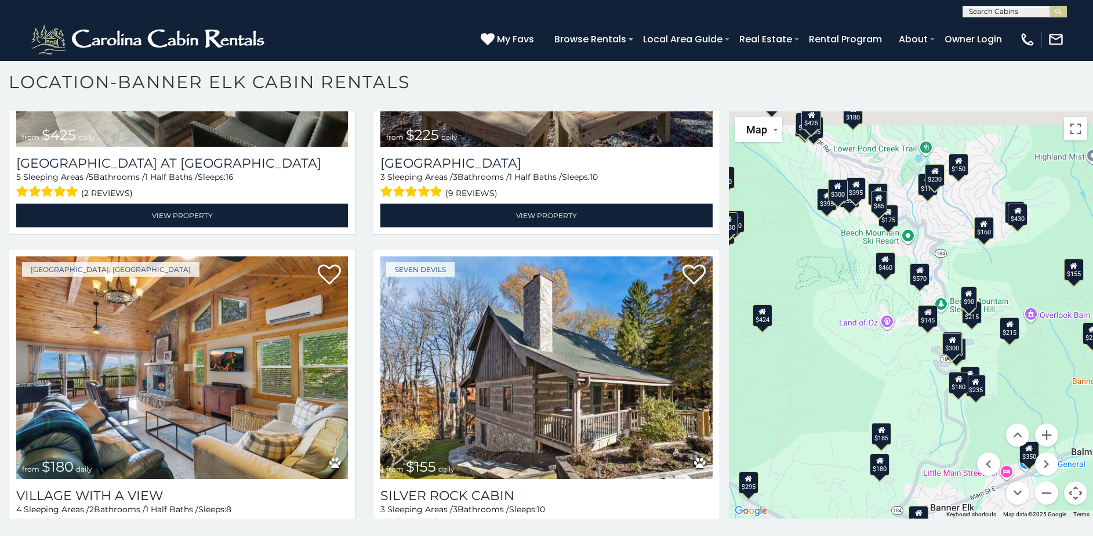
drag, startPoint x: 885, startPoint y: 349, endPoint x: 865, endPoint y: 363, distance: 24.5
click at [868, 364] on div "$300 $225 $451 $1,095 $400 $355 $720 $650 $410 $235 $290 $424 $535 $400 $460 $3…" at bounding box center [911, 314] width 364 height 407
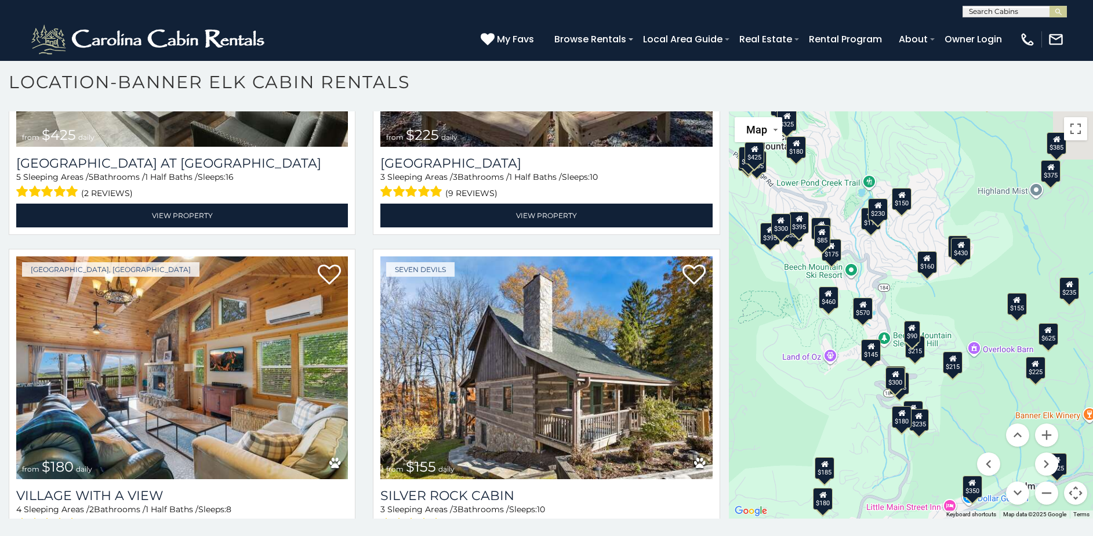
drag, startPoint x: 857, startPoint y: 311, endPoint x: 803, endPoint y: 347, distance: 65.0
click at [803, 347] on div "$300 $225 $451 $1,095 $400 $355 $720 $650 $410 $235 $290 $424 $535 $400 $460 $3…" at bounding box center [911, 314] width 364 height 407
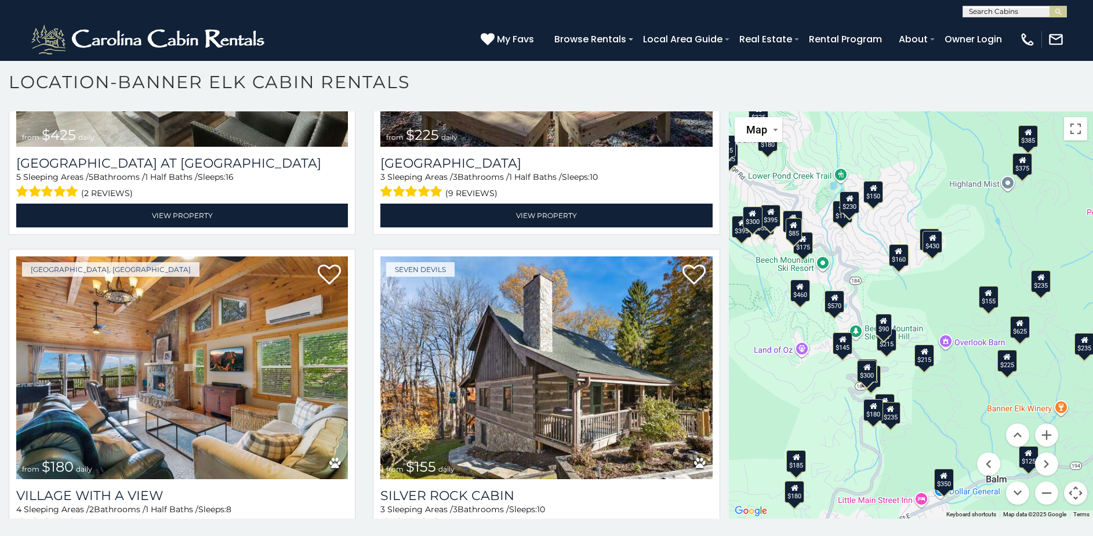
drag, startPoint x: 942, startPoint y: 363, endPoint x: 913, endPoint y: 357, distance: 29.6
click at [915, 357] on div "$215" at bounding box center [925, 355] width 20 height 22
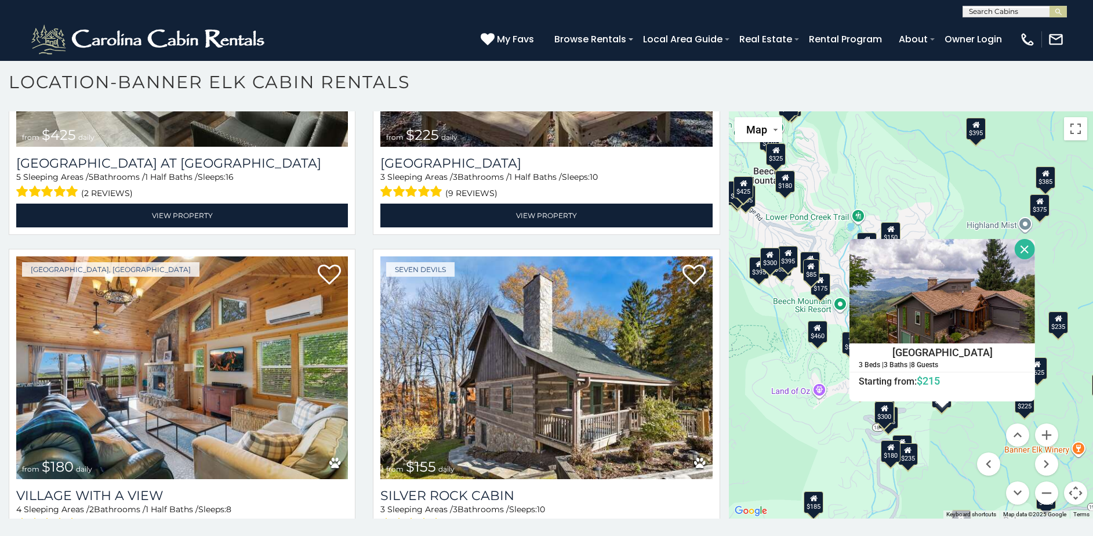
drag, startPoint x: 752, startPoint y: 339, endPoint x: 769, endPoint y: 381, distance: 45.8
click at [769, 381] on div "$300 $225 $451 $1,095 $400 $355 $720 $650 $410 $235 $290 $424 $535 $400 $460 $3…" at bounding box center [911, 314] width 364 height 407
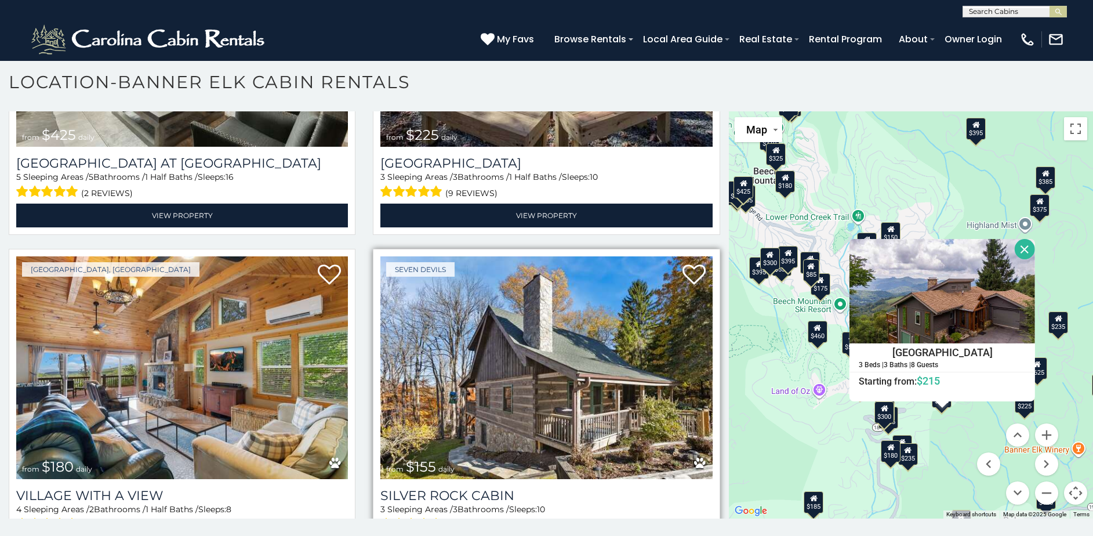
click at [544, 256] on img at bounding box center [546, 367] width 332 height 222
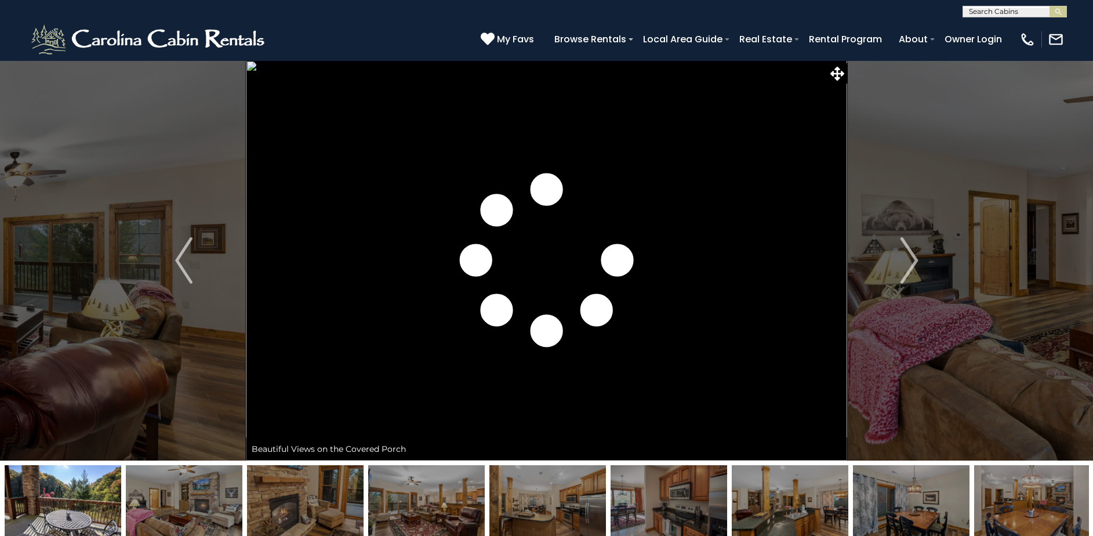
click at [913, 262] on img "Next" at bounding box center [909, 260] width 17 height 46
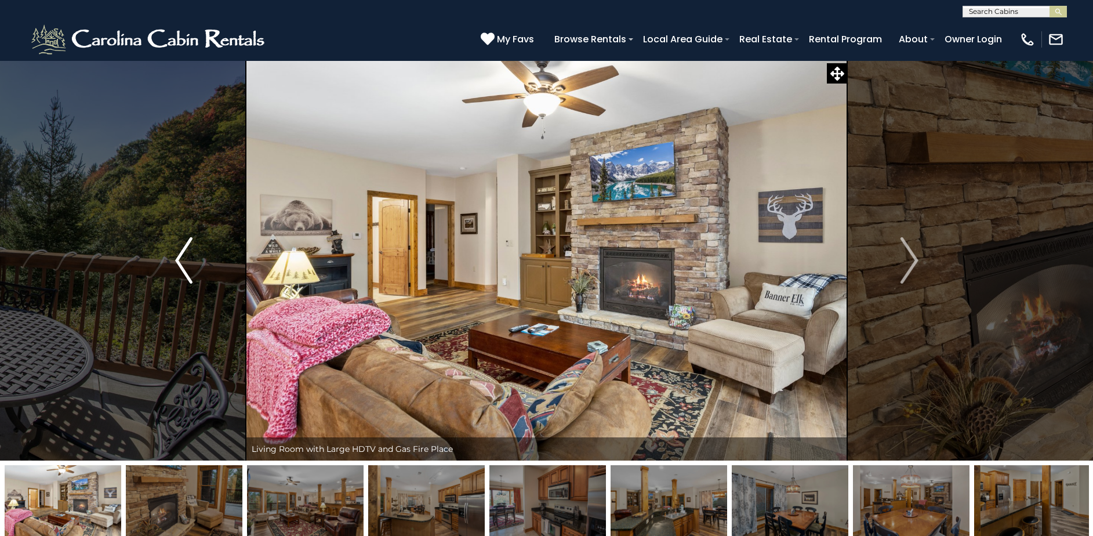
click at [187, 259] on img "Previous" at bounding box center [183, 260] width 17 height 46
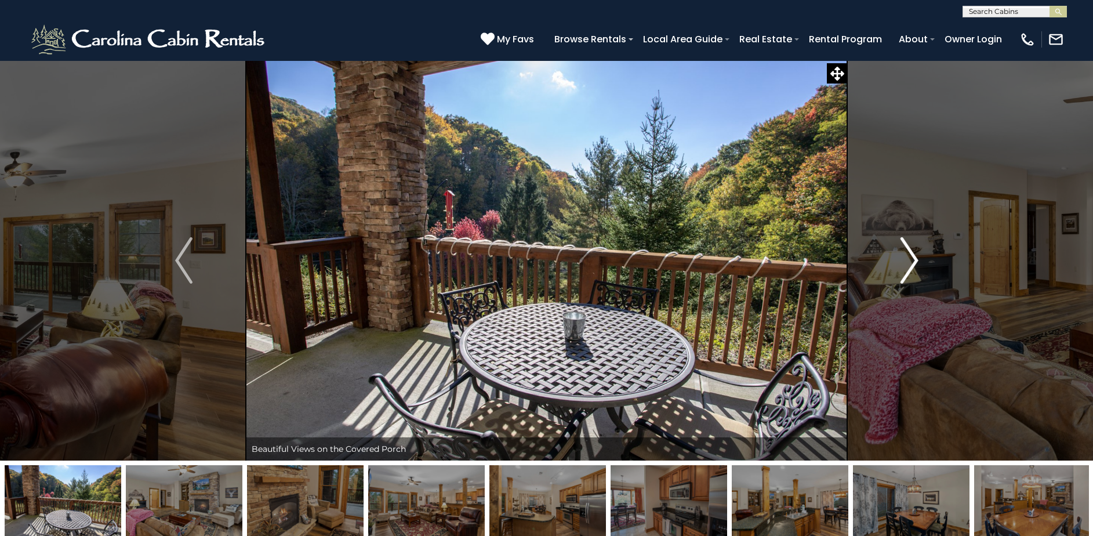
click at [912, 255] on img "Next" at bounding box center [909, 260] width 17 height 46
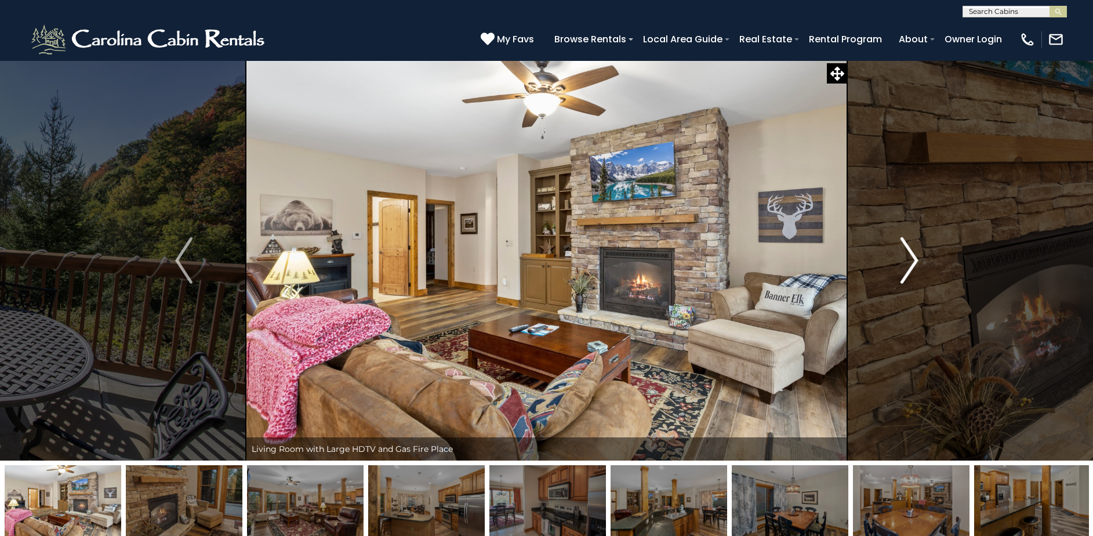
click at [912, 262] on img "Next" at bounding box center [909, 260] width 17 height 46
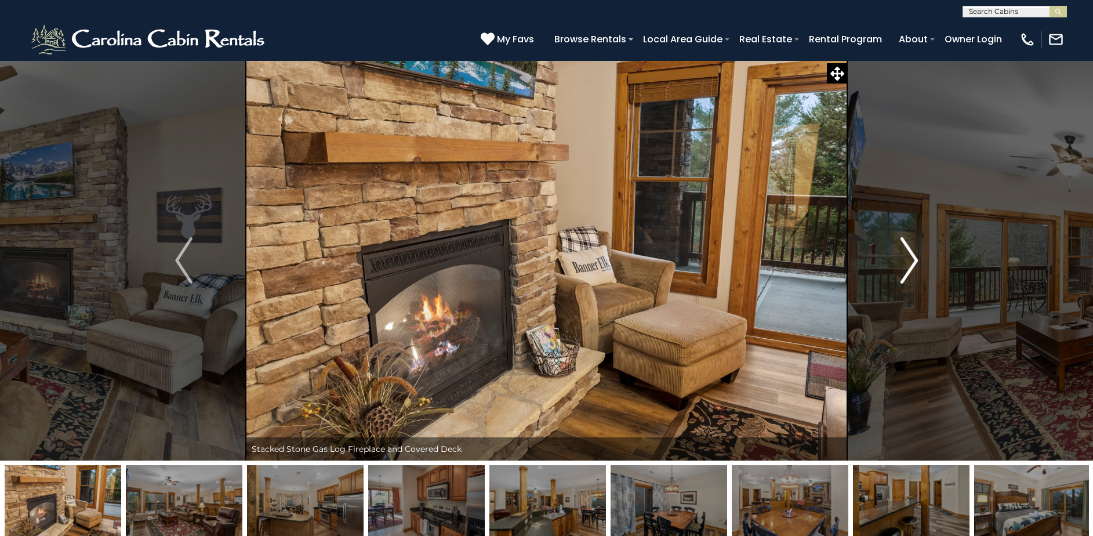
click at [913, 264] on img "Next" at bounding box center [909, 260] width 17 height 46
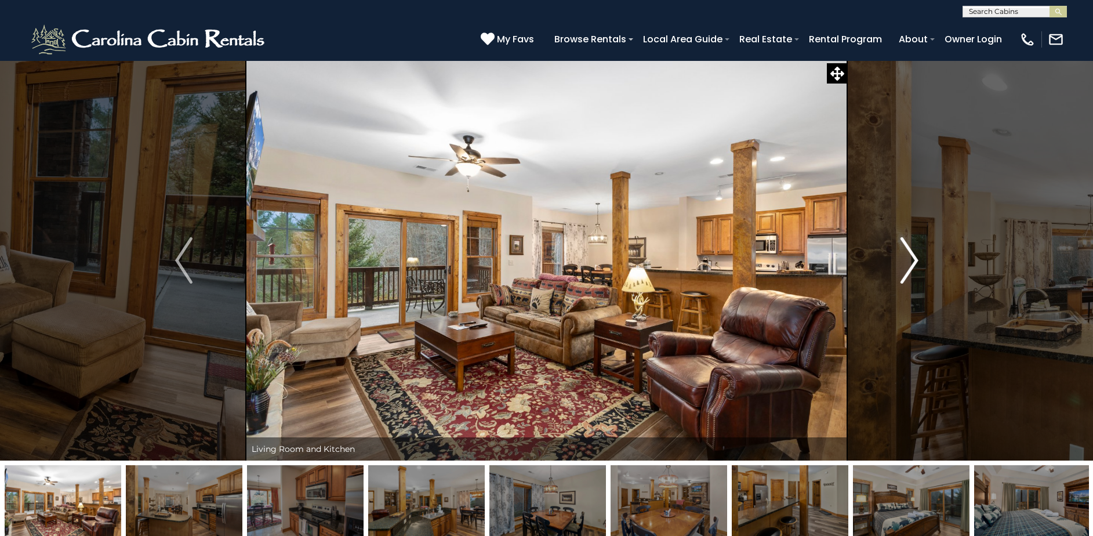
click at [913, 264] on img "Next" at bounding box center [909, 260] width 17 height 46
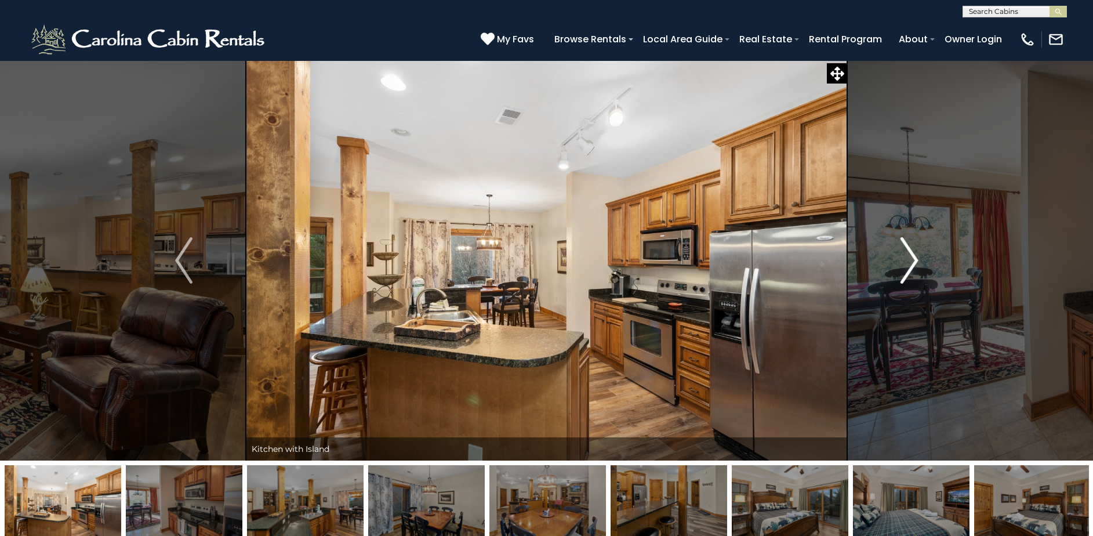
click at [914, 264] on img "Next" at bounding box center [909, 260] width 17 height 46
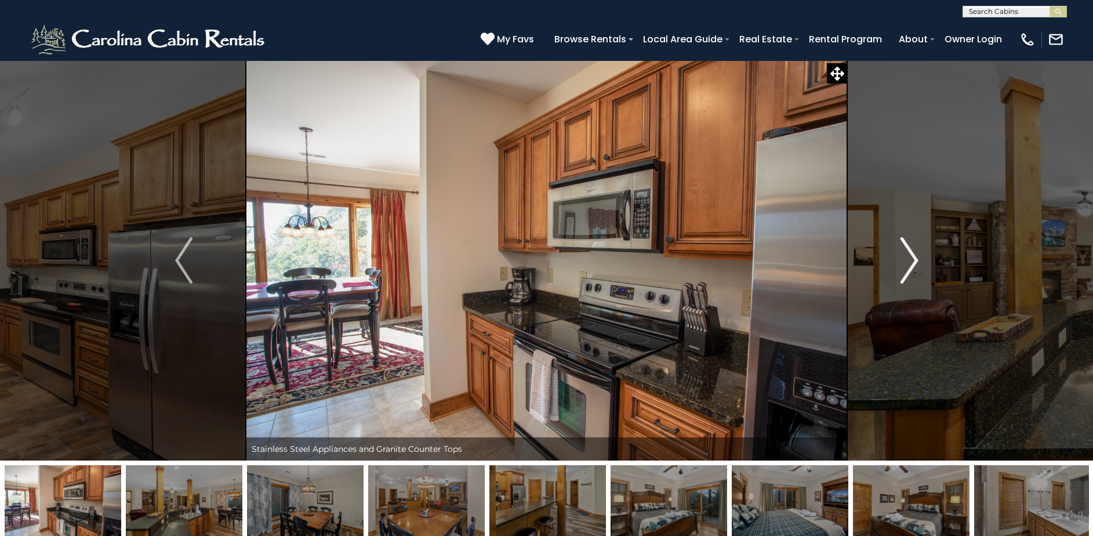
click at [914, 264] on img "Next" at bounding box center [909, 260] width 17 height 46
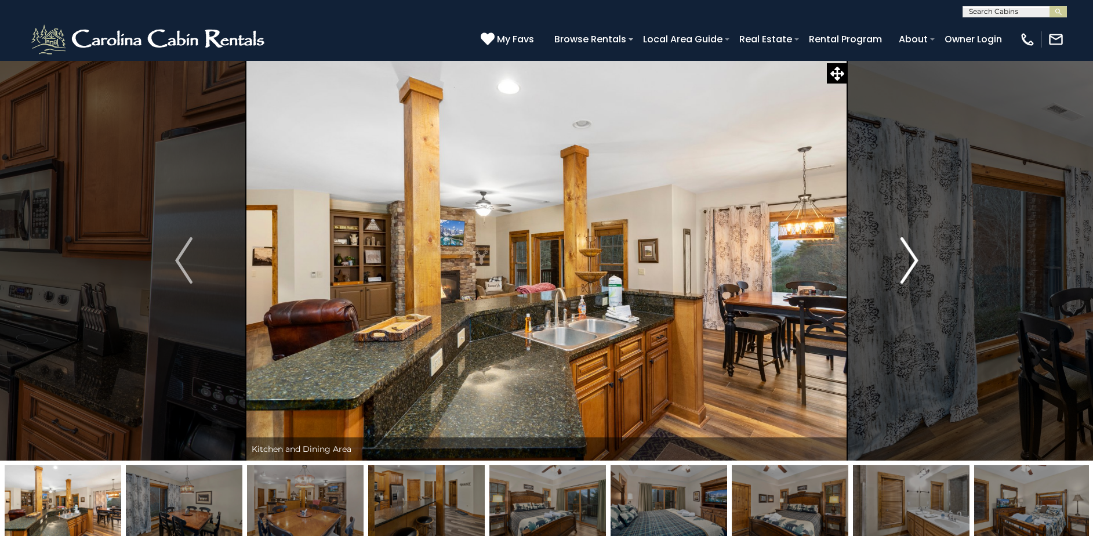
click at [914, 264] on img "Next" at bounding box center [909, 260] width 17 height 46
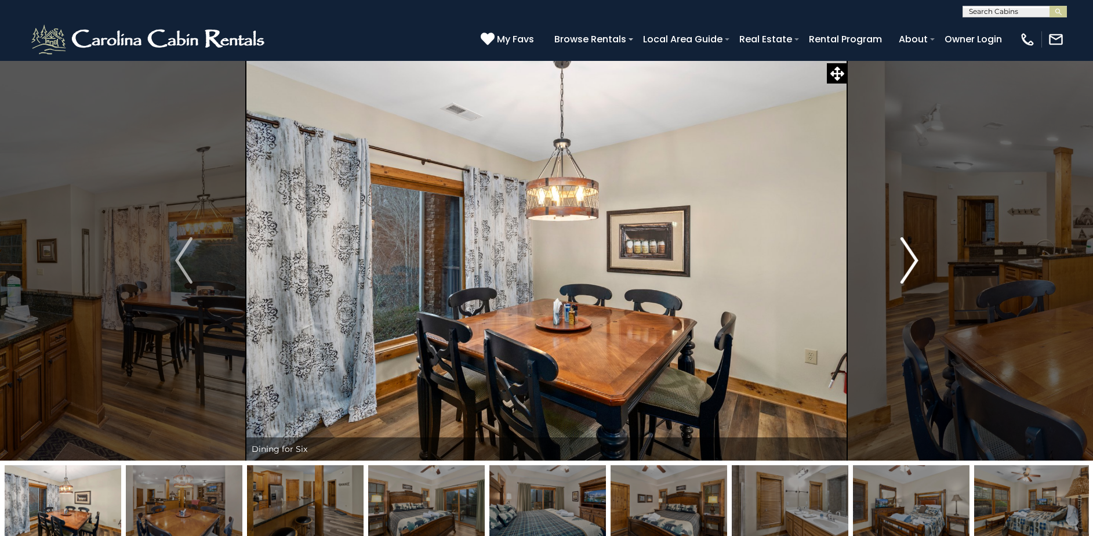
click at [910, 264] on img "Next" at bounding box center [909, 260] width 17 height 46
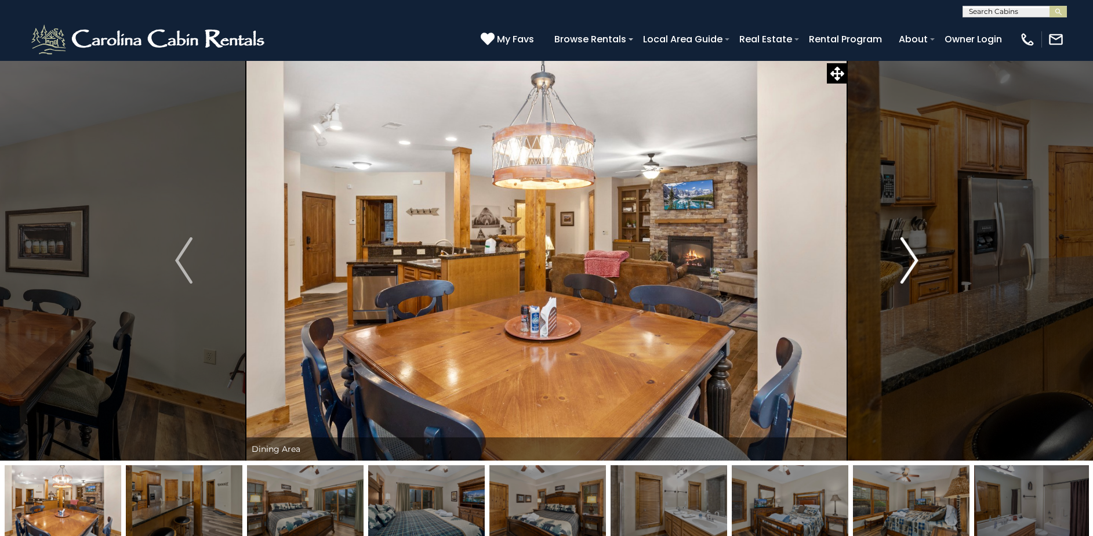
click at [910, 264] on img "Next" at bounding box center [909, 260] width 17 height 46
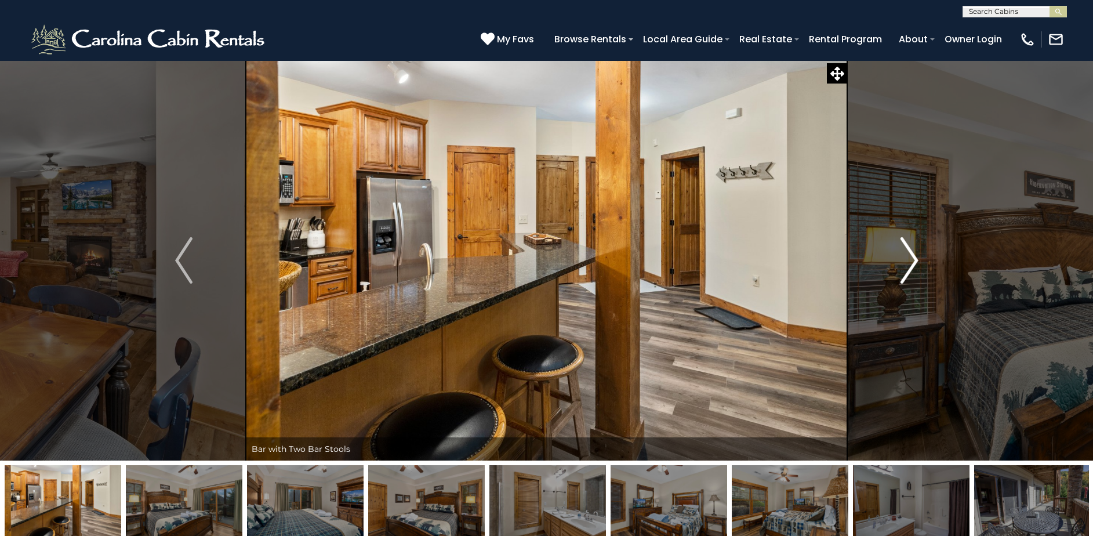
click at [910, 264] on img "Next" at bounding box center [909, 260] width 17 height 46
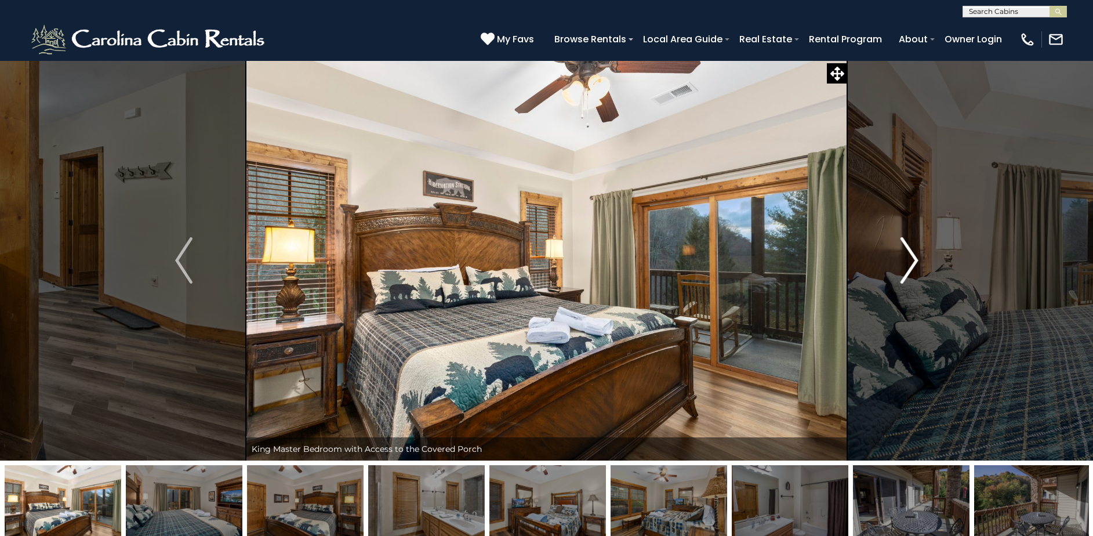
click at [910, 264] on img "Next" at bounding box center [909, 260] width 17 height 46
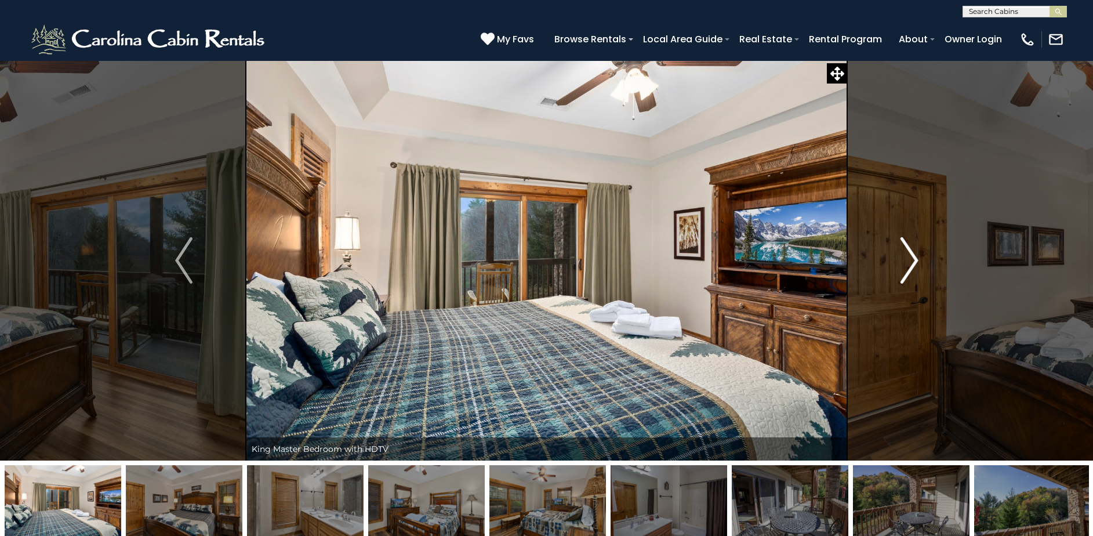
click at [910, 264] on img "Next" at bounding box center [909, 260] width 17 height 46
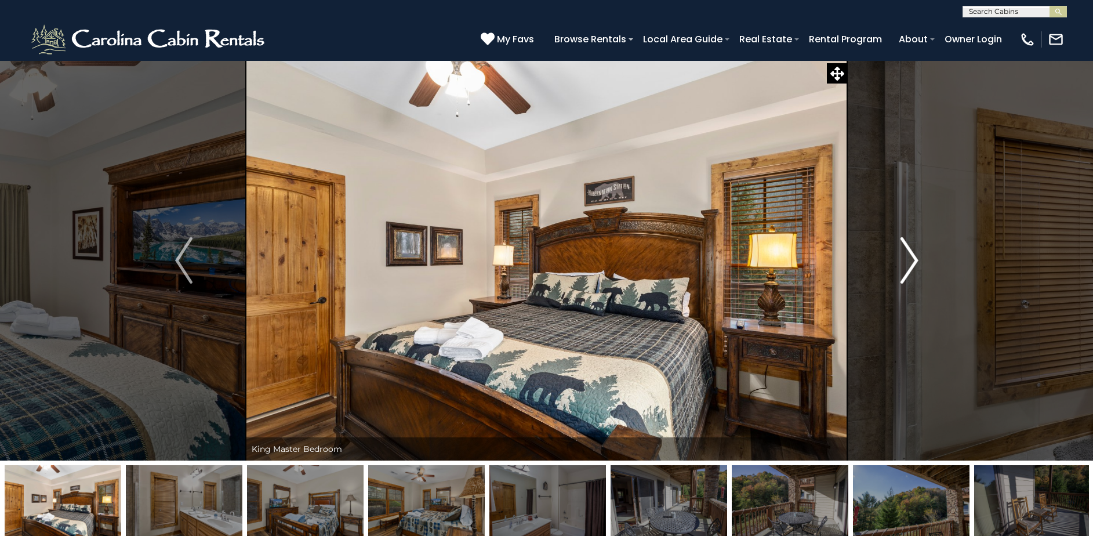
click at [910, 264] on img "Next" at bounding box center [909, 260] width 17 height 46
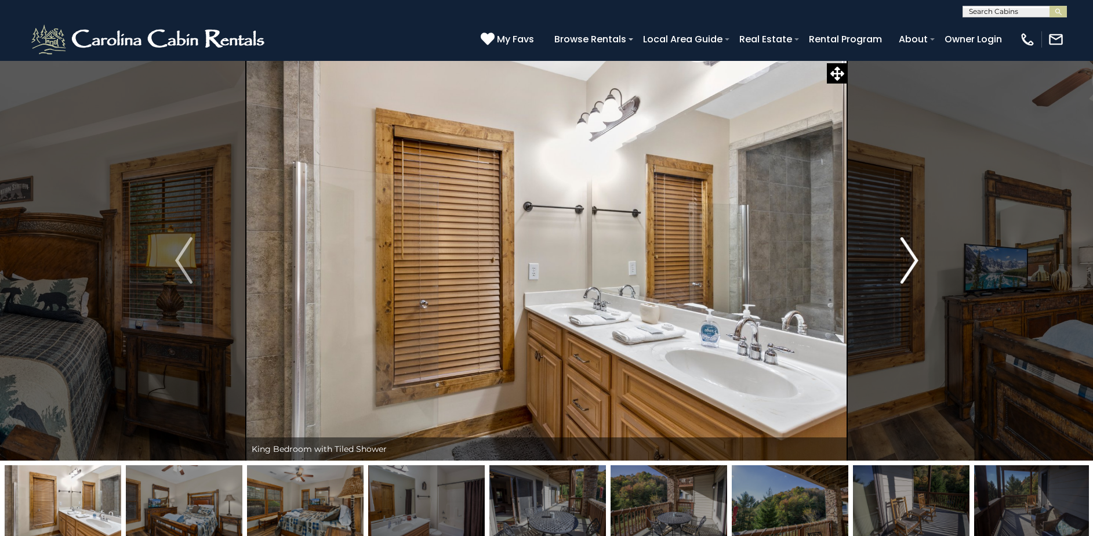
click at [910, 264] on img "Next" at bounding box center [909, 260] width 17 height 46
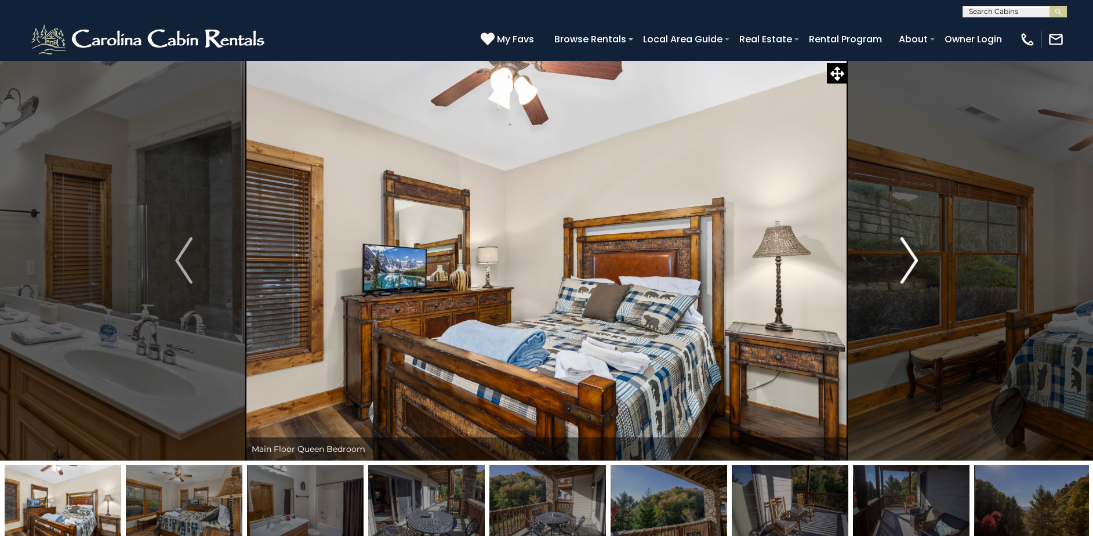
click at [910, 264] on img "Next" at bounding box center [909, 260] width 17 height 46
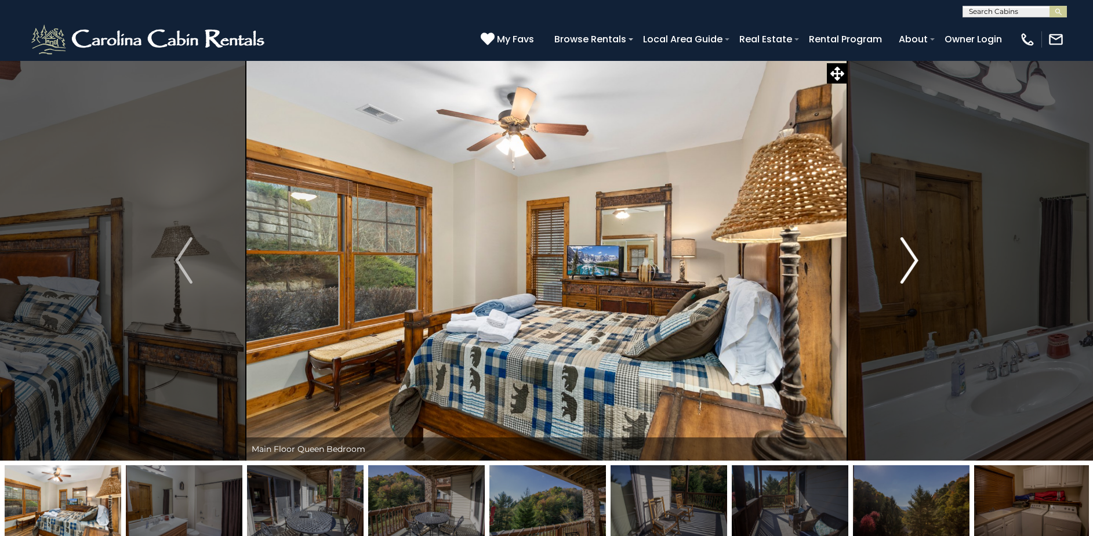
click at [910, 264] on img "Next" at bounding box center [909, 260] width 17 height 46
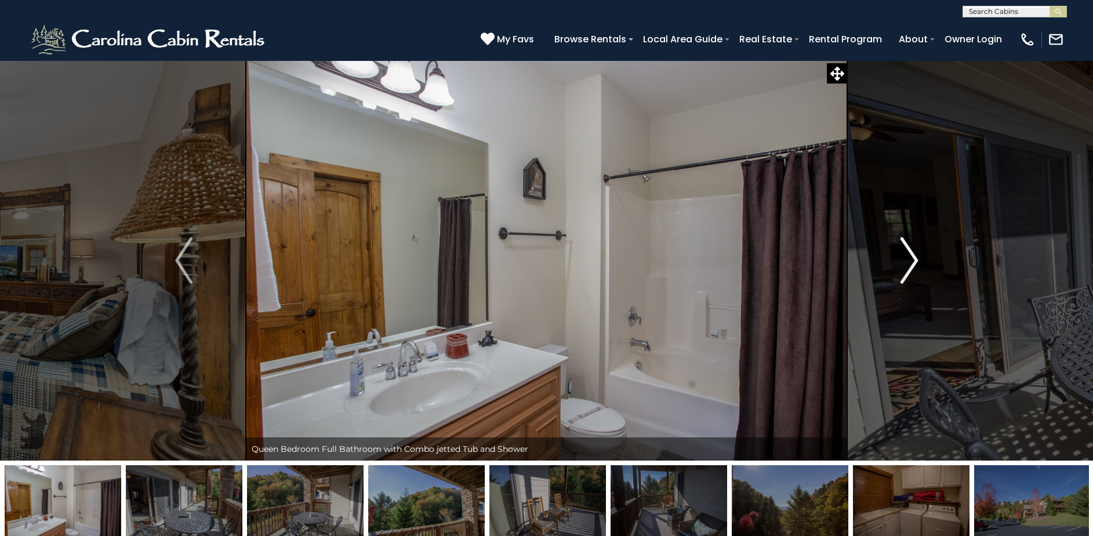
click at [910, 264] on img "Next" at bounding box center [909, 260] width 17 height 46
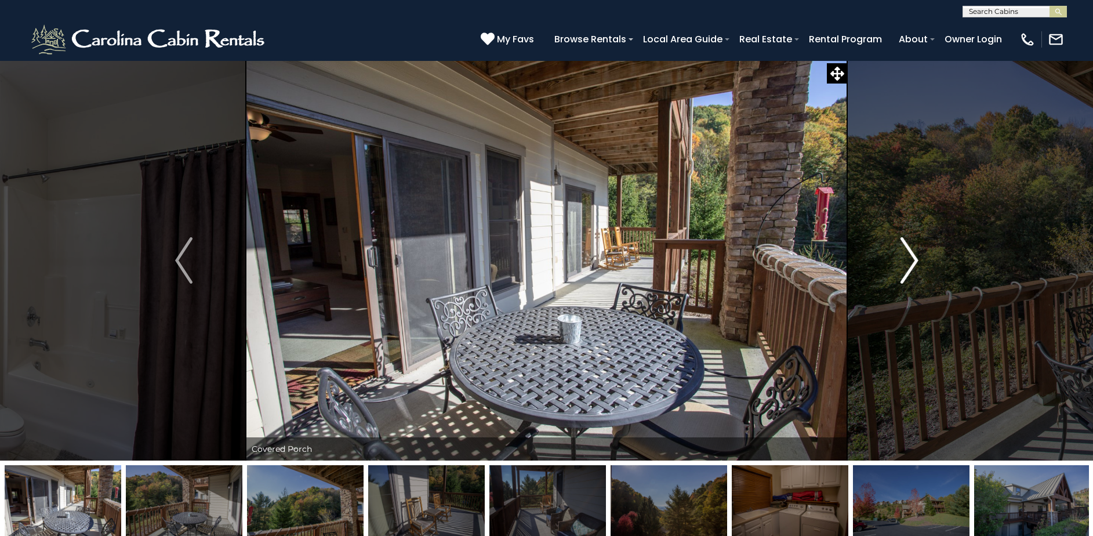
click at [910, 264] on img "Next" at bounding box center [909, 260] width 17 height 46
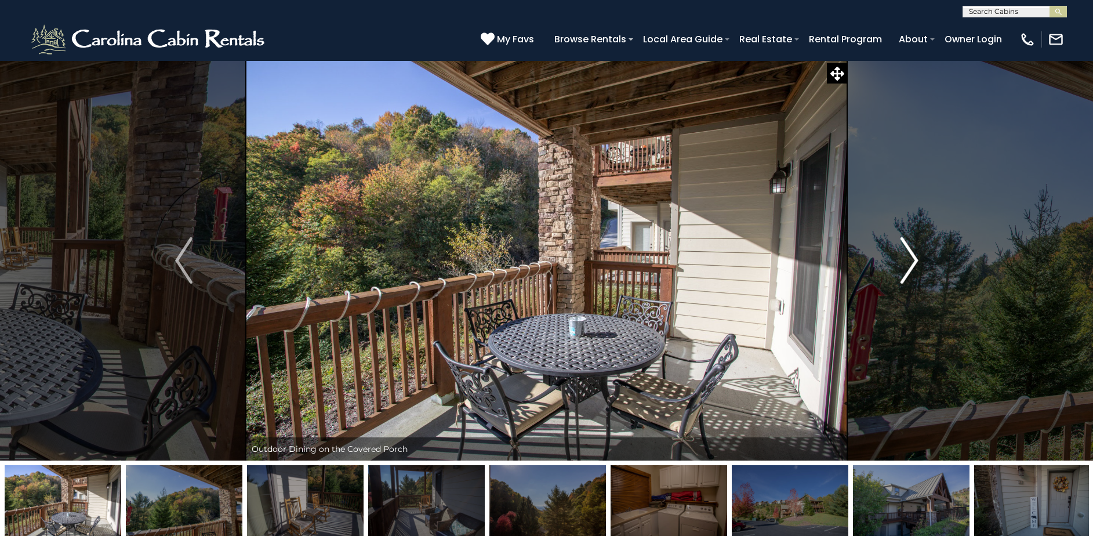
click at [910, 264] on img "Next" at bounding box center [909, 260] width 17 height 46
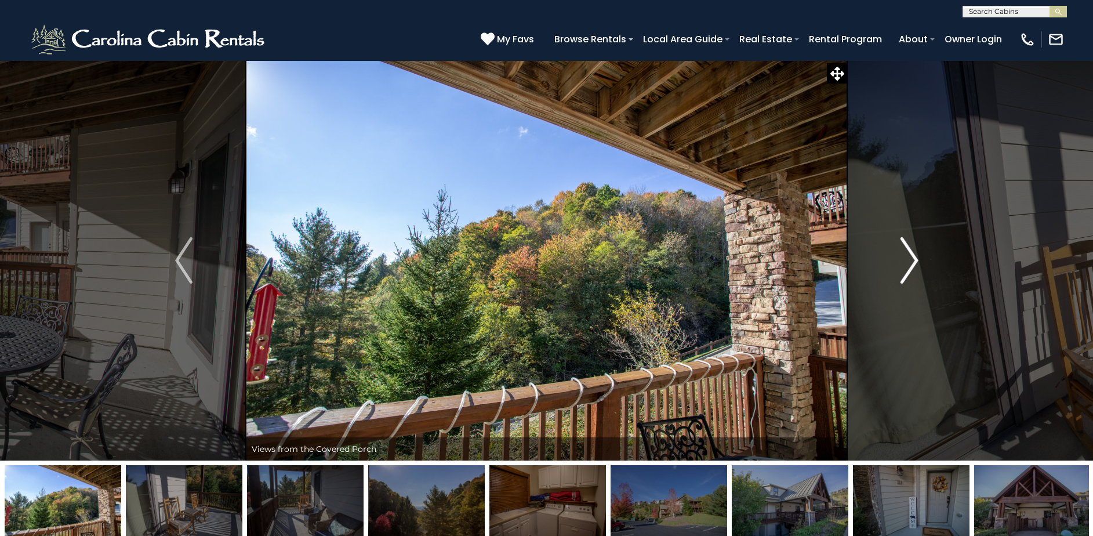
click at [910, 264] on img "Next" at bounding box center [909, 260] width 17 height 46
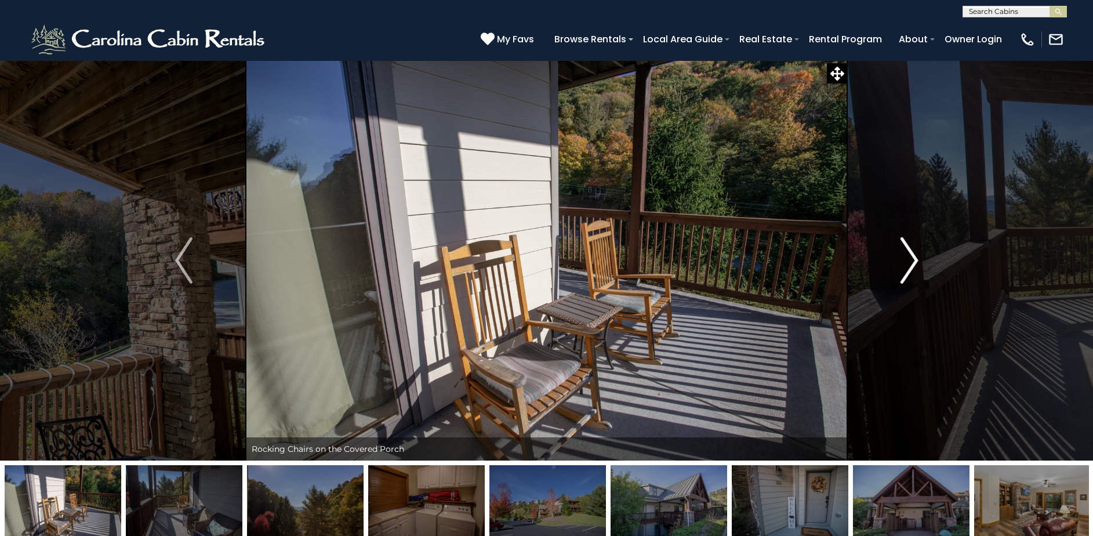
click at [910, 264] on img "Next" at bounding box center [909, 260] width 17 height 46
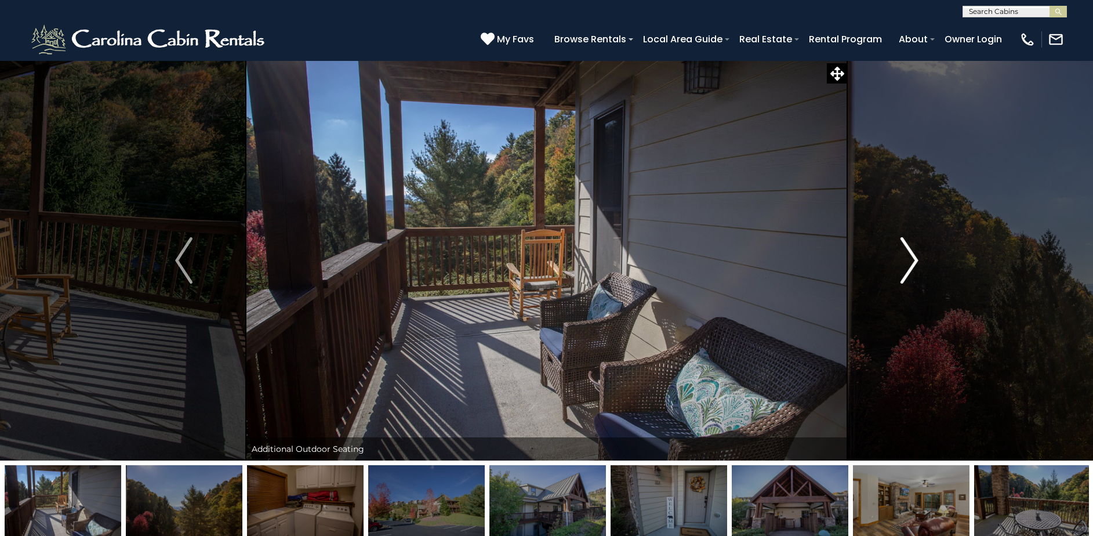
click at [909, 264] on img "Next" at bounding box center [909, 260] width 17 height 46
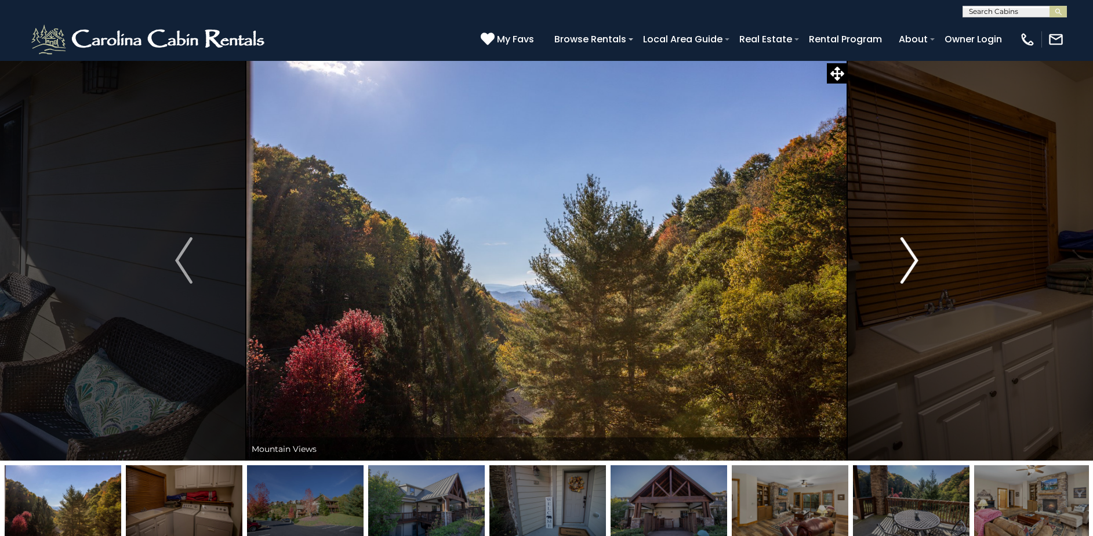
click at [909, 264] on img "Next" at bounding box center [909, 260] width 17 height 46
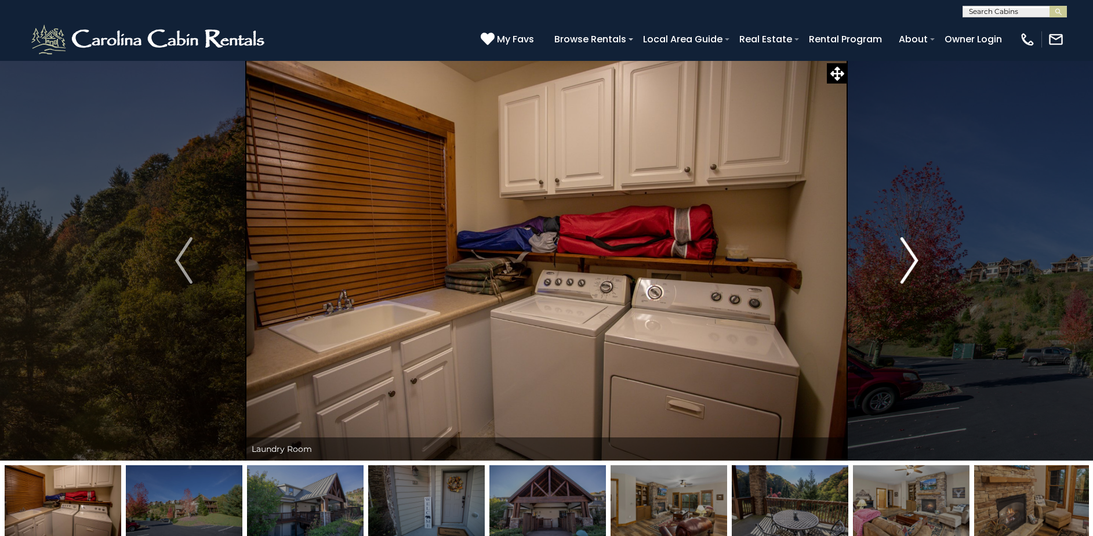
click at [909, 264] on img "Next" at bounding box center [909, 260] width 17 height 46
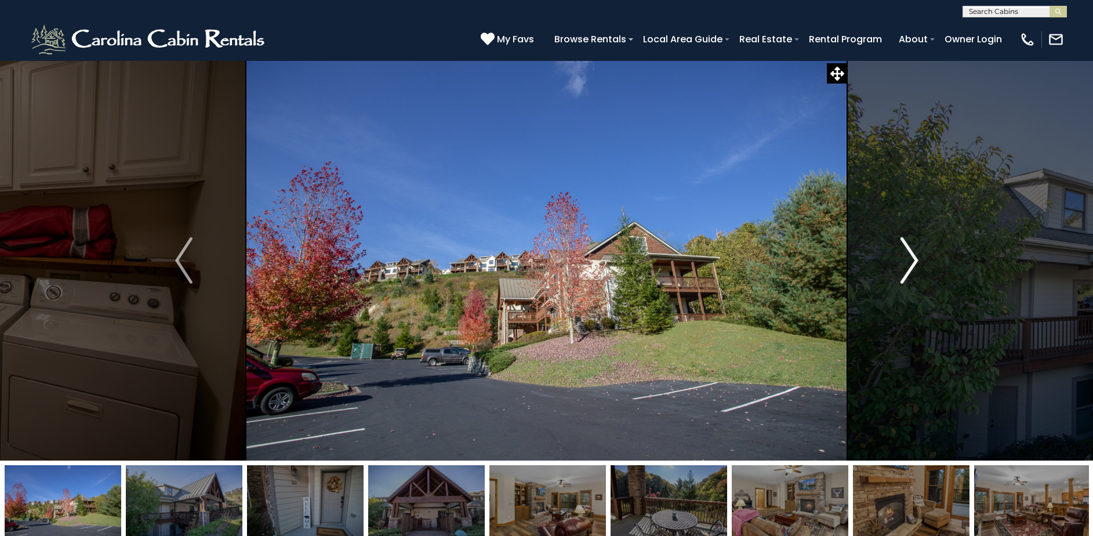
click at [908, 265] on img "Next" at bounding box center [909, 260] width 17 height 46
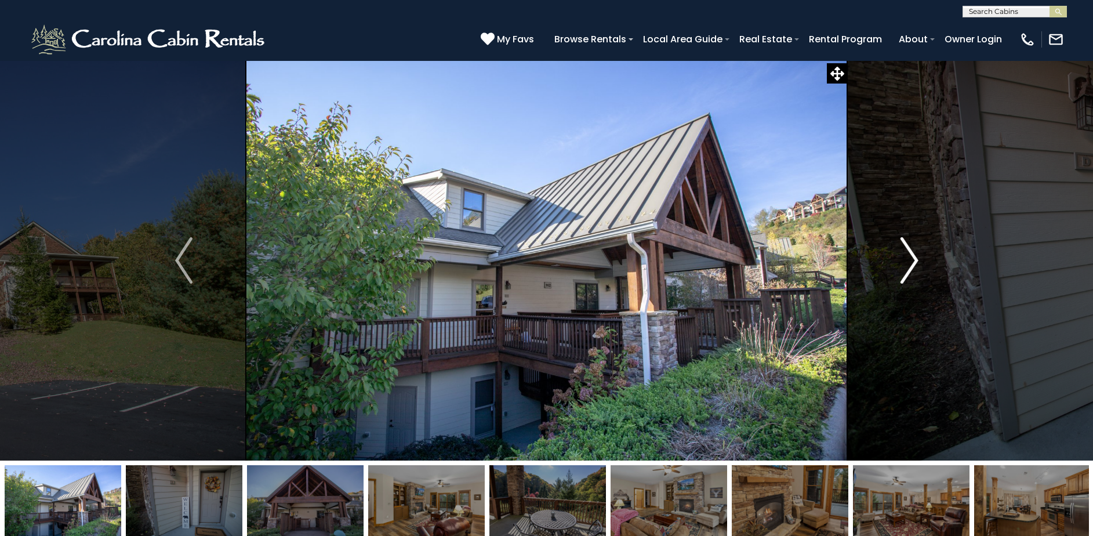
click at [911, 261] on img "Next" at bounding box center [909, 260] width 17 height 46
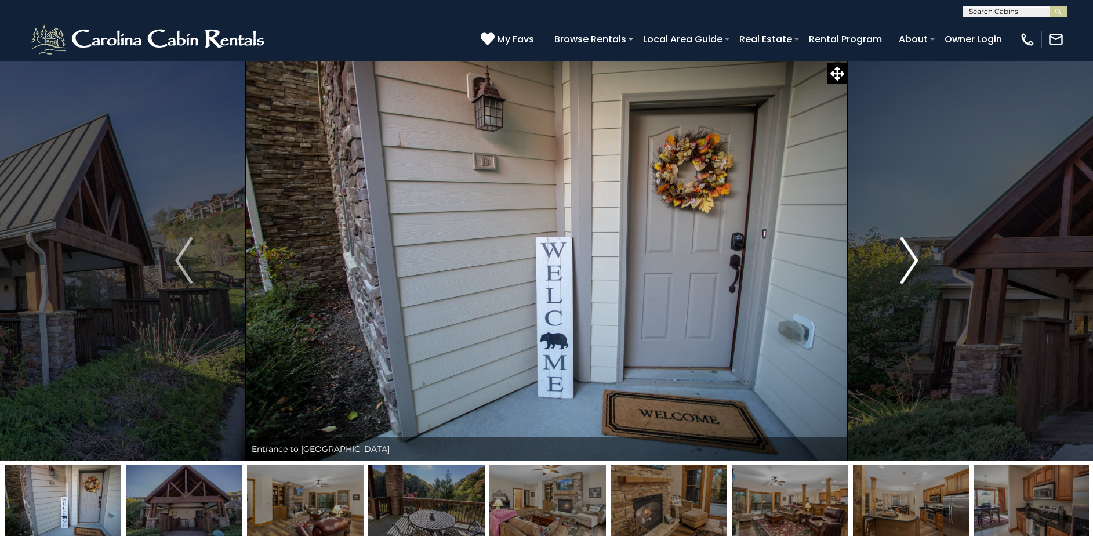
click at [913, 262] on img "Next" at bounding box center [909, 260] width 17 height 46
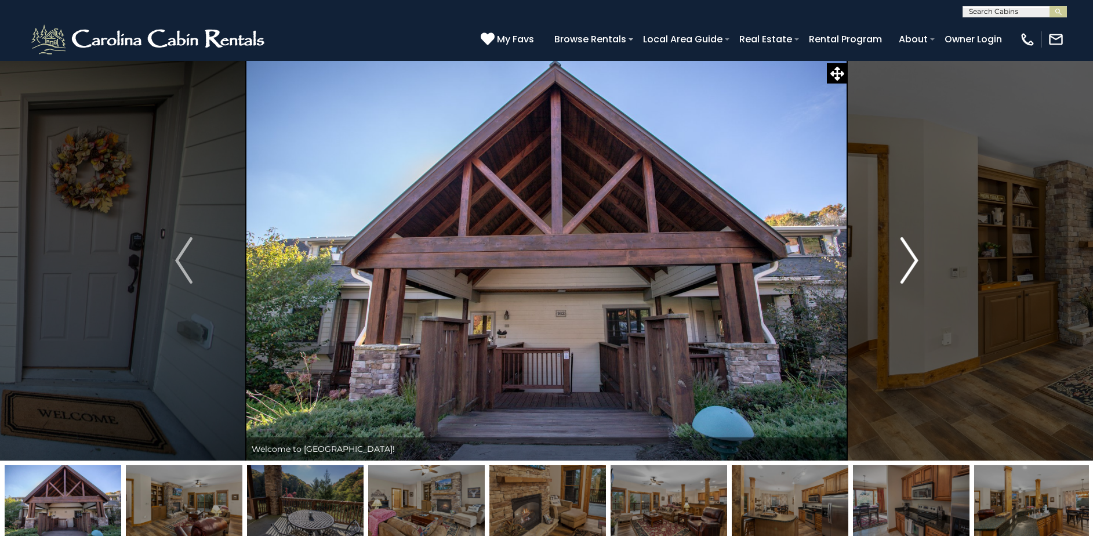
click at [908, 263] on img "Next" at bounding box center [909, 260] width 17 height 46
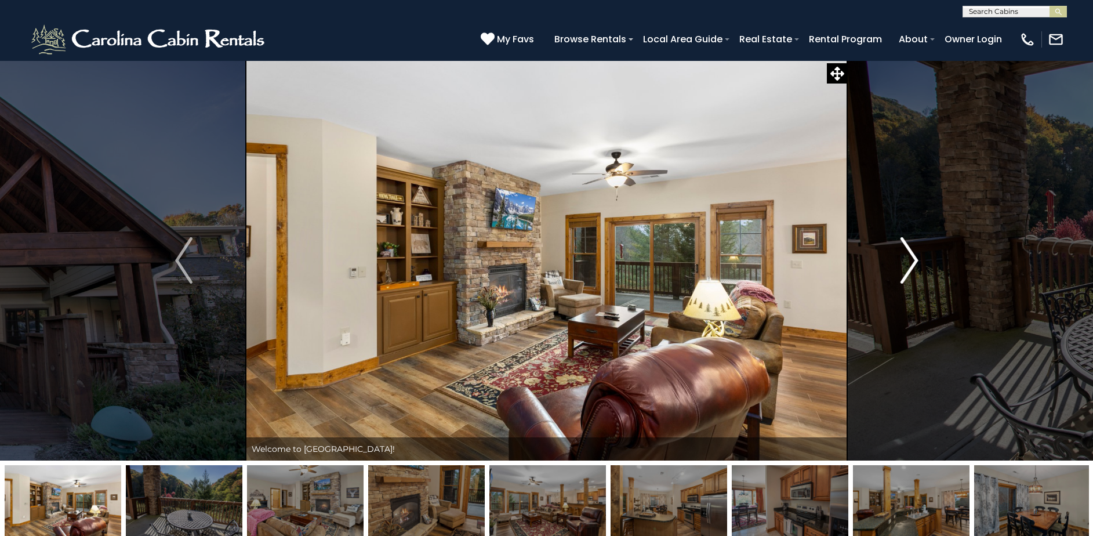
click at [908, 263] on img "Next" at bounding box center [909, 260] width 17 height 46
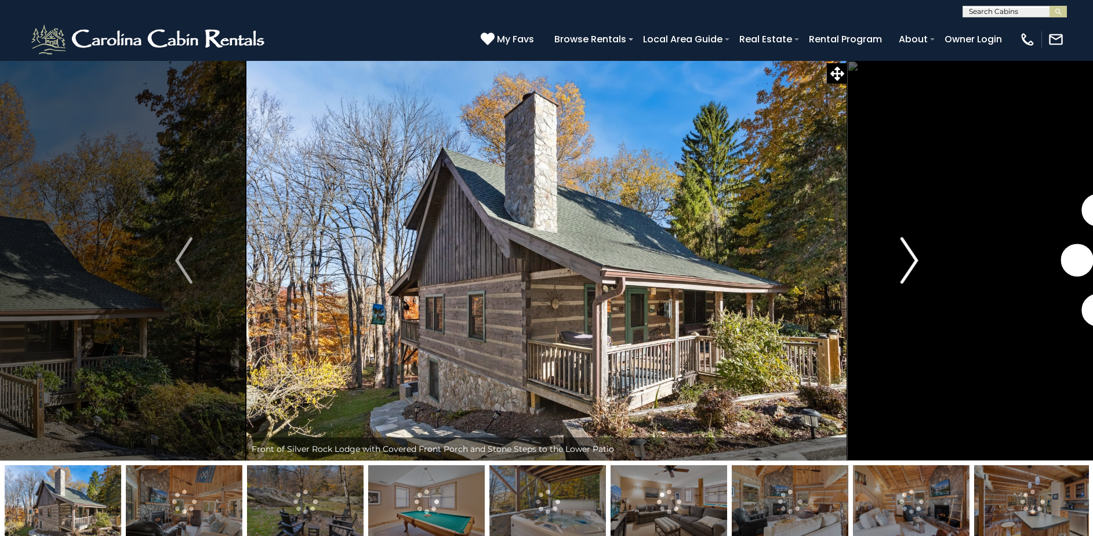
click at [916, 263] on img "Next" at bounding box center [909, 260] width 17 height 46
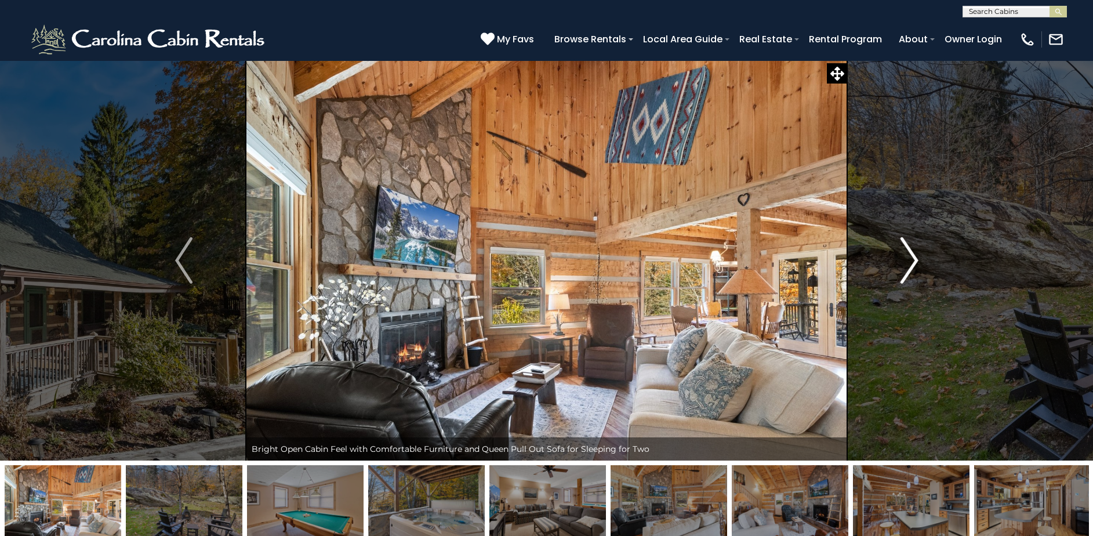
click at [916, 263] on img "Next" at bounding box center [909, 260] width 17 height 46
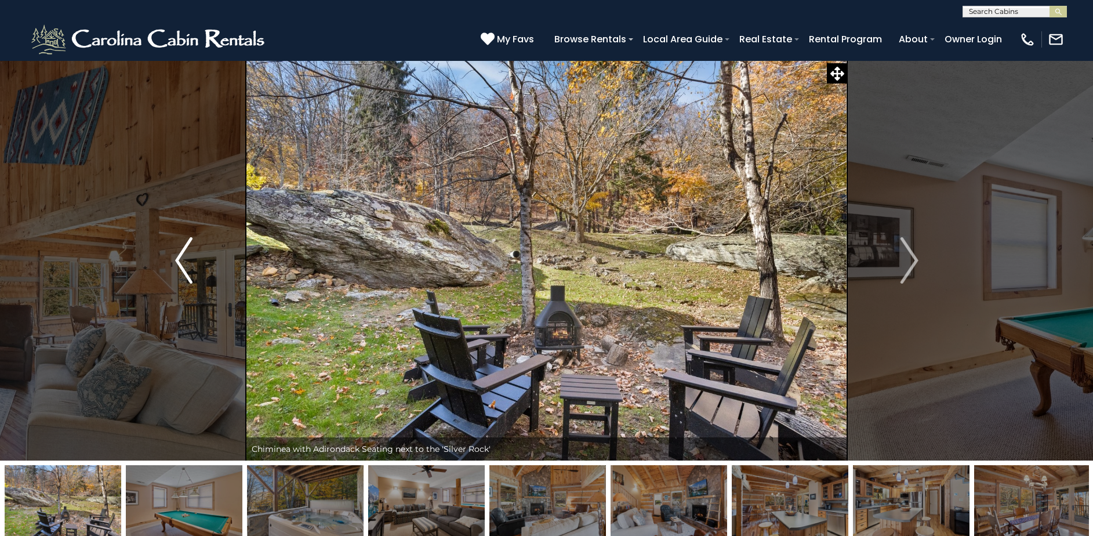
click at [184, 267] on img "Previous" at bounding box center [183, 260] width 17 height 46
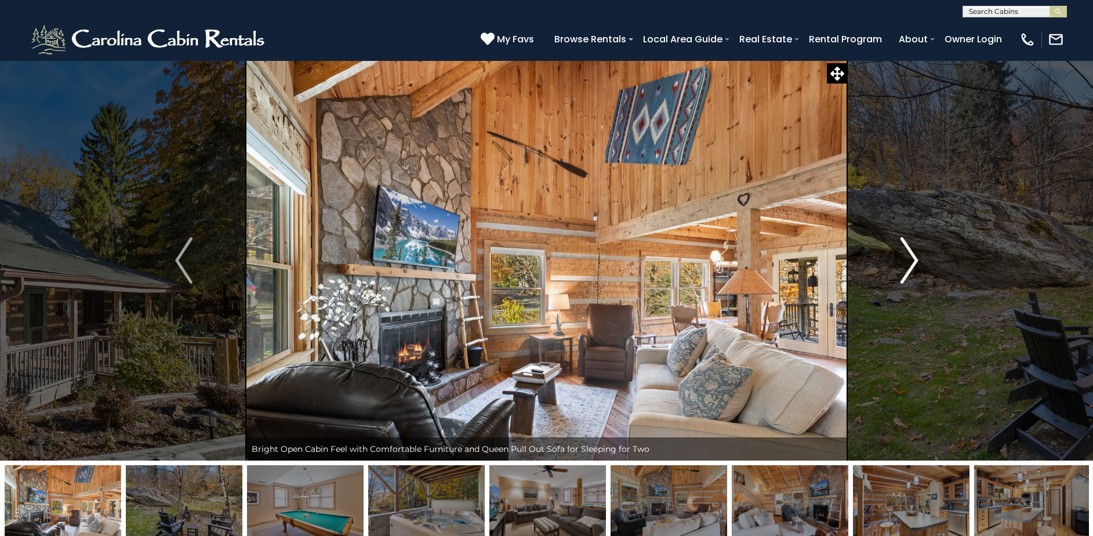
click at [908, 264] on img "Next" at bounding box center [909, 260] width 17 height 46
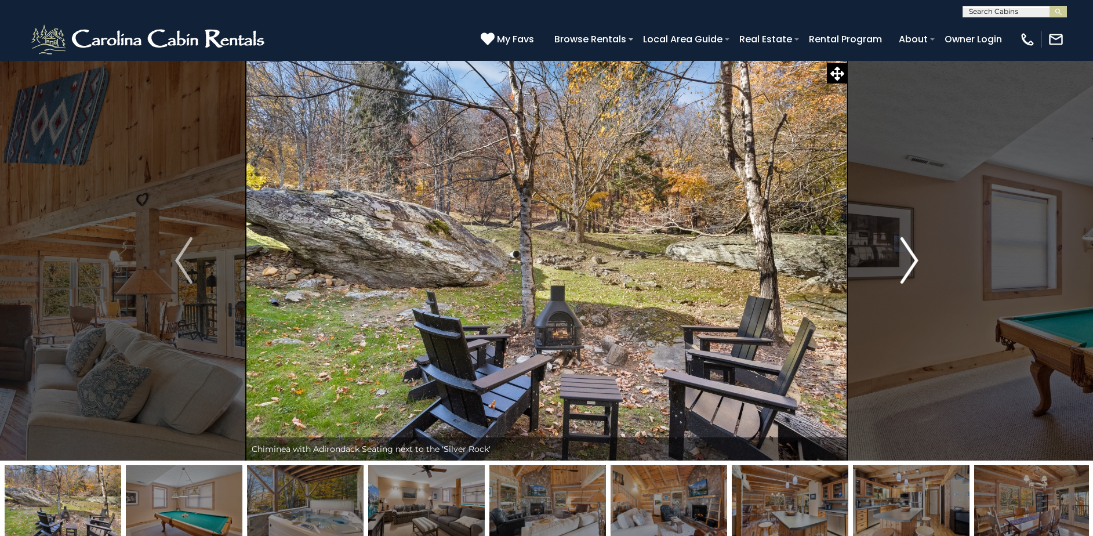
click at [905, 264] on img "Next" at bounding box center [909, 260] width 17 height 46
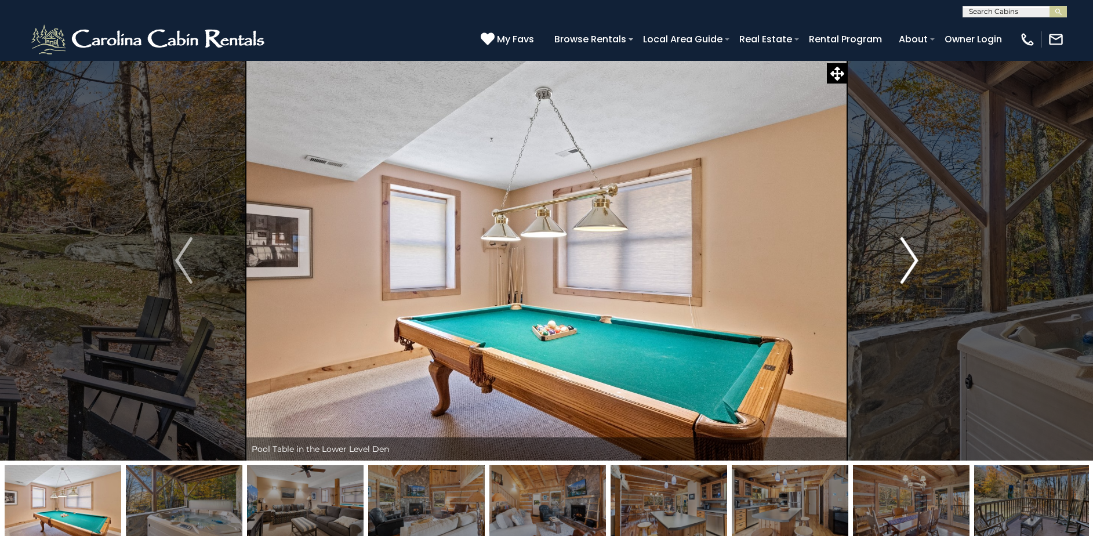
click at [905, 264] on img "Next" at bounding box center [909, 260] width 17 height 46
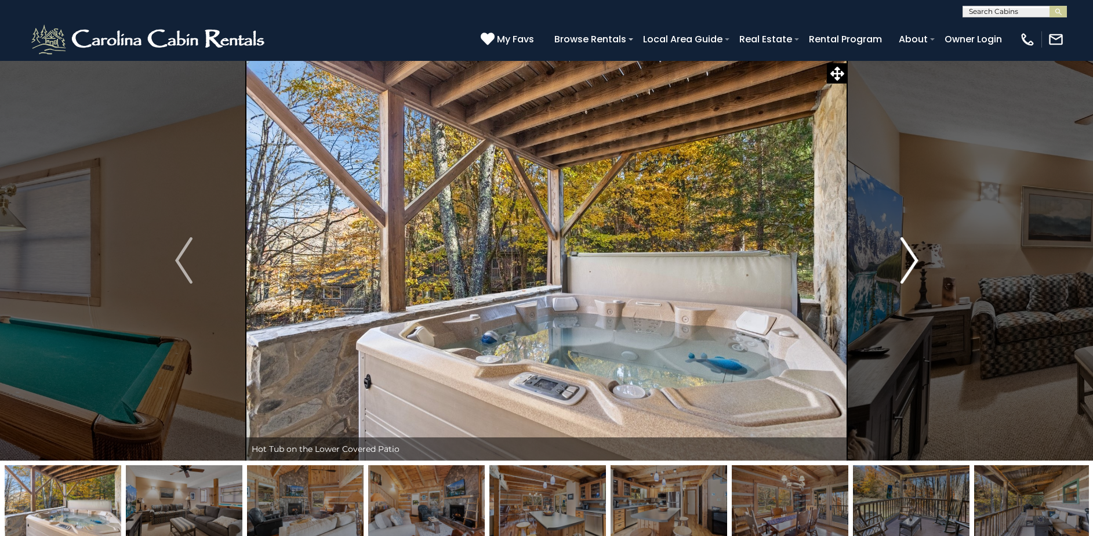
click at [905, 264] on img "Next" at bounding box center [909, 260] width 17 height 46
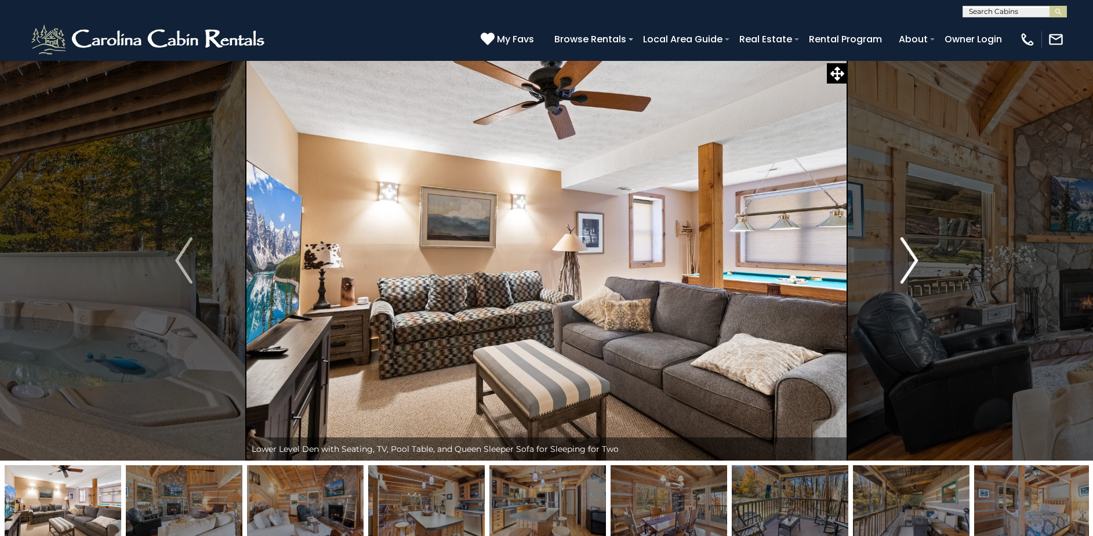
click at [905, 264] on img "Next" at bounding box center [909, 260] width 17 height 46
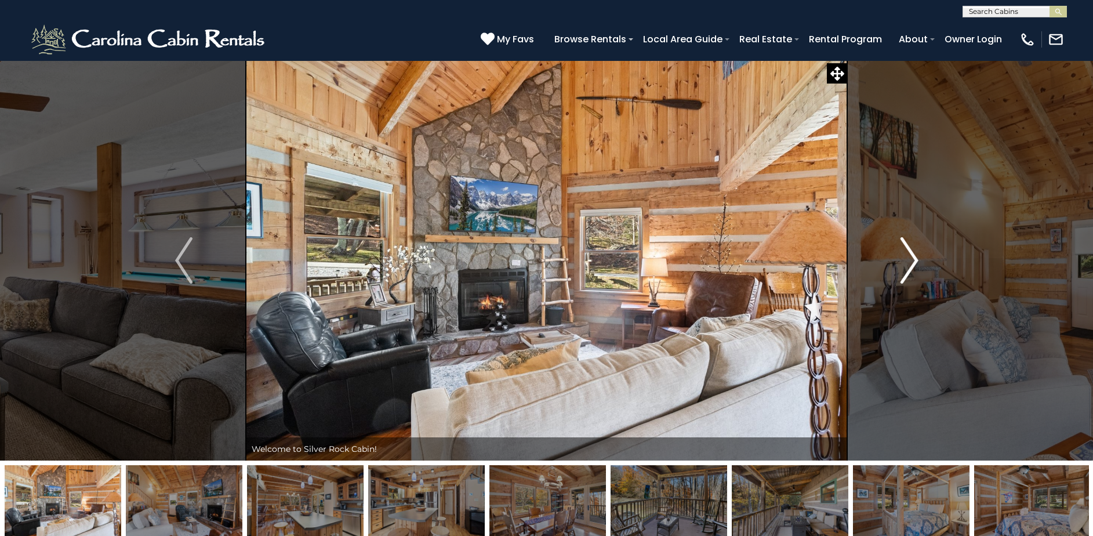
click at [905, 264] on img "Next" at bounding box center [909, 260] width 17 height 46
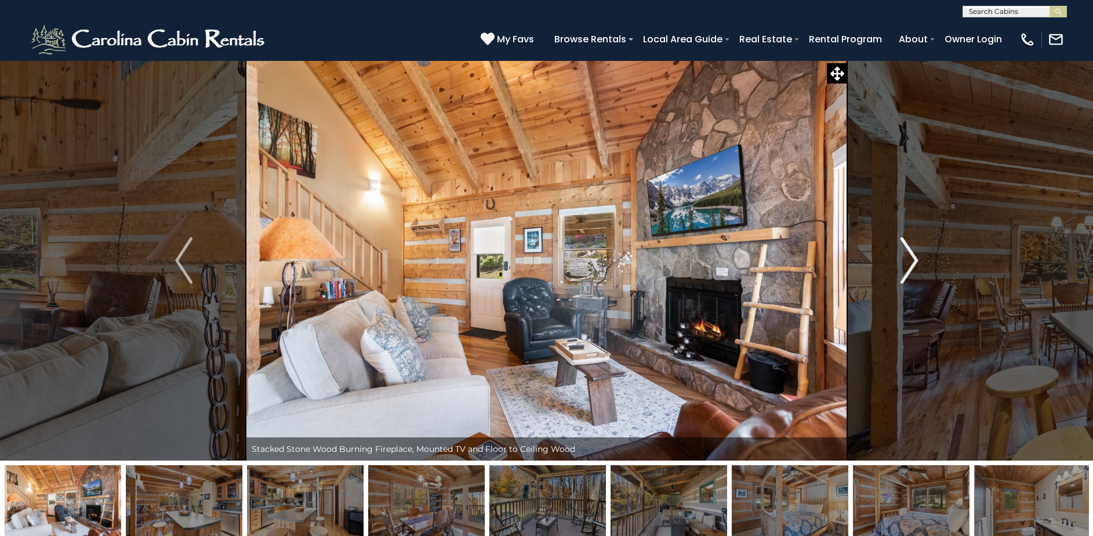
click at [905, 264] on img "Next" at bounding box center [909, 260] width 17 height 46
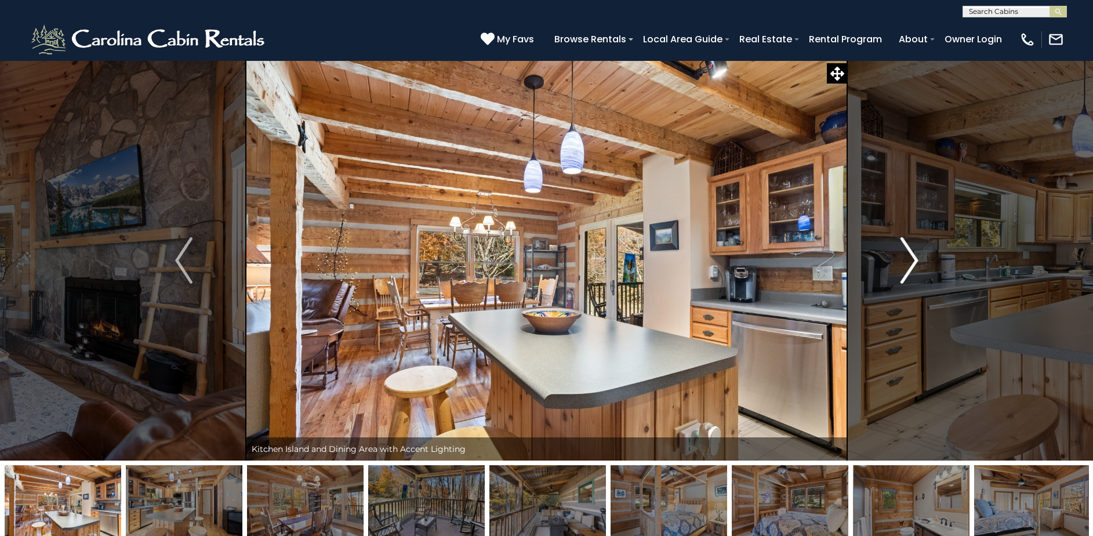
click at [905, 264] on img "Next" at bounding box center [909, 260] width 17 height 46
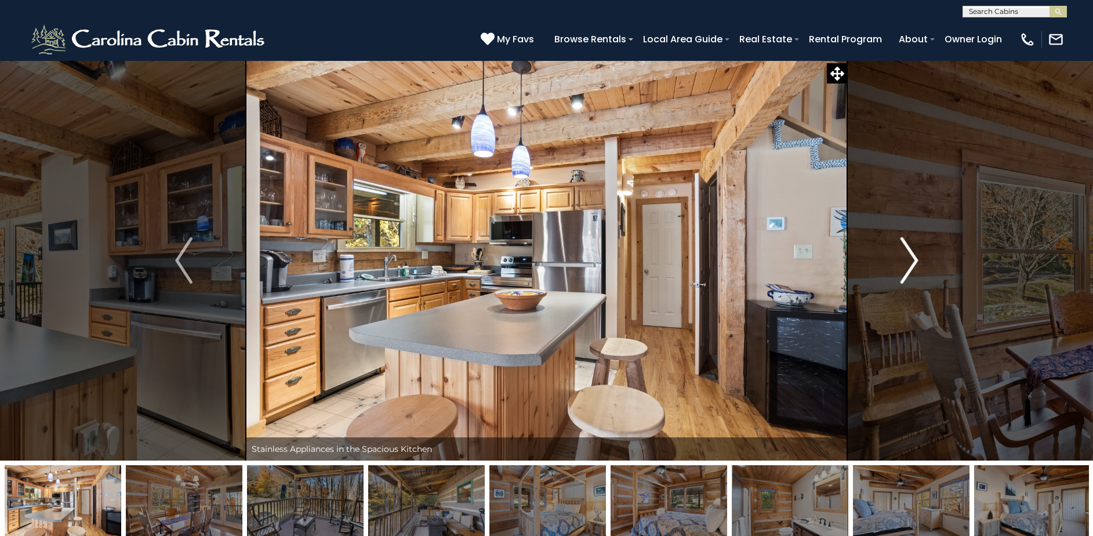
click at [905, 264] on img "Next" at bounding box center [909, 260] width 17 height 46
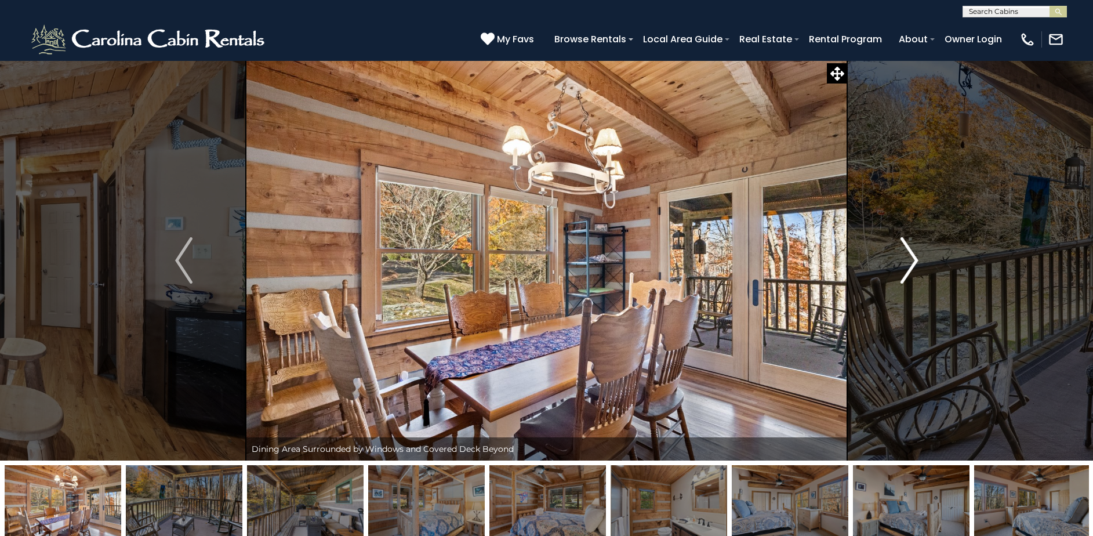
click at [909, 256] on img "Next" at bounding box center [909, 260] width 17 height 46
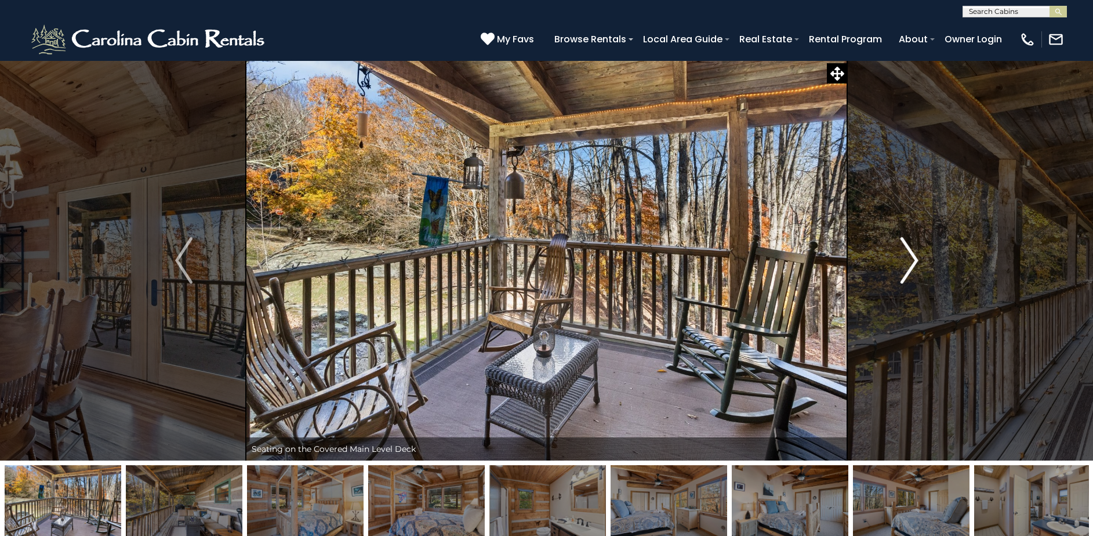
click at [911, 262] on img "Next" at bounding box center [909, 260] width 17 height 46
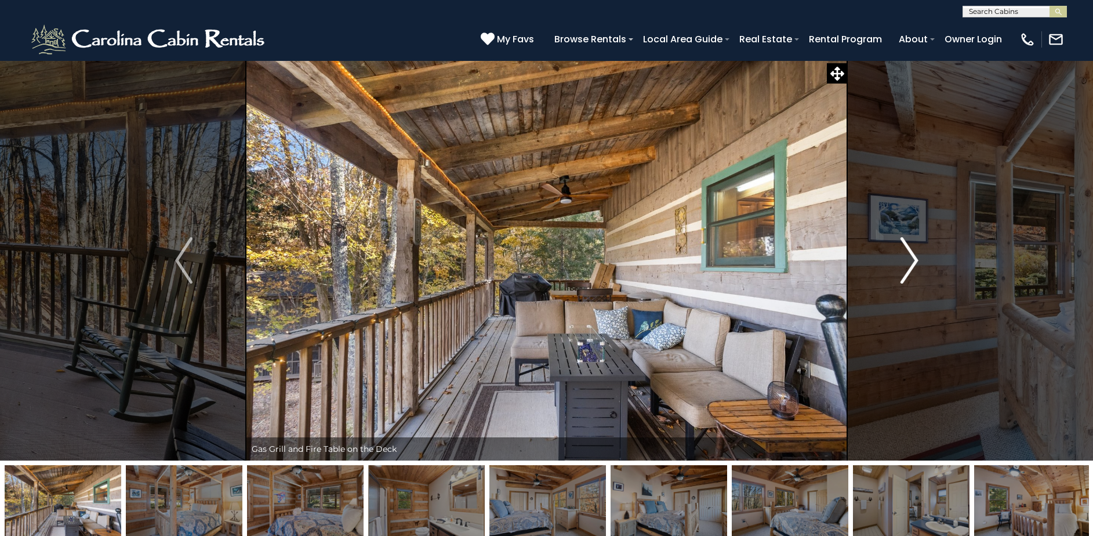
click at [913, 264] on img "Next" at bounding box center [909, 260] width 17 height 46
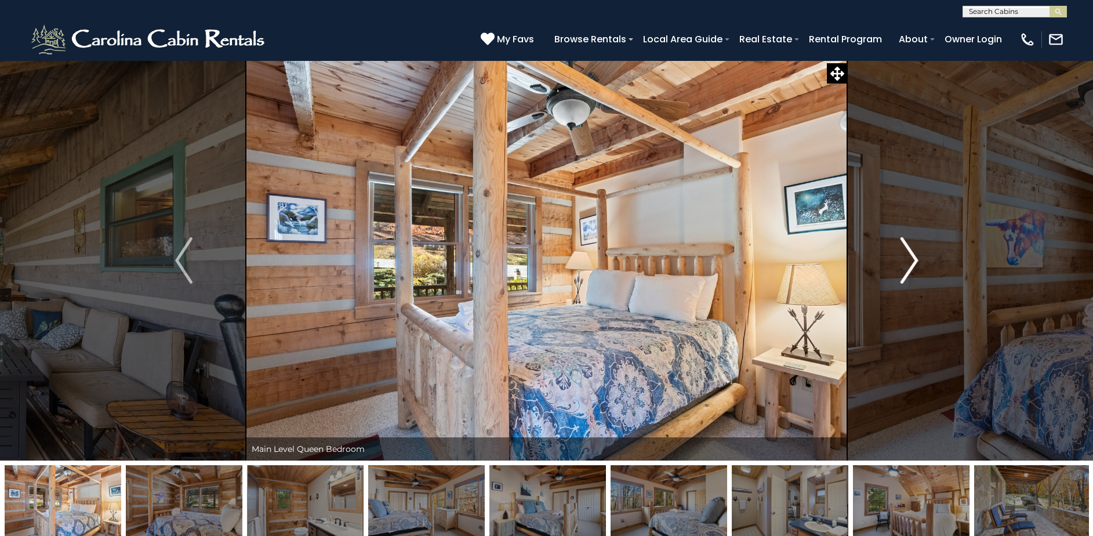
click at [908, 264] on img "Next" at bounding box center [909, 260] width 17 height 46
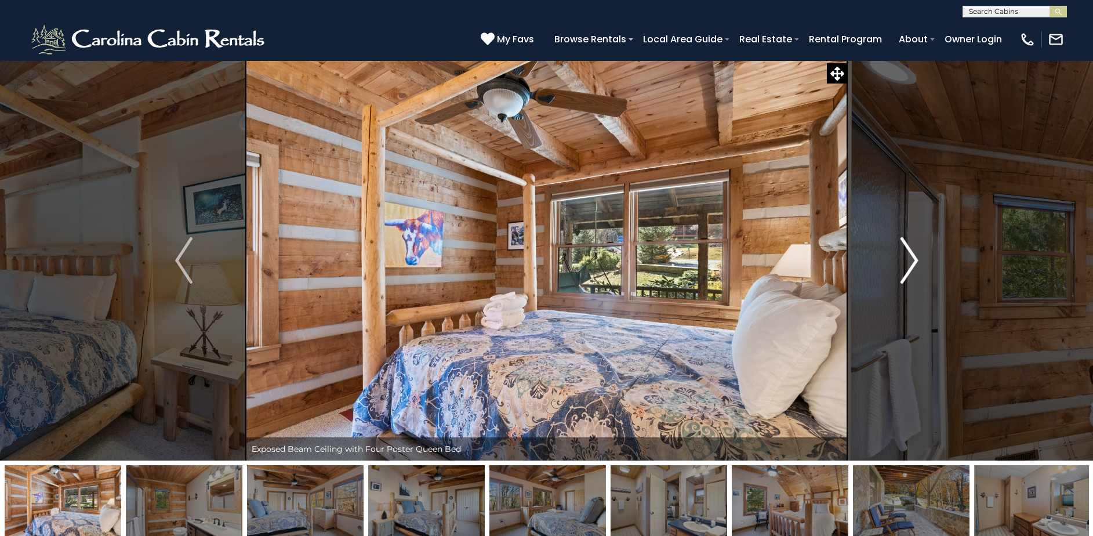
click at [908, 264] on img "Next" at bounding box center [909, 260] width 17 height 46
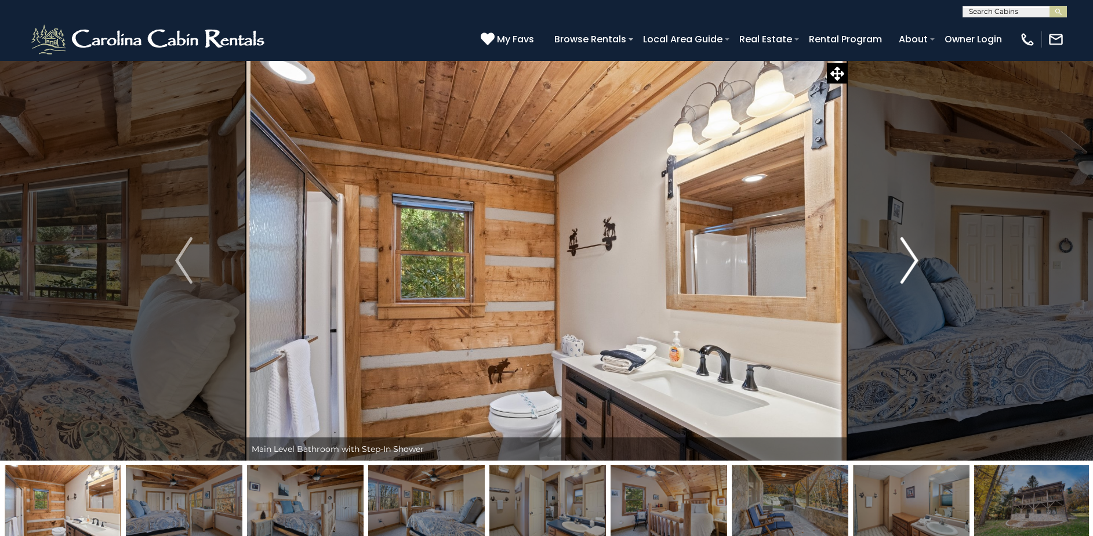
click at [907, 263] on img "Next" at bounding box center [909, 260] width 17 height 46
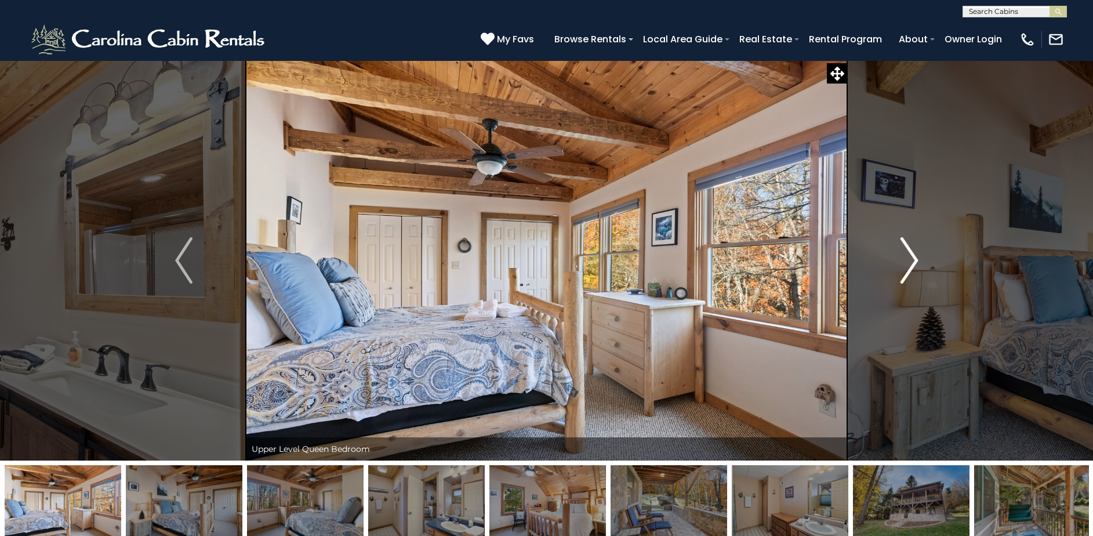
click at [907, 263] on img "Next" at bounding box center [909, 260] width 17 height 46
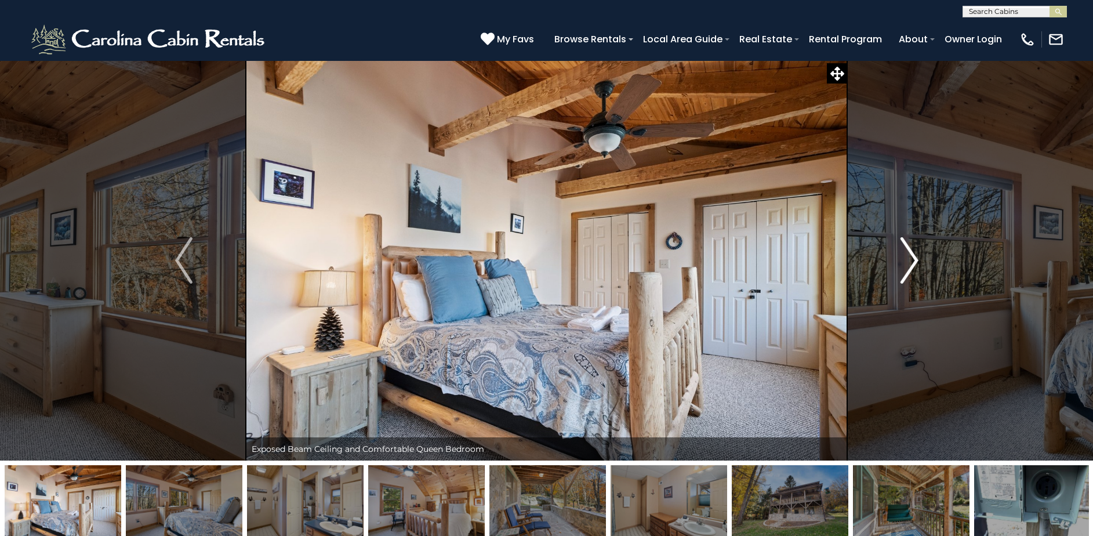
click at [907, 263] on img "Next" at bounding box center [909, 260] width 17 height 46
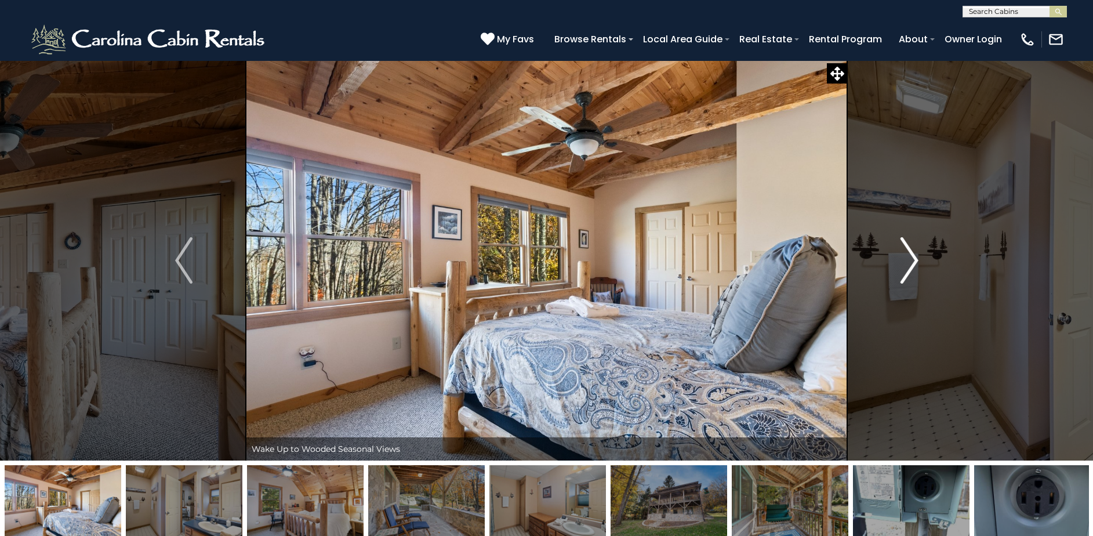
click at [907, 263] on img "Next" at bounding box center [909, 260] width 17 height 46
